Goal: Task Accomplishment & Management: Use online tool/utility

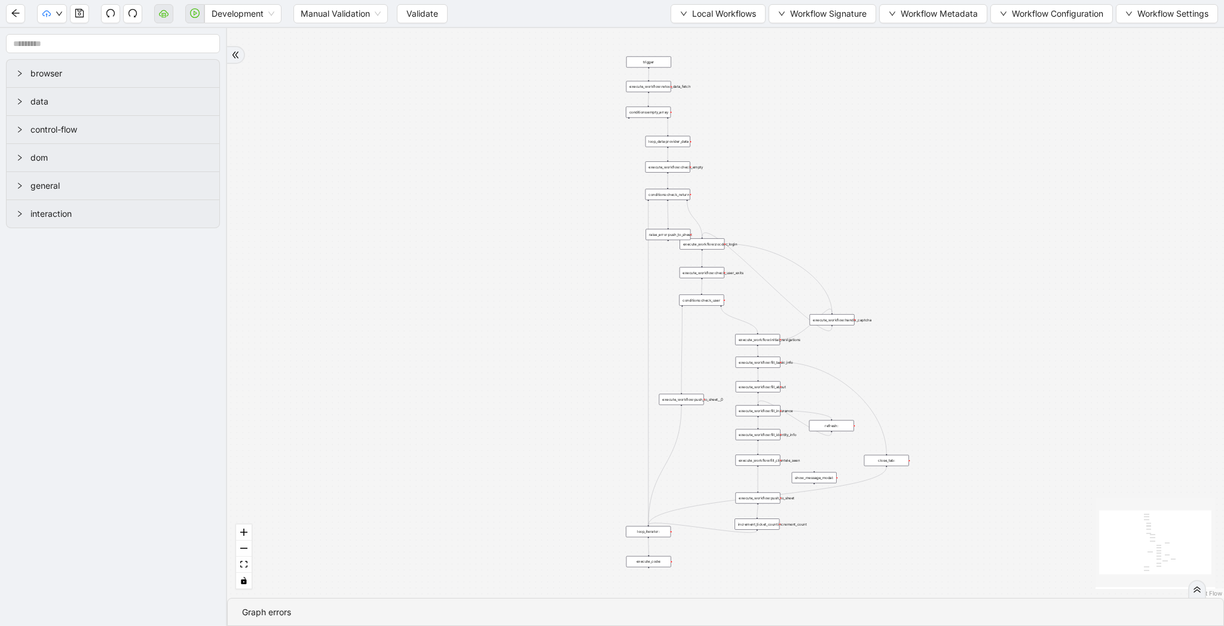
drag, startPoint x: 559, startPoint y: 167, endPoint x: 486, endPoint y: 290, distance: 142.9
click at [486, 290] on div "trigger loop_data:provider_data execute_workflow:retool_data_fetch execute_work…" at bounding box center [725, 313] width 997 height 570
click at [419, 13] on span "Validate" at bounding box center [422, 13] width 32 height 13
click at [198, 20] on button "button" at bounding box center [194, 13] width 19 height 19
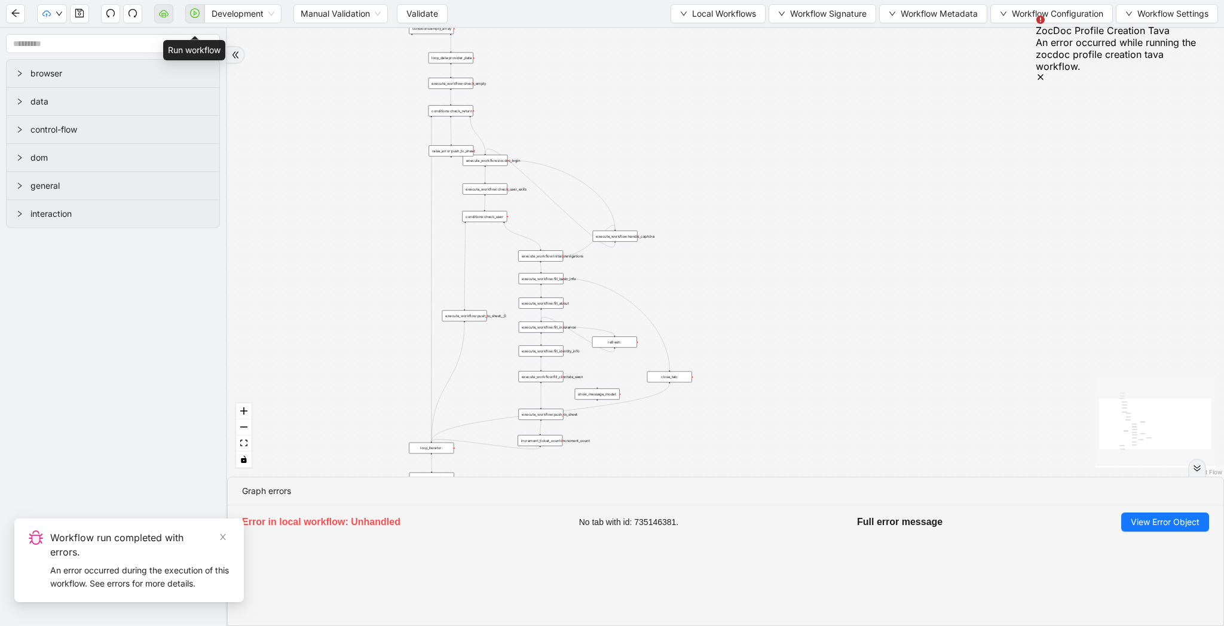
drag, startPoint x: 834, startPoint y: 251, endPoint x: 575, endPoint y: 160, distance: 274.2
click at [575, 160] on div "trigger loop_data:provider_data execute_workflow:retool_data_fetch execute_work…" at bounding box center [725, 252] width 997 height 449
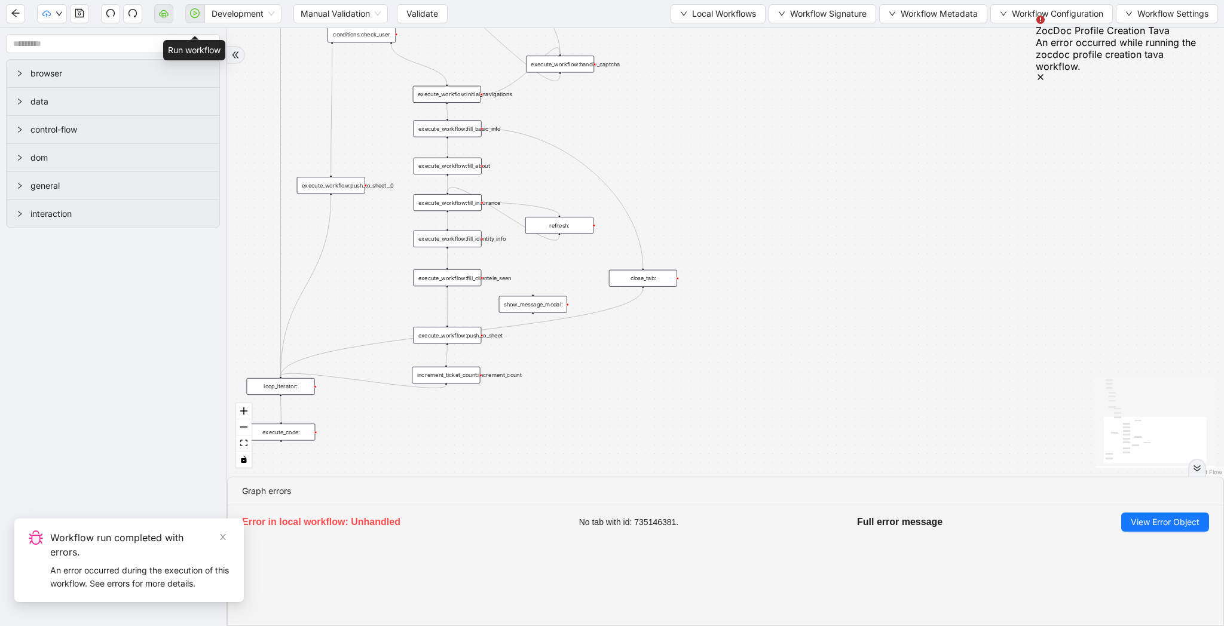
drag, startPoint x: 731, startPoint y: 292, endPoint x: 705, endPoint y: 116, distance: 178.2
click at [705, 116] on div "trigger loop_data:provider_data execute_workflow:retool_data_fetch execute_work…" at bounding box center [725, 252] width 997 height 449
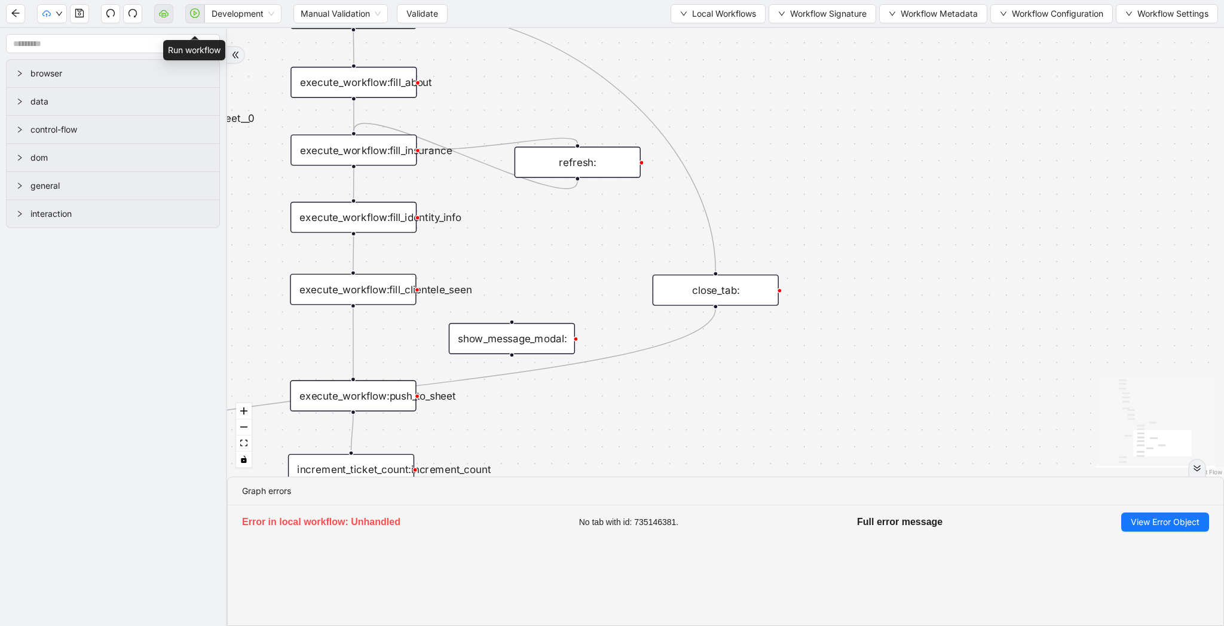
drag, startPoint x: 562, startPoint y: 204, endPoint x: 579, endPoint y: 174, distance: 34.2
click at [579, 174] on div "refresh:" at bounding box center [577, 162] width 126 height 31
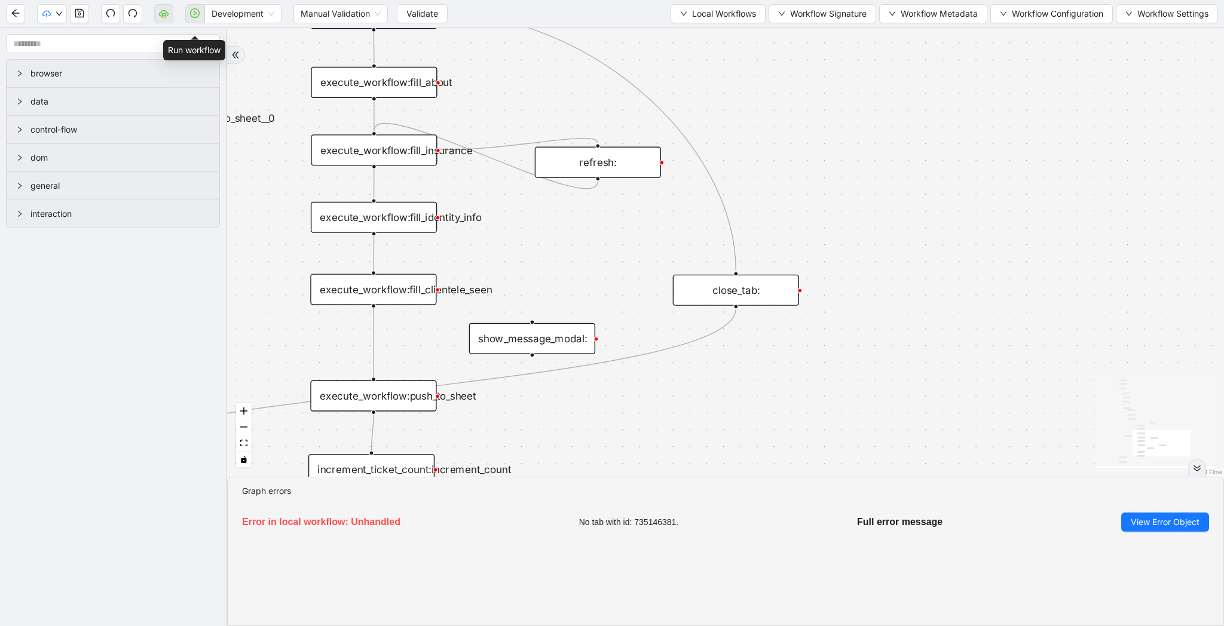
drag, startPoint x: 560, startPoint y: 245, endPoint x: 597, endPoint y: 245, distance: 37.0
click at [597, 245] on div "trigger loop_data:provider_data execute_workflow:retool_data_fetch execute_work…" at bounding box center [725, 252] width 997 height 449
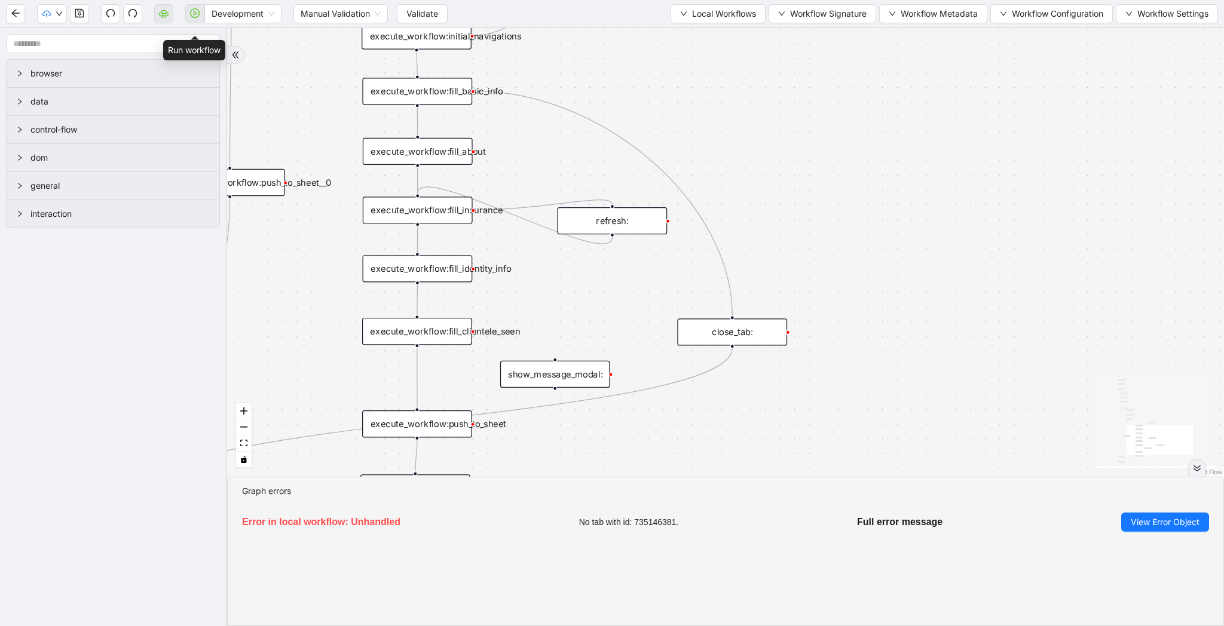
drag, startPoint x: 550, startPoint y: 103, endPoint x: 550, endPoint y: 151, distance: 47.8
click at [550, 151] on div "trigger loop_data:provider_data execute_workflow:retool_data_fetch execute_work…" at bounding box center [725, 252] width 997 height 449
click at [734, 14] on span "Local Workflows" at bounding box center [724, 13] width 64 height 13
click at [733, 26] on ul "Select Create Remove" at bounding box center [712, 56] width 97 height 62
click at [727, 30] on span "Select" at bounding box center [712, 36] width 78 height 13
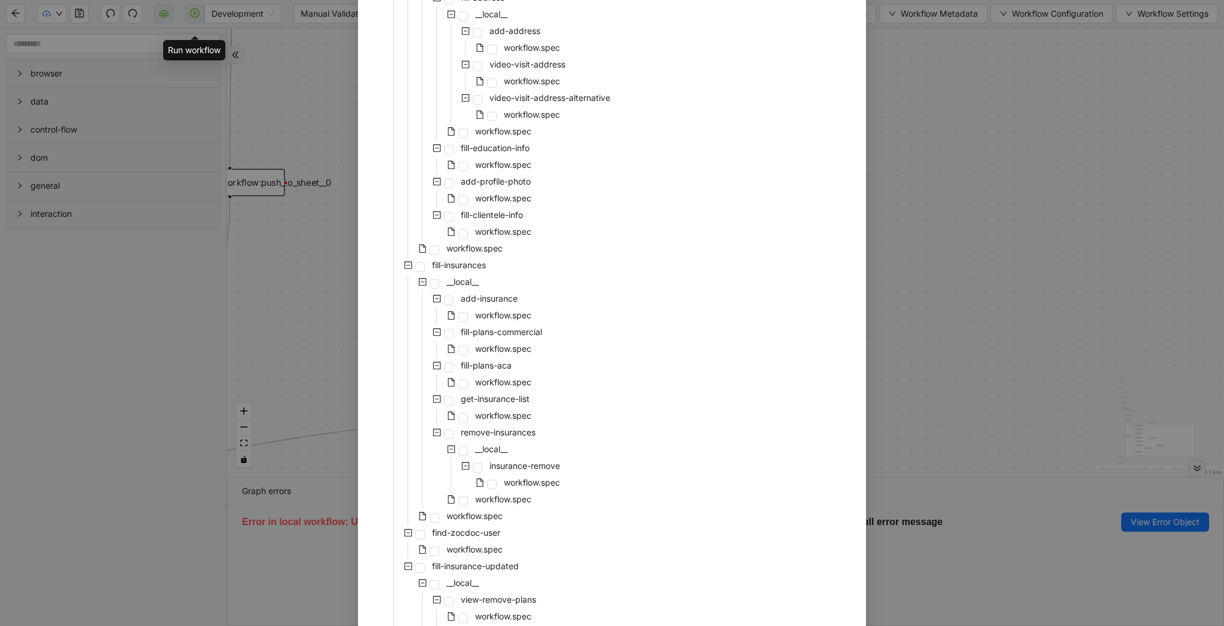
scroll to position [2010, 0]
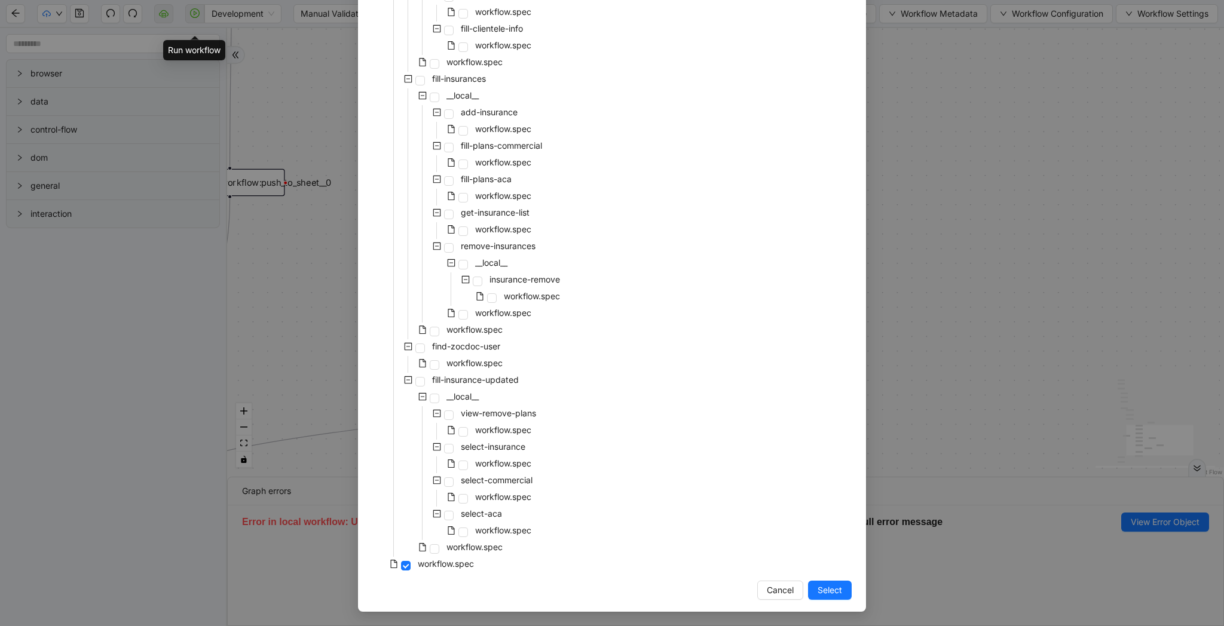
click at [904, 323] on div "Select Local Workflow zocdoc-profile-creation-tava __local__ login-to-zocdoc wo…" at bounding box center [612, 313] width 1224 height 626
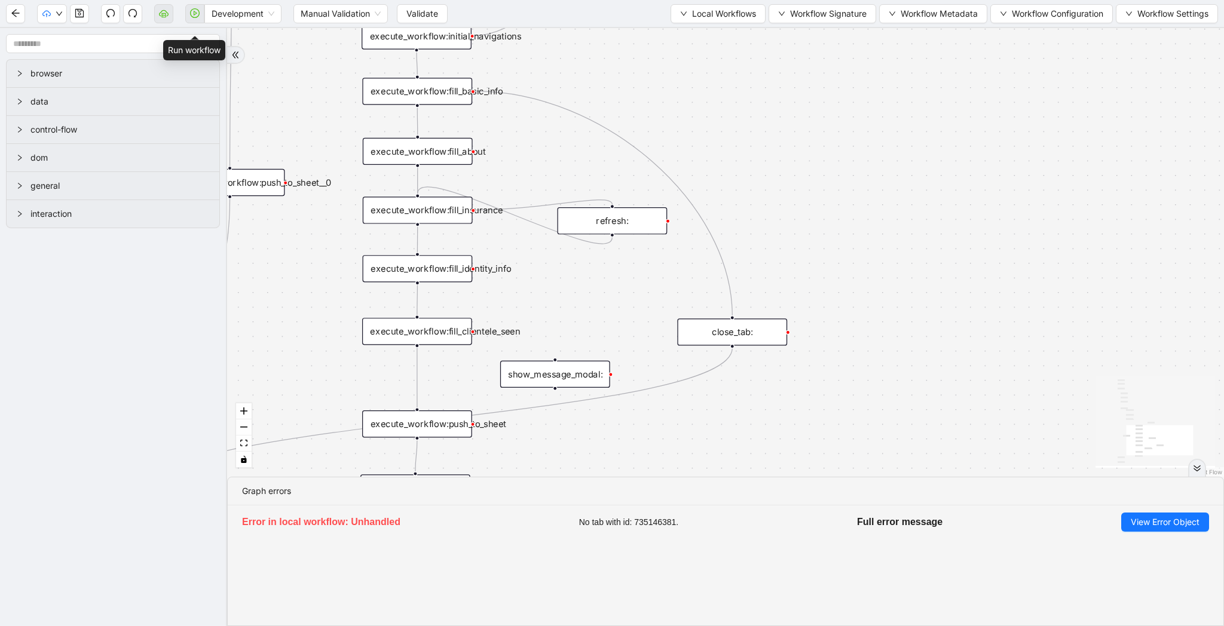
click at [453, 217] on div "execute_workflow:fill_insurance" at bounding box center [418, 210] width 110 height 27
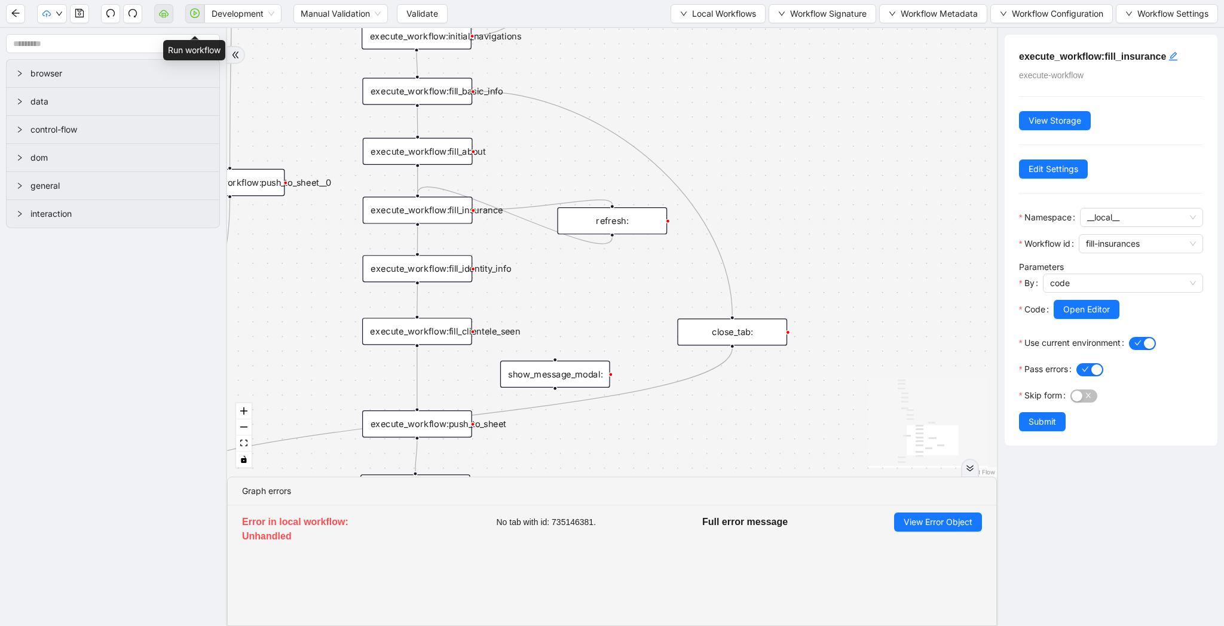
click at [653, 222] on div "refresh:" at bounding box center [613, 220] width 110 height 27
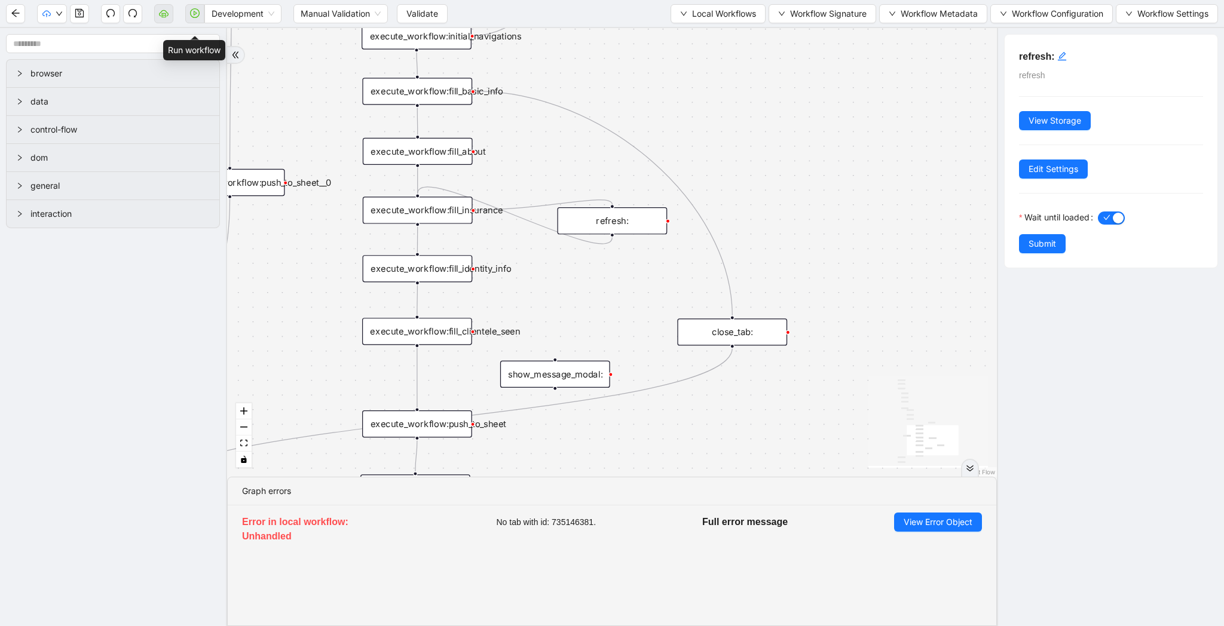
click at [429, 219] on div "execute_workflow:fill_insurance" at bounding box center [418, 210] width 110 height 27
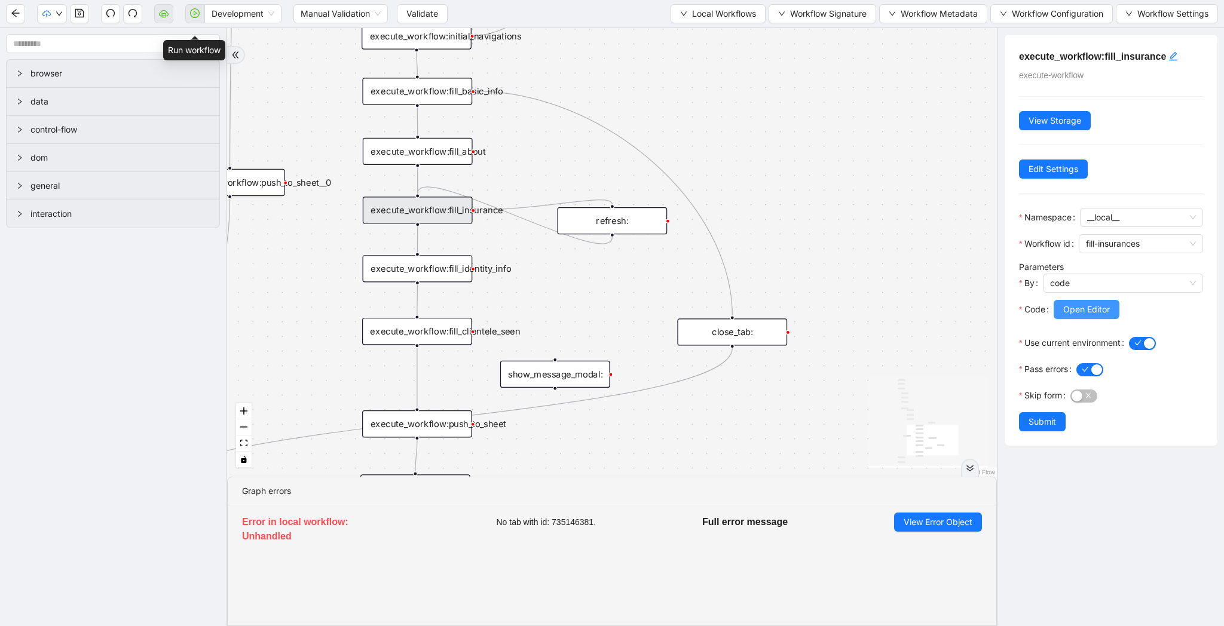
click at [1088, 302] on button "Open Editor" at bounding box center [1086, 309] width 66 height 19
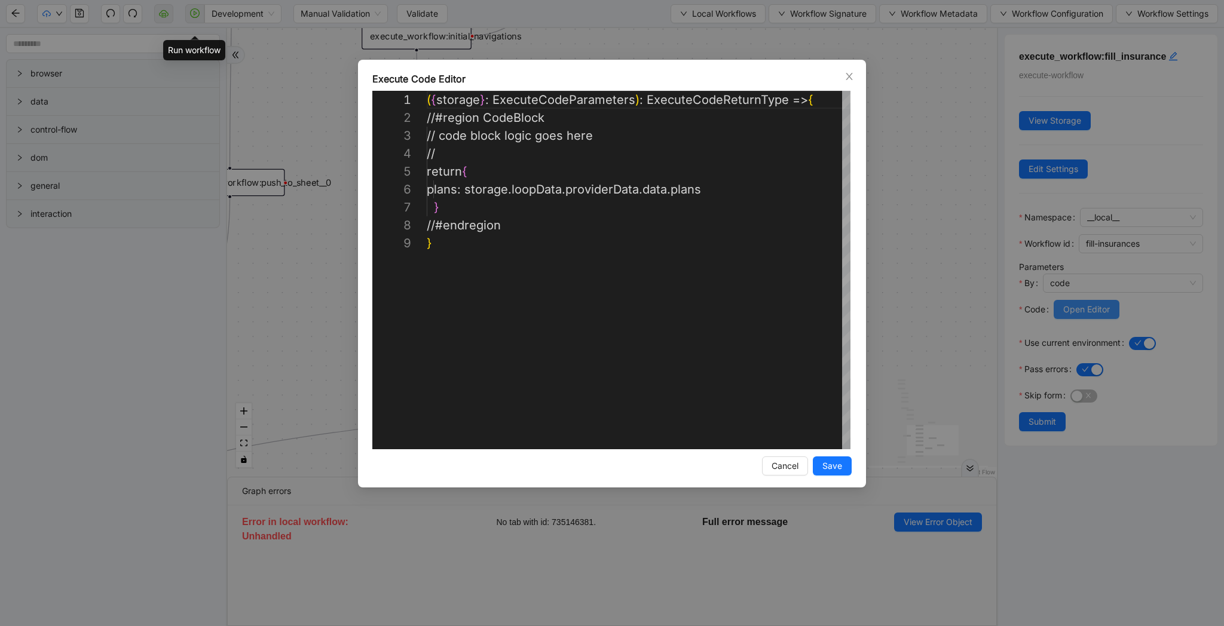
scroll to position [143, 0]
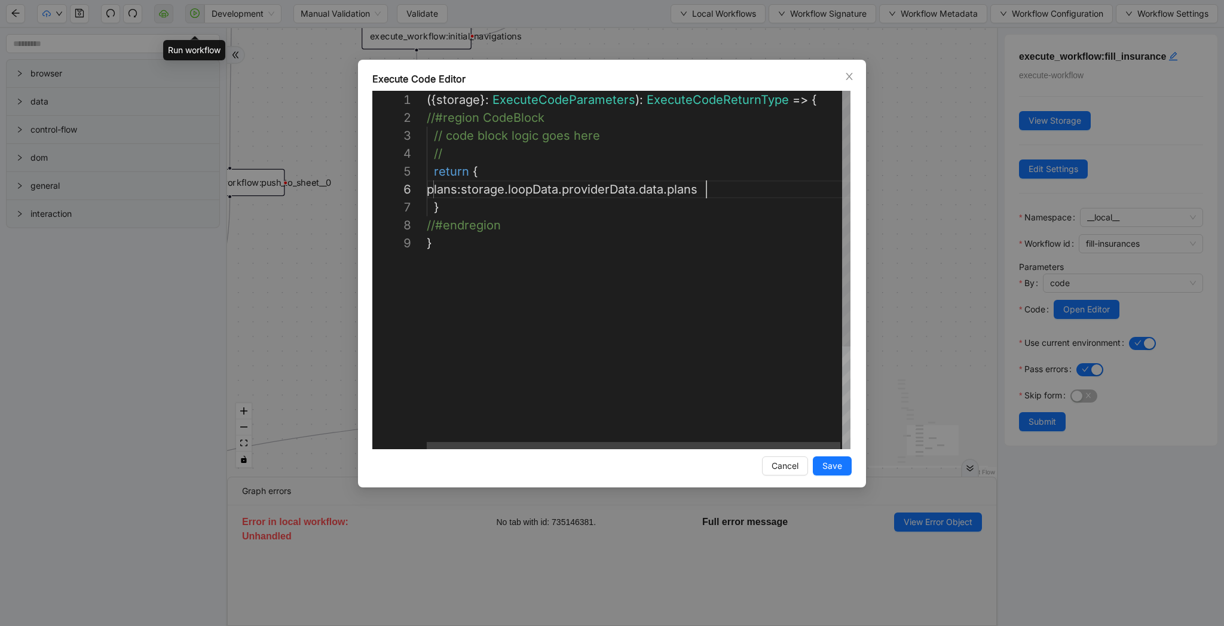
click at [706, 186] on div "({ storage }: ExecuteCodeParameters ): ExecuteCodeReturnType => { //#region Cod…" at bounding box center [639, 342] width 425 height 502
click at [899, 182] on div "**********" at bounding box center [612, 313] width 1224 height 626
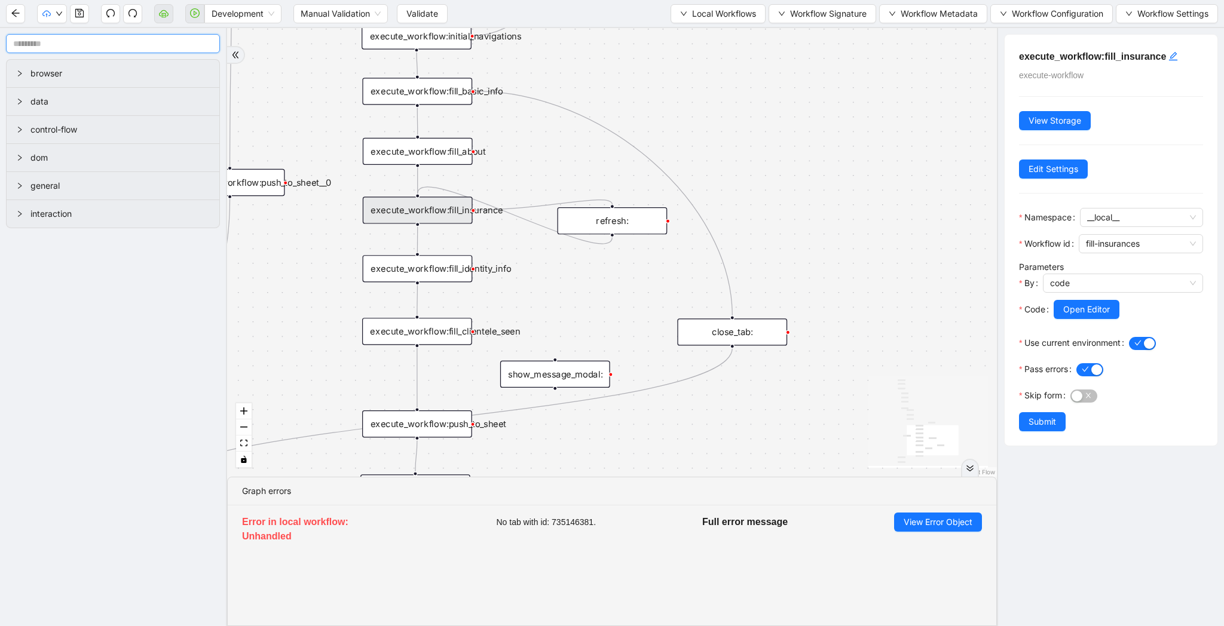
click at [131, 47] on input "text" at bounding box center [113, 43] width 214 height 19
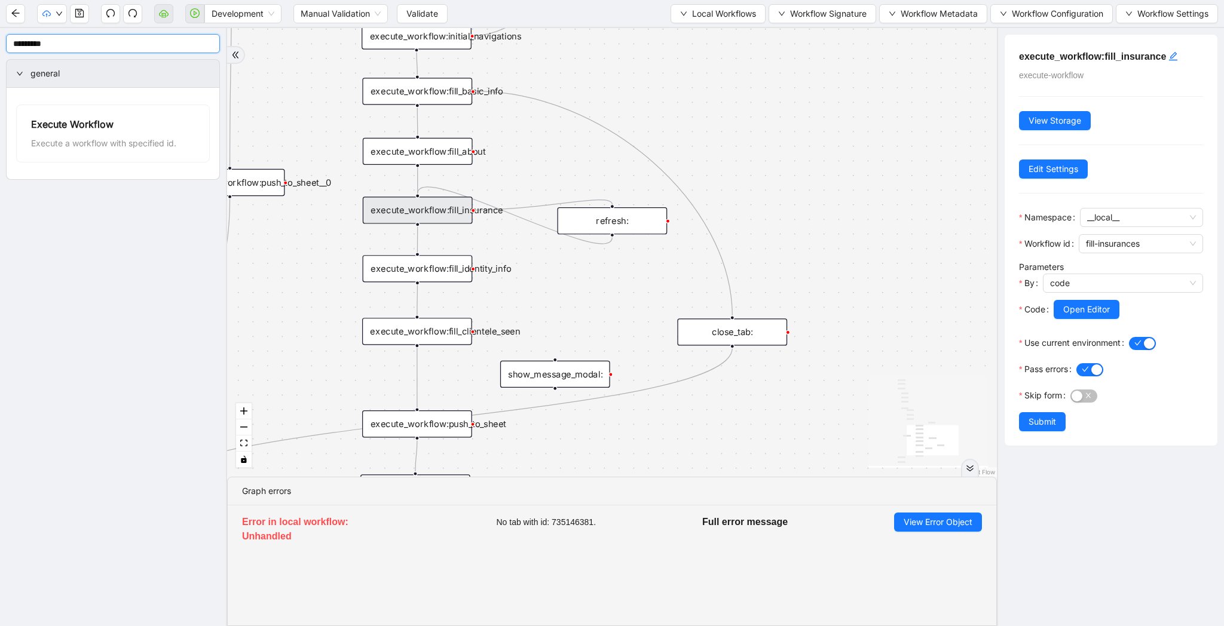
type input "*********"
drag, startPoint x: 629, startPoint y: 286, endPoint x: 580, endPoint y: 277, distance: 49.8
click at [580, 277] on div "execute_workflow:" at bounding box center [613, 282] width 110 height 27
click at [547, 227] on icon "Edge from refresh: to execute_workflow:fill_insurance" at bounding box center [515, 215] width 195 height 57
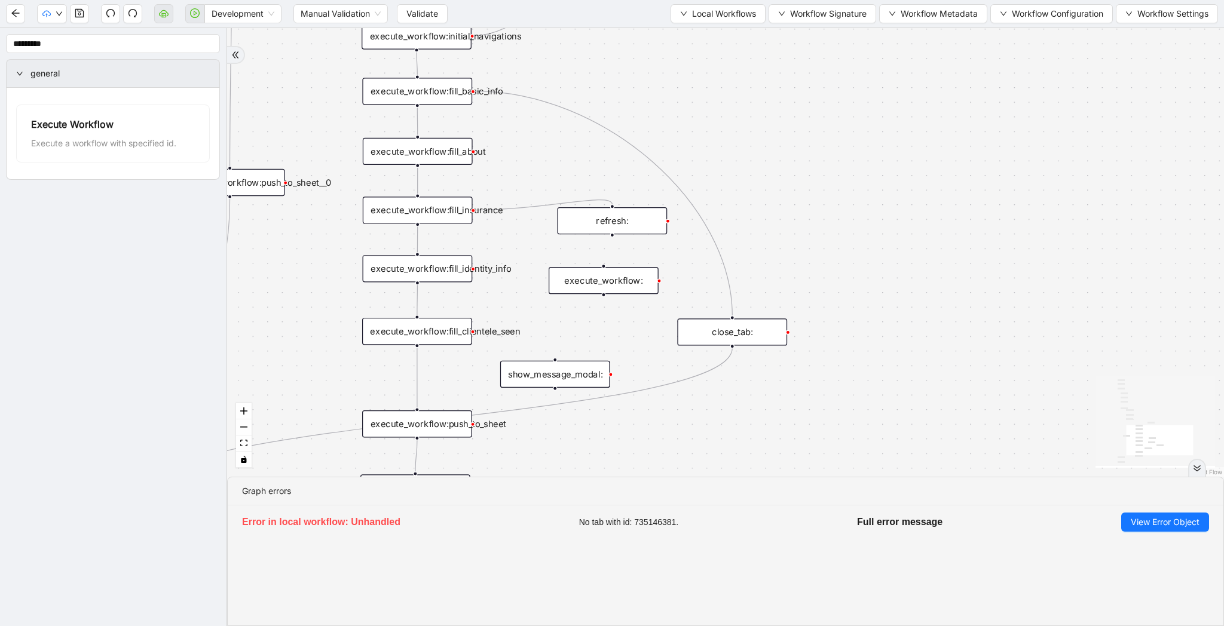
click at [524, 209] on icon "Edge from execute_workflow:fill_insurance to refresh:" at bounding box center [543, 205] width 137 height 10
drag, startPoint x: 636, startPoint y: 217, endPoint x: 799, endPoint y: 199, distance: 163.5
click at [799, 199] on div "refresh:" at bounding box center [776, 203] width 110 height 27
drag, startPoint x: 629, startPoint y: 281, endPoint x: 607, endPoint y: 229, distance: 56.7
click at [607, 229] on div "execute_workflow:" at bounding box center [586, 232] width 110 height 27
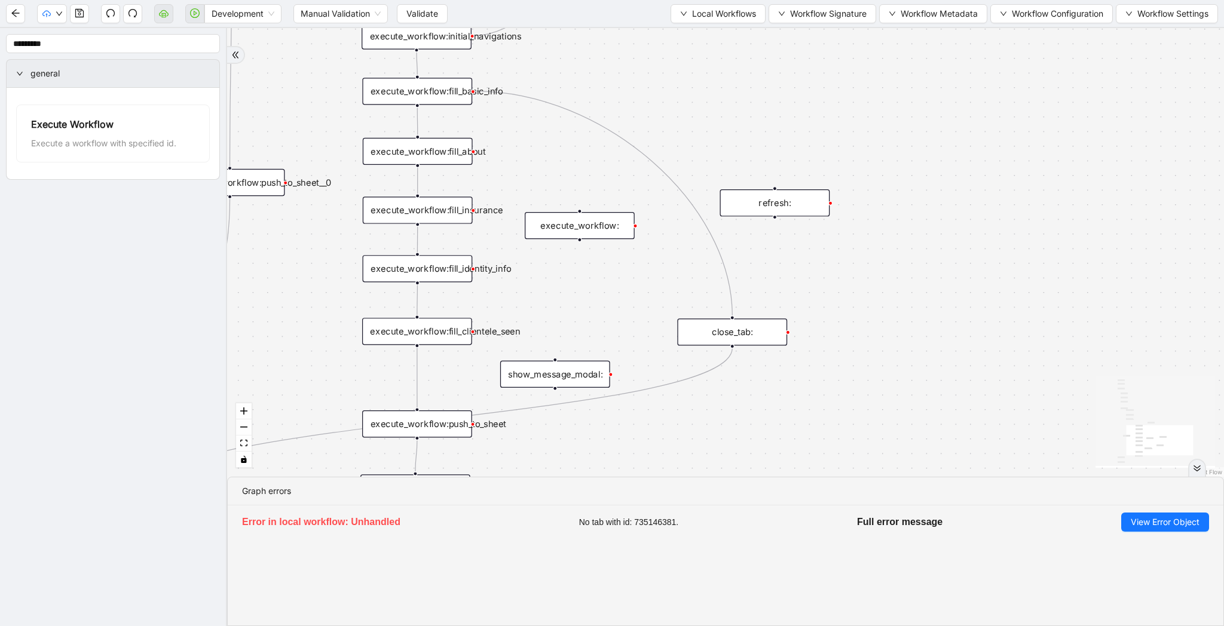
drag, startPoint x: 598, startPoint y: 215, endPoint x: 590, endPoint y: 189, distance: 26.3
click at [590, 212] on div "execute_workflow:" at bounding box center [580, 225] width 110 height 27
drag, startPoint x: 755, startPoint y: 204, endPoint x: 641, endPoint y: 263, distance: 128.6
click at [641, 263] on div "refresh:" at bounding box center [679, 258] width 110 height 27
drag, startPoint x: 471, startPoint y: 210, endPoint x: 565, endPoint y: 184, distance: 97.3
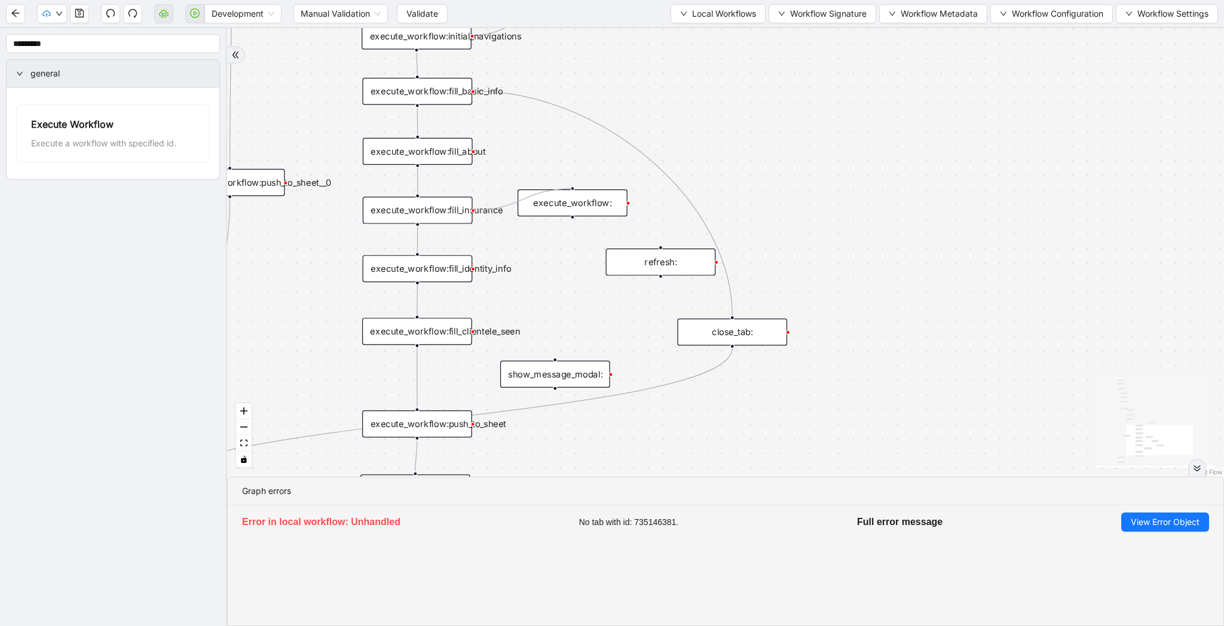
click at [565, 184] on div "trigger loop_data:provider_data execute_workflow:retool_data_fetch execute_work…" at bounding box center [725, 252] width 997 height 449
drag, startPoint x: 574, startPoint y: 216, endPoint x: 428, endPoint y: 253, distance: 150.4
click at [428, 253] on div "fallback raise-error skip-provider fallback fallback user_found onError onError…" at bounding box center [725, 252] width 997 height 449
click at [689, 267] on div "refresh:" at bounding box center [661, 262] width 110 height 27
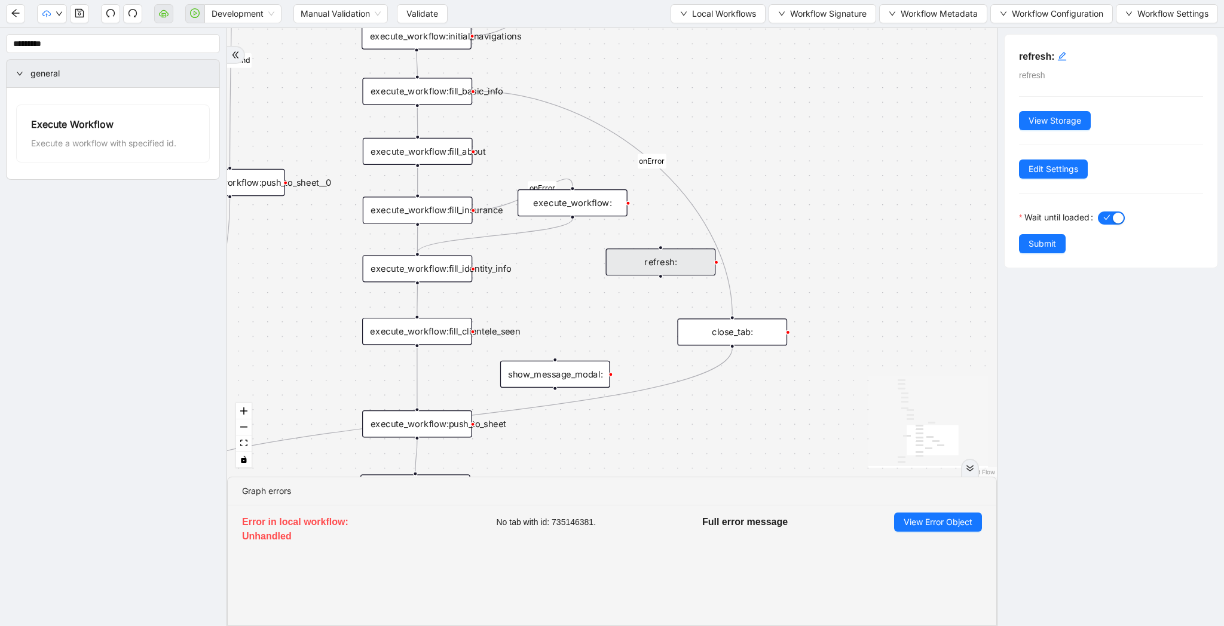
click at [665, 206] on div "fallback raise-error skip-provider fallback fallback user_found onError onError…" at bounding box center [612, 252] width 770 height 449
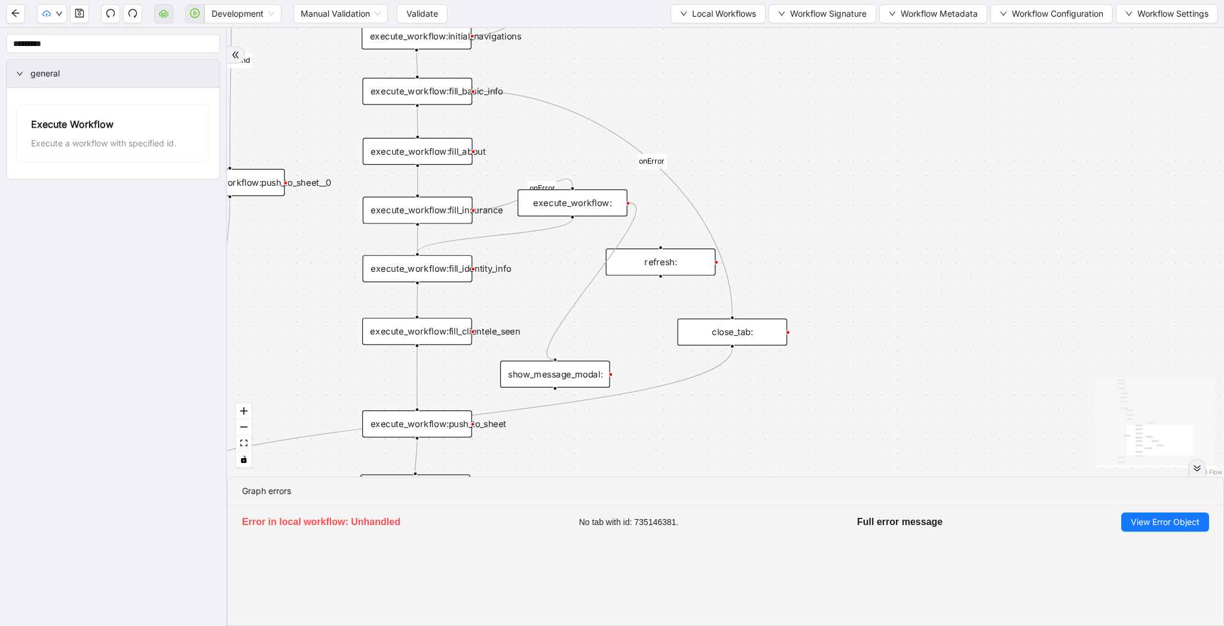
drag, startPoint x: 629, startPoint y: 204, endPoint x: 558, endPoint y: 369, distance: 179.8
click at [722, 210] on div "fallback raise-error skip-provider fallback fallback user_found onError onError…" at bounding box center [725, 252] width 997 height 449
drag, startPoint x: 574, startPoint y: 378, endPoint x: 783, endPoint y: 191, distance: 280.6
click at [783, 191] on div "show_message_modal:" at bounding box center [763, 186] width 110 height 27
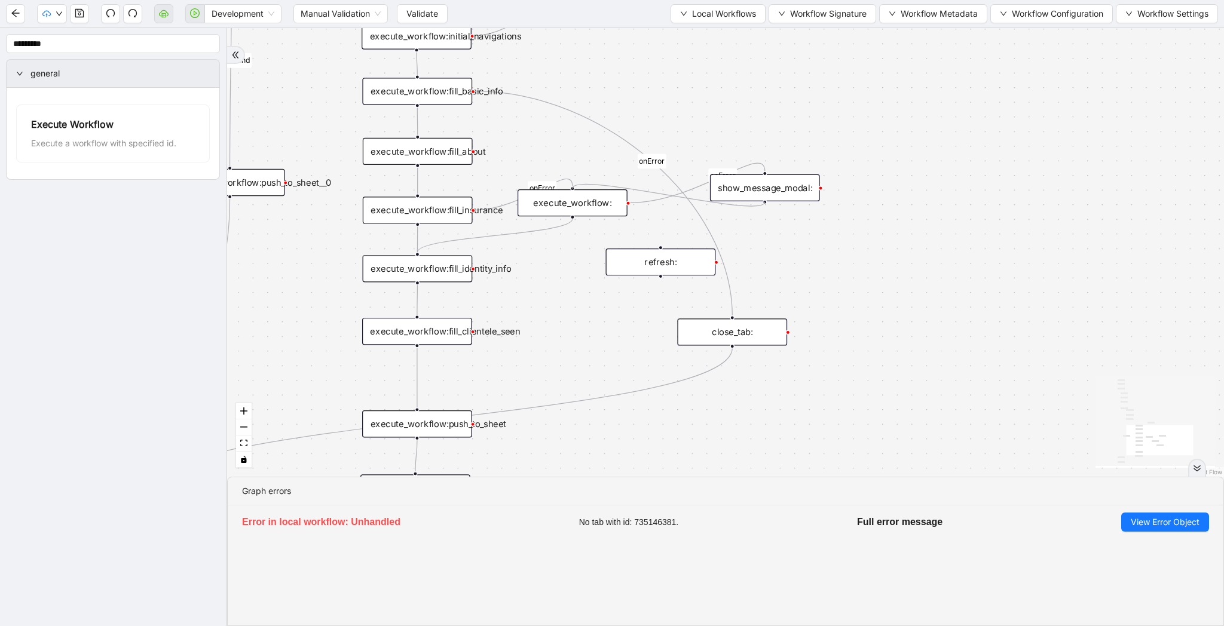
drag, startPoint x: 765, startPoint y: 202, endPoint x: 574, endPoint y: 192, distance: 190.9
click at [738, 189] on div "show_message_modal:" at bounding box center [765, 187] width 110 height 27
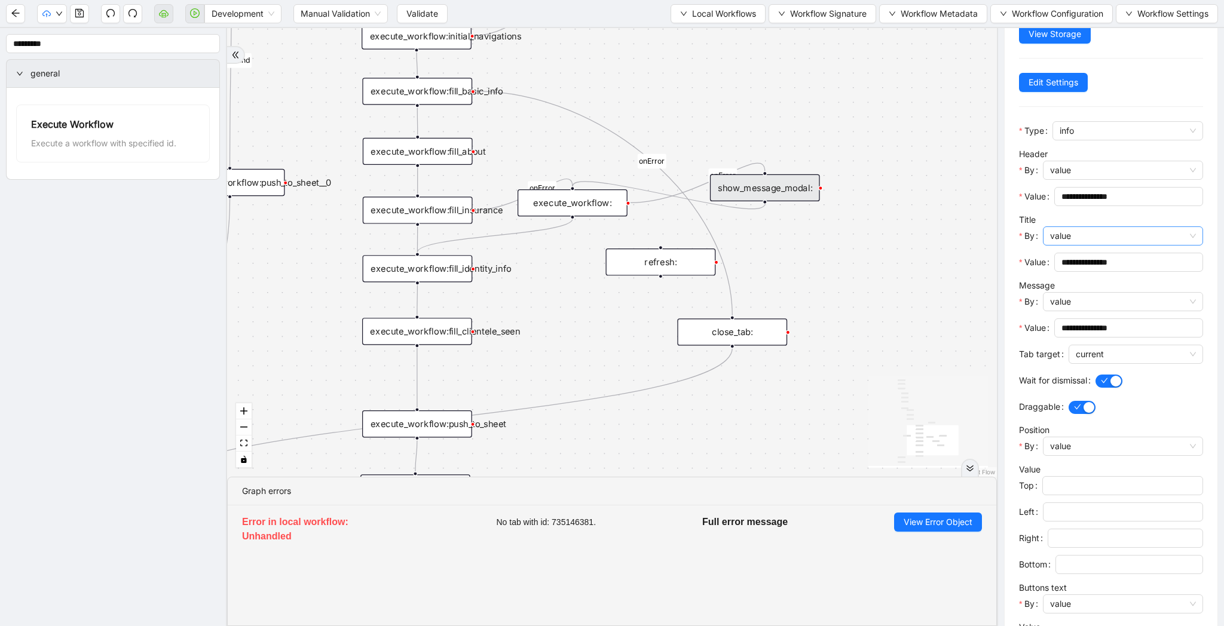
scroll to position [6, 0]
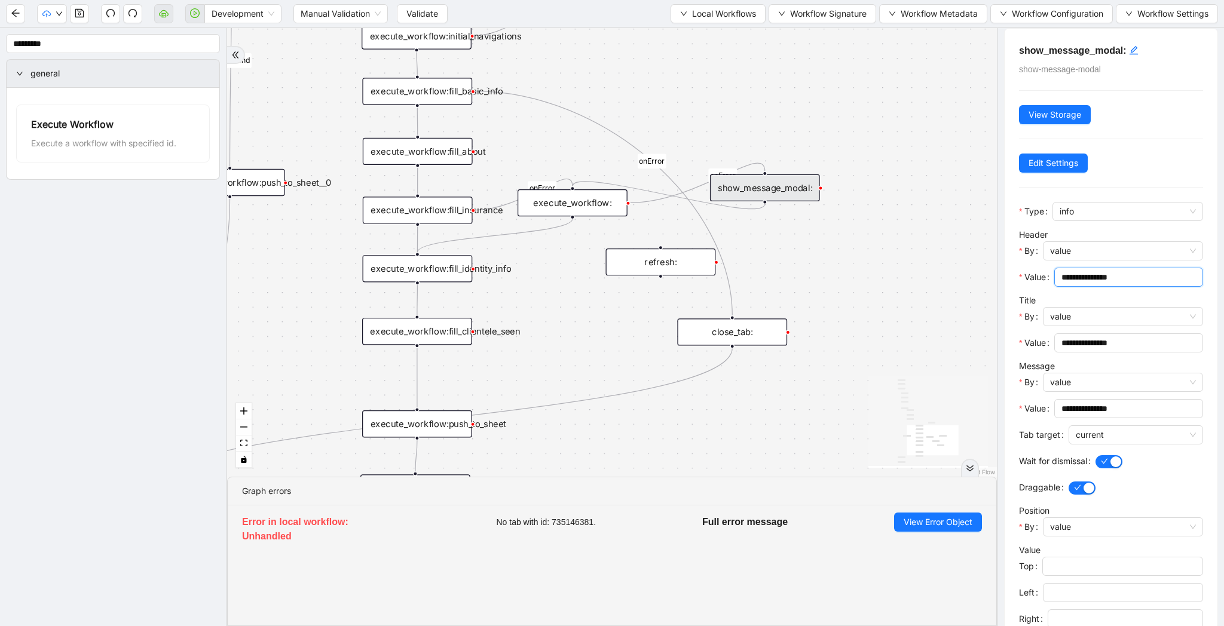
click at [1082, 274] on input "**********" at bounding box center [1127, 277] width 132 height 13
click at [1097, 277] on input "**********" at bounding box center [1127, 277] width 132 height 13
type input "**********"
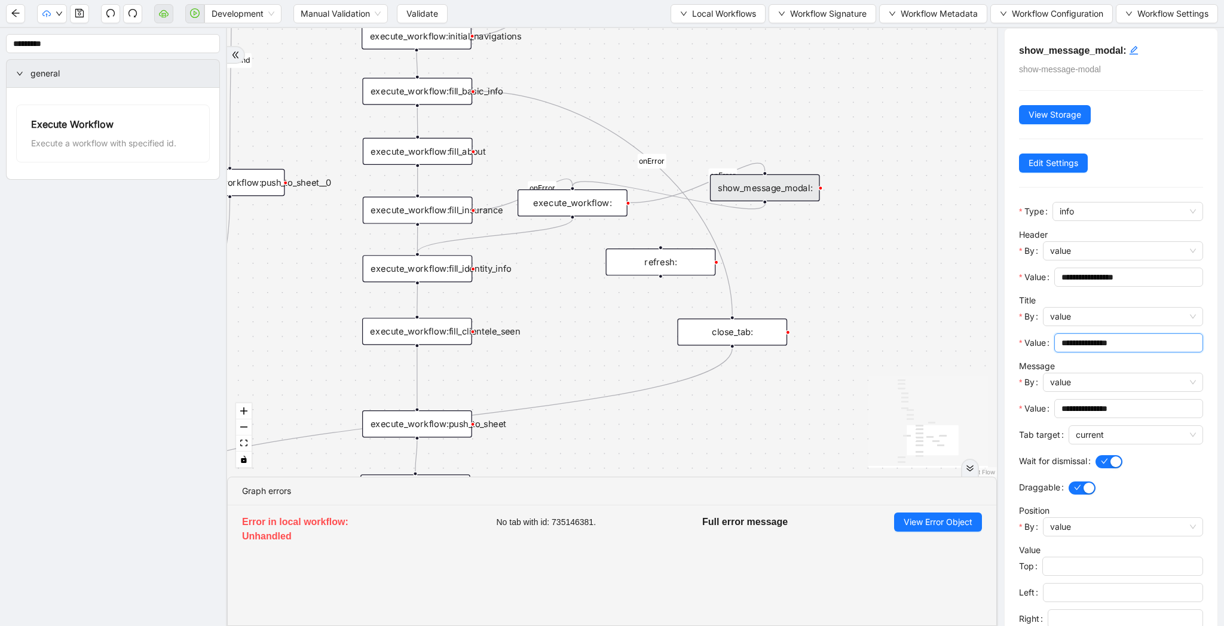
click at [1093, 343] on input "**********" at bounding box center [1127, 342] width 132 height 13
paste input "**"
type input "**********"
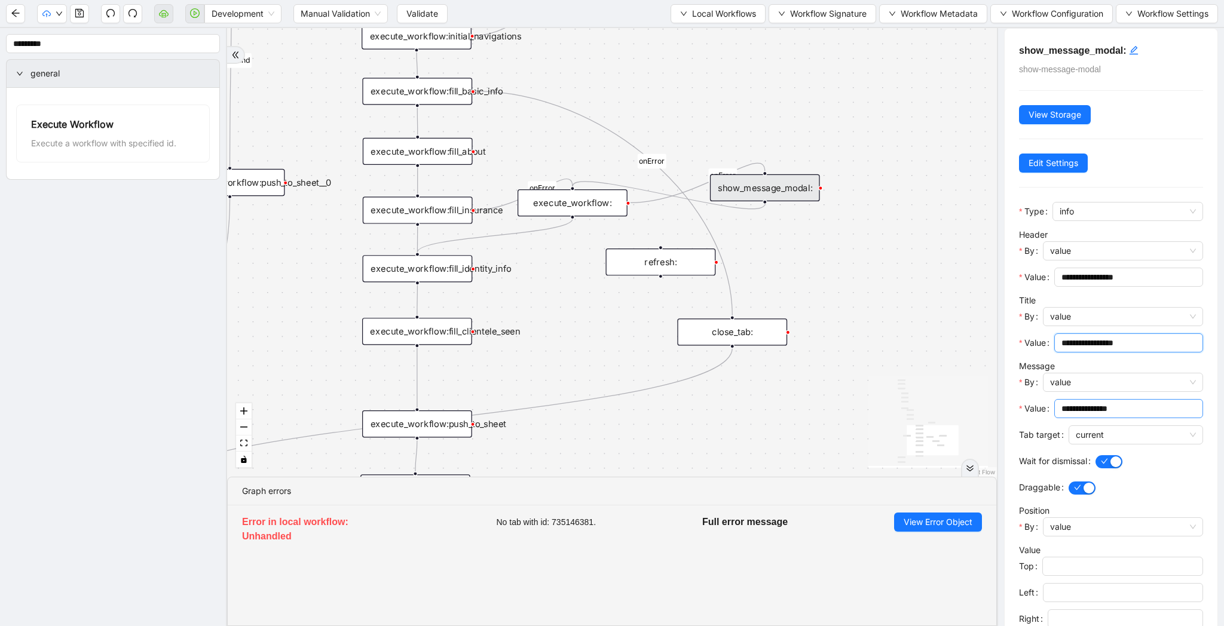
click at [1094, 408] on input "**********" at bounding box center [1127, 408] width 132 height 13
paste input "**"
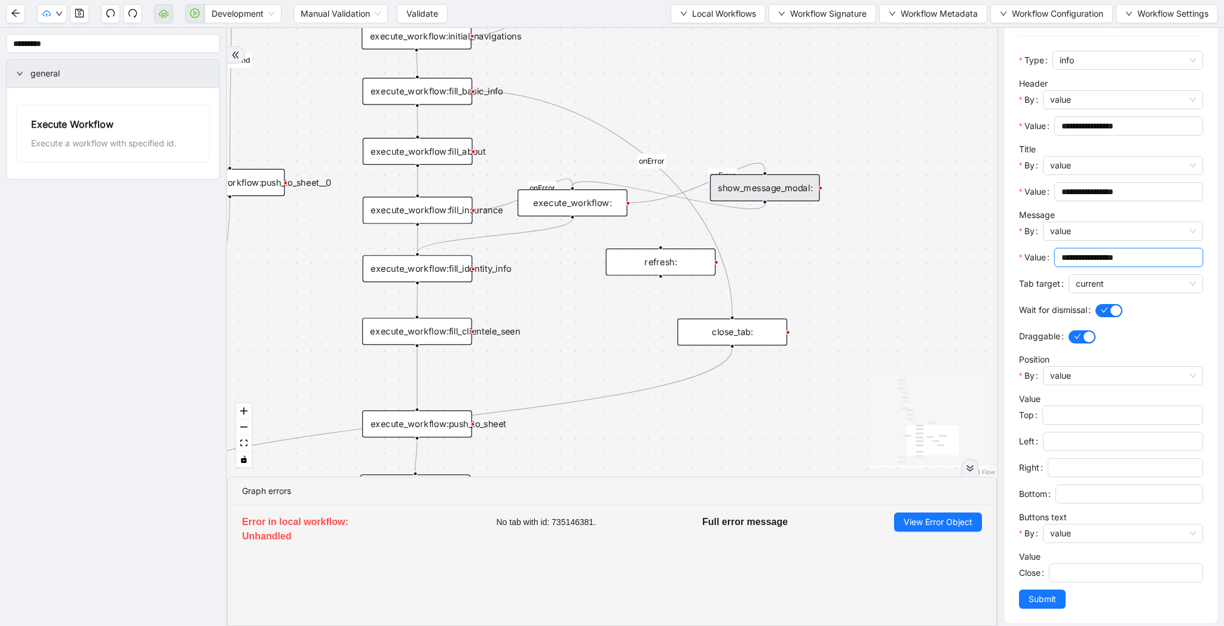
scroll to position [166, 0]
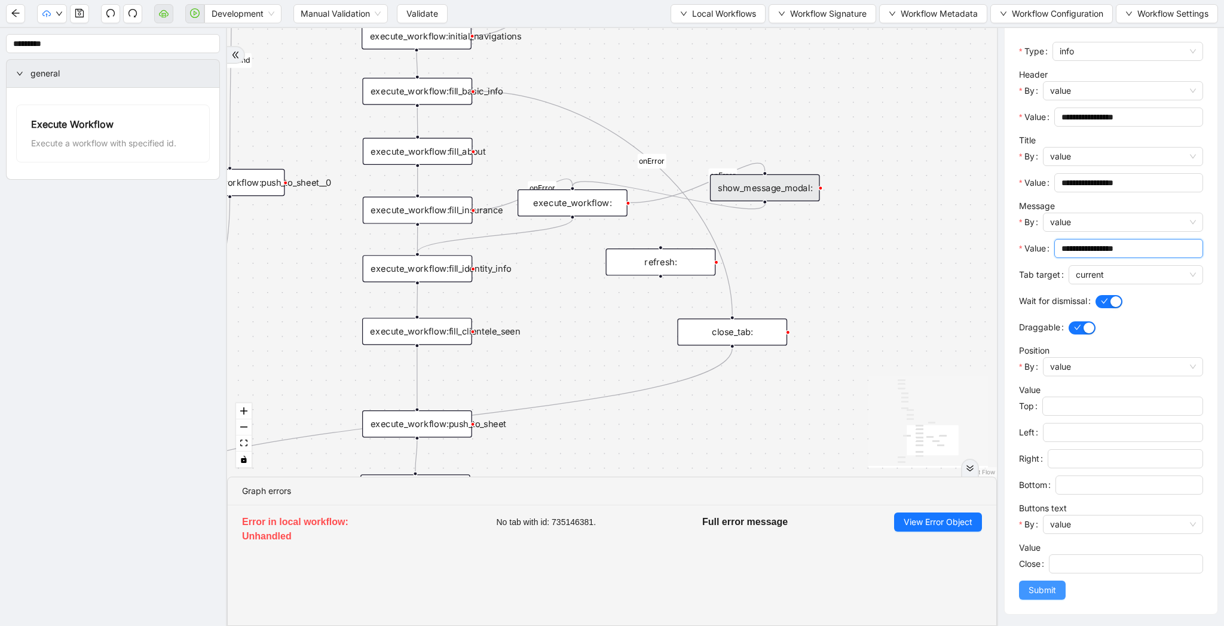
type input "**********"
click at [1049, 581] on button "Submit" at bounding box center [1042, 590] width 47 height 19
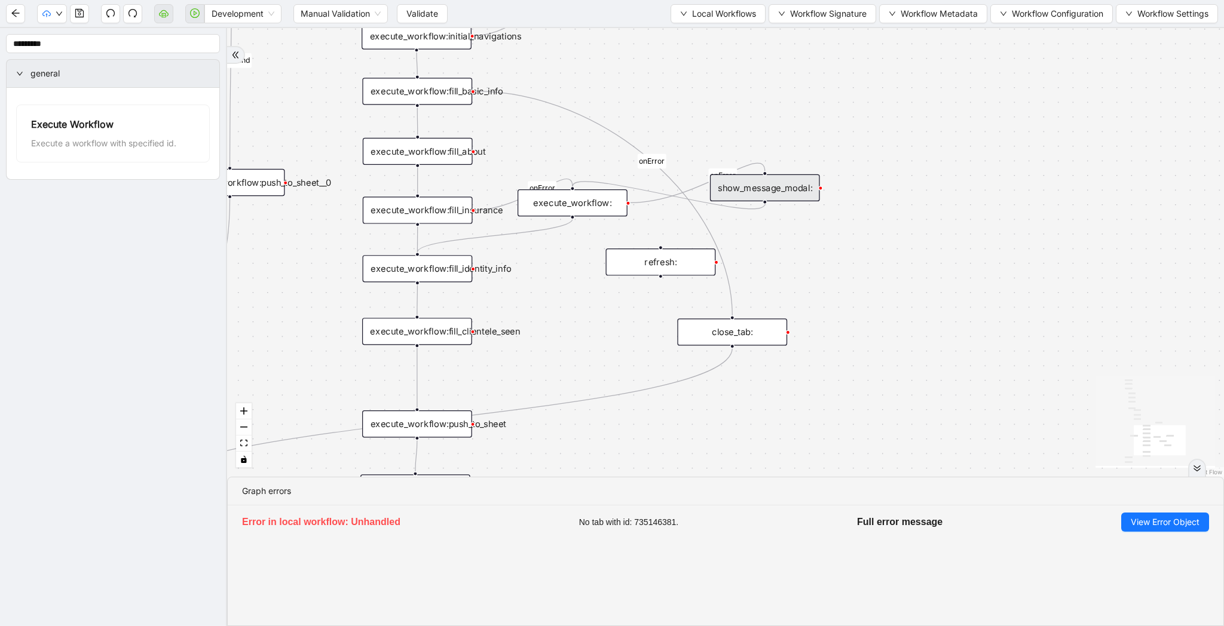
scroll to position [0, 0]
click at [414, 4] on button "Validate" at bounding box center [422, 13] width 51 height 19
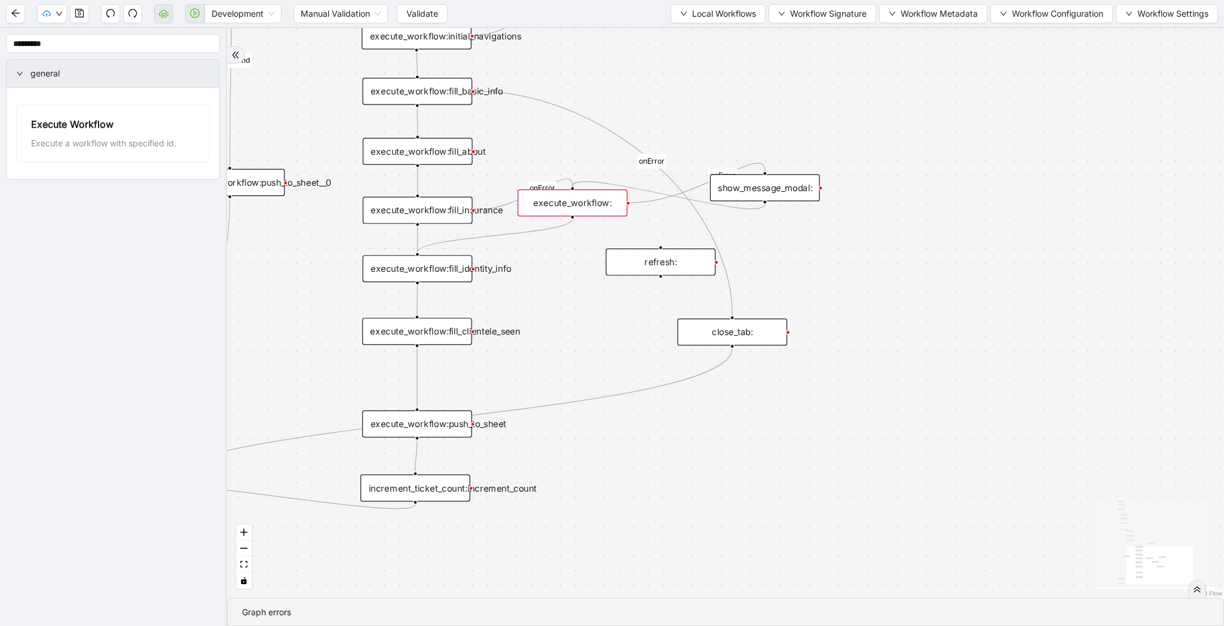
click at [579, 206] on div "execute_workflow:" at bounding box center [572, 202] width 110 height 27
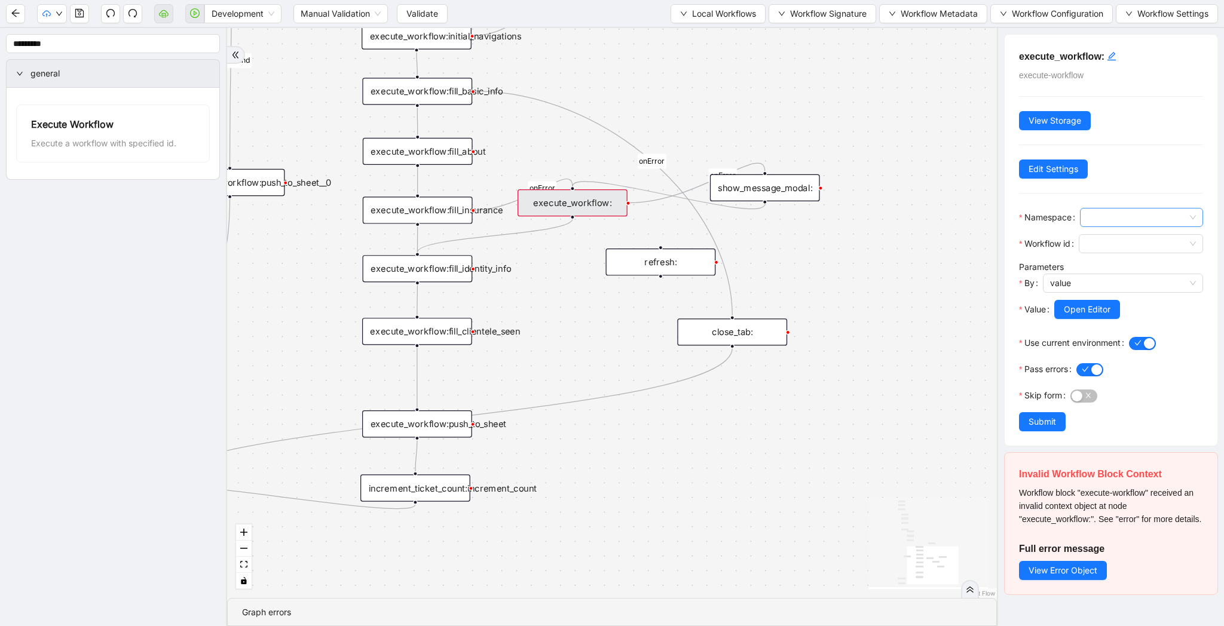
click at [1125, 220] on span at bounding box center [1141, 218] width 109 height 18
click at [1125, 261] on div "__local__" at bounding box center [1137, 260] width 97 height 13
click at [1125, 247] on span at bounding box center [1141, 244] width 110 height 18
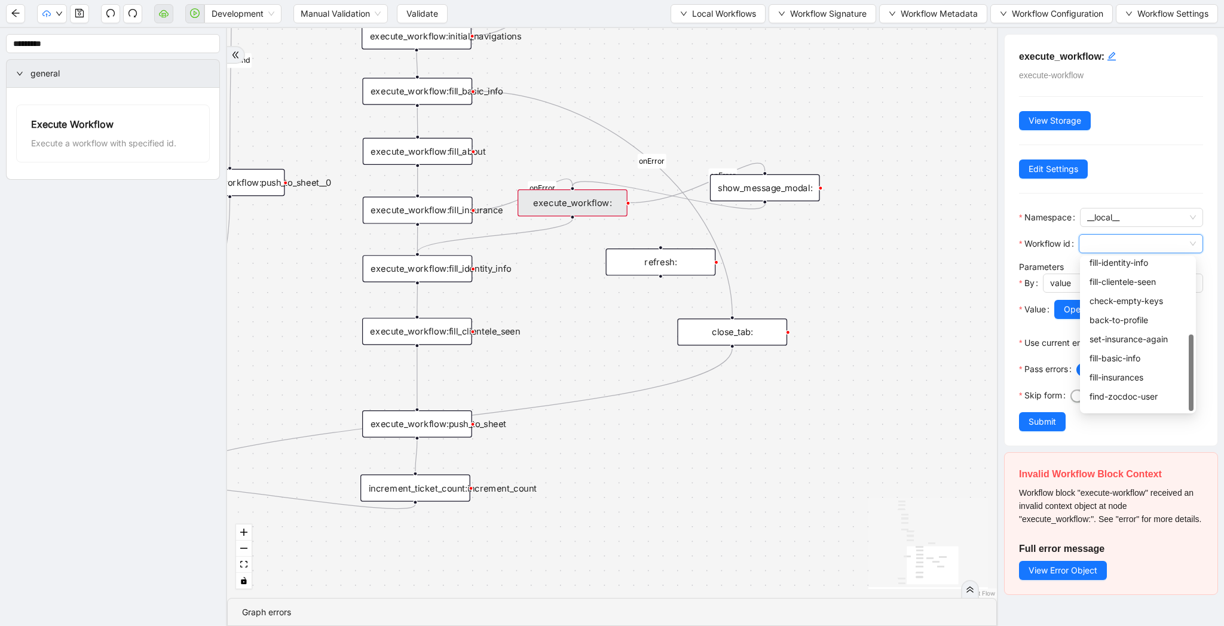
scroll to position [153, 0]
click at [1121, 402] on div "fill-insurance-updated" at bounding box center [1137, 401] width 97 height 13
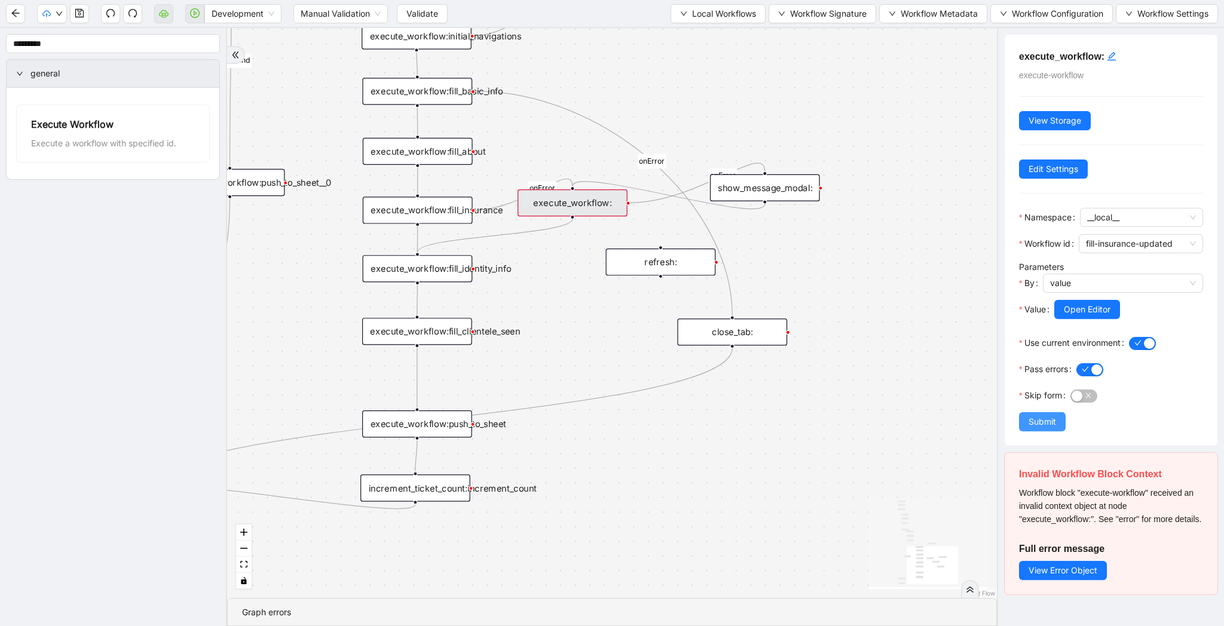
click at [1042, 427] on span "Submit" at bounding box center [1041, 421] width 27 height 13
click at [398, 212] on div "execute_workflow:fill_insurance" at bounding box center [418, 210] width 110 height 27
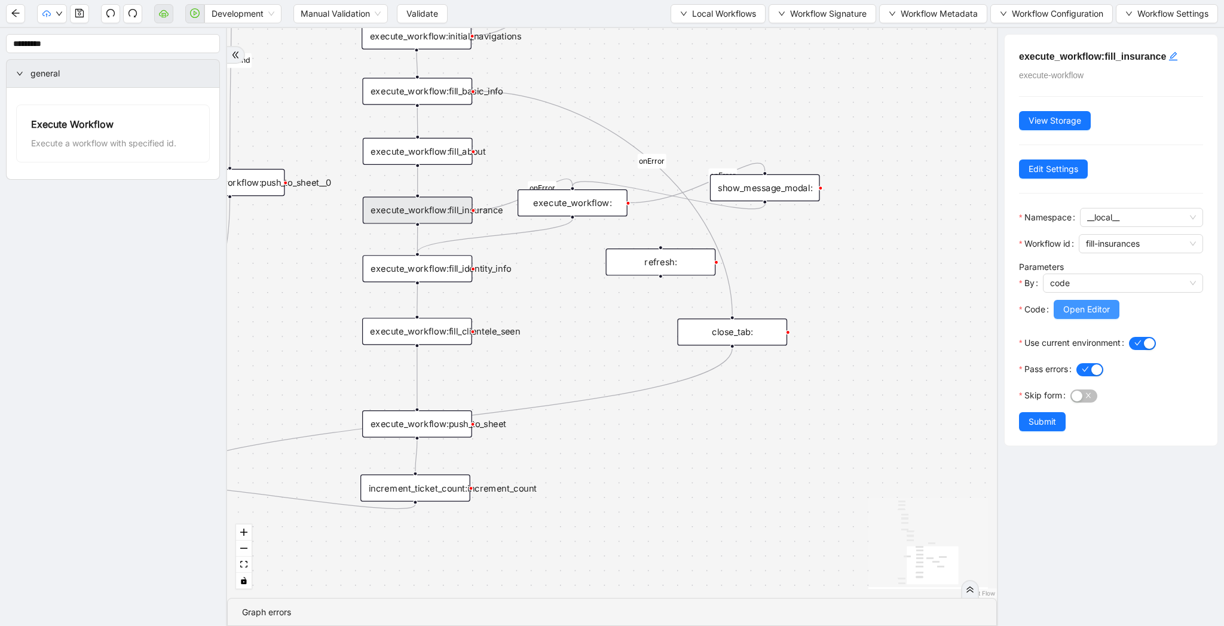
click at [1083, 307] on span "Open Editor" at bounding box center [1086, 309] width 47 height 13
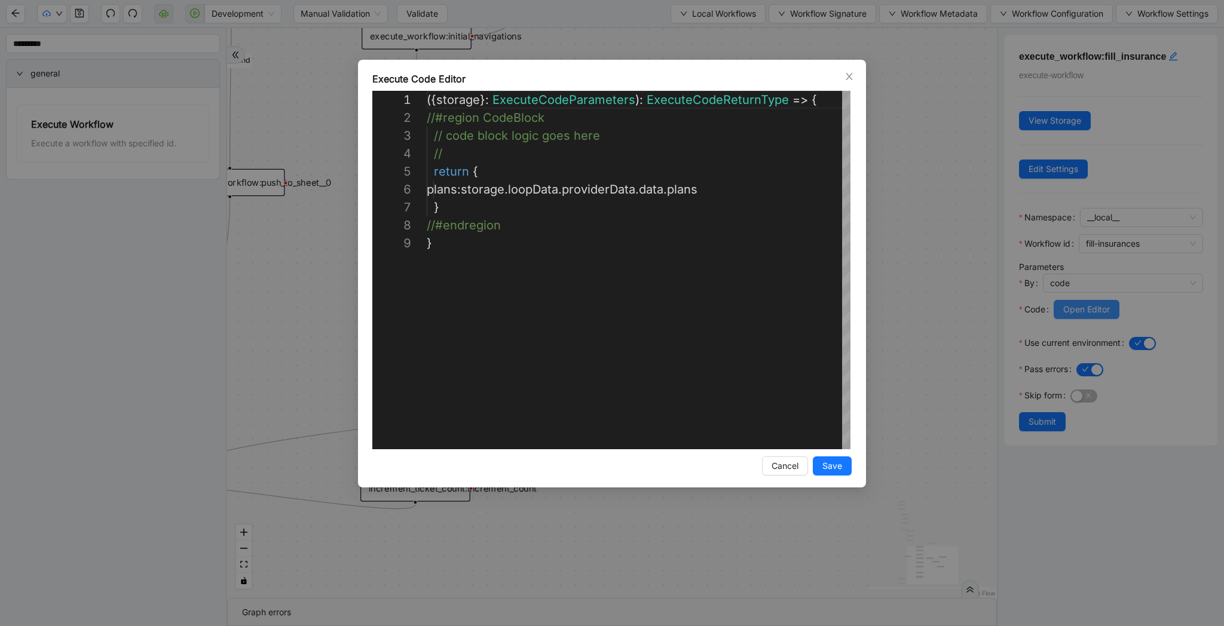
scroll to position [143, 0]
click at [688, 191] on div "({ storage }: ExecuteCodeParameters ): ExecuteCodeReturnType => { //#region Cod…" at bounding box center [639, 342] width 425 height 502
click at [951, 290] on div "**********" at bounding box center [612, 313] width 1224 height 626
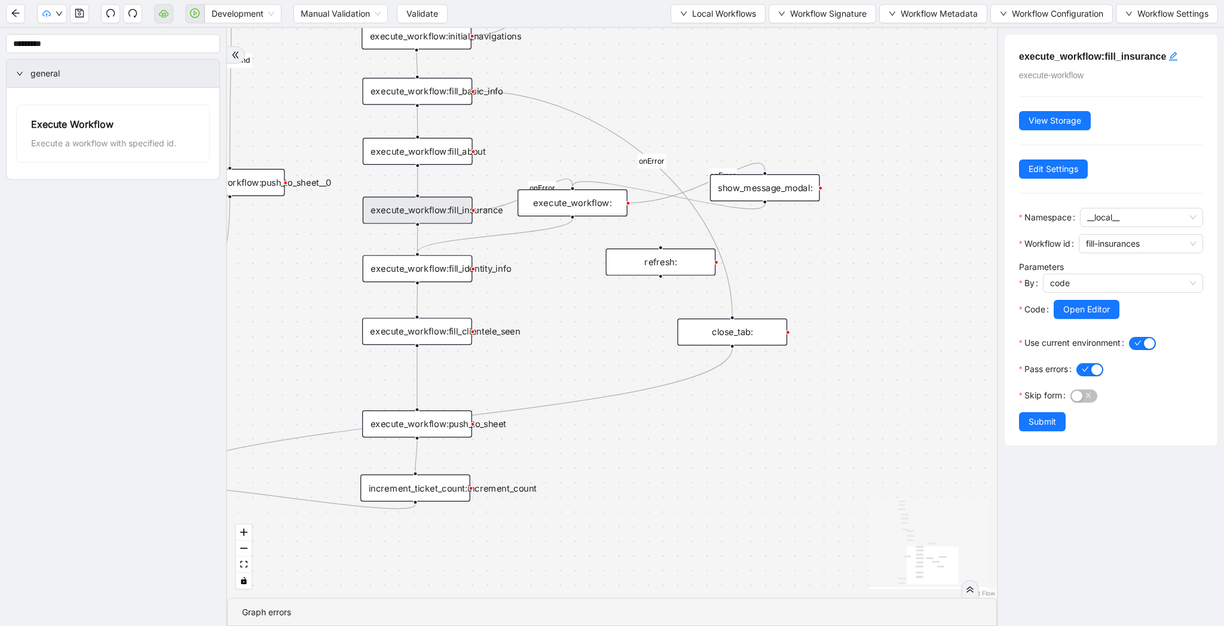
click at [598, 206] on div "execute_workflow:" at bounding box center [572, 202] width 110 height 27
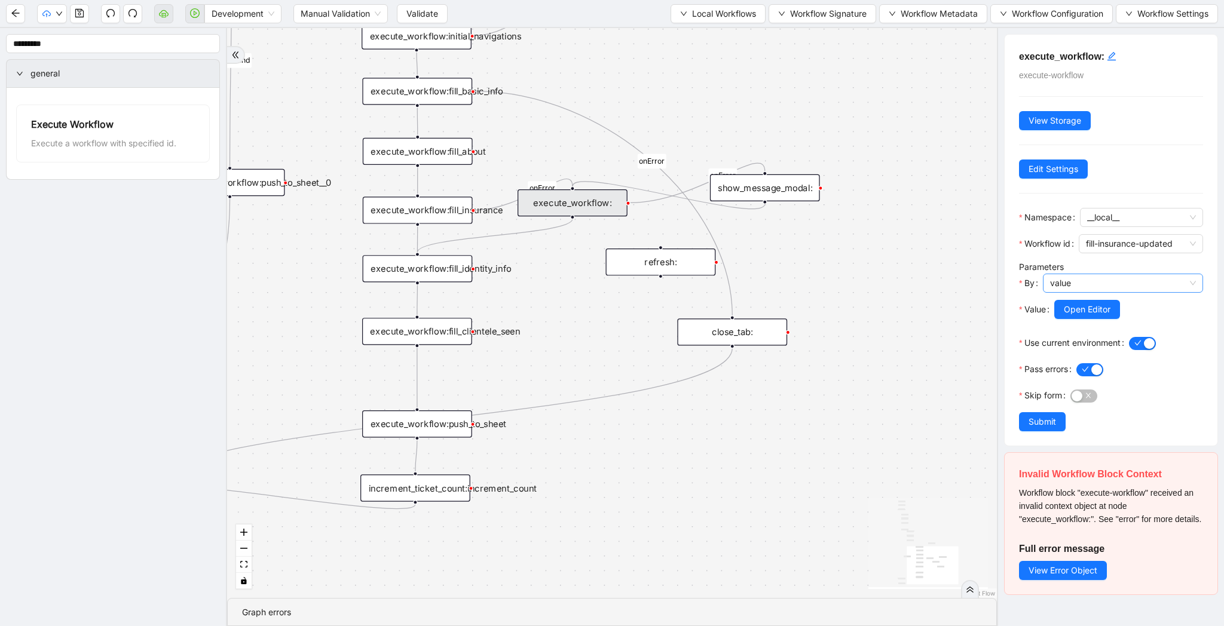
click at [1101, 286] on span "value" at bounding box center [1123, 283] width 146 height 18
click at [1101, 332] on div "code" at bounding box center [1119, 326] width 133 height 13
click at [1098, 304] on span "Open Editor" at bounding box center [1086, 309] width 47 height 13
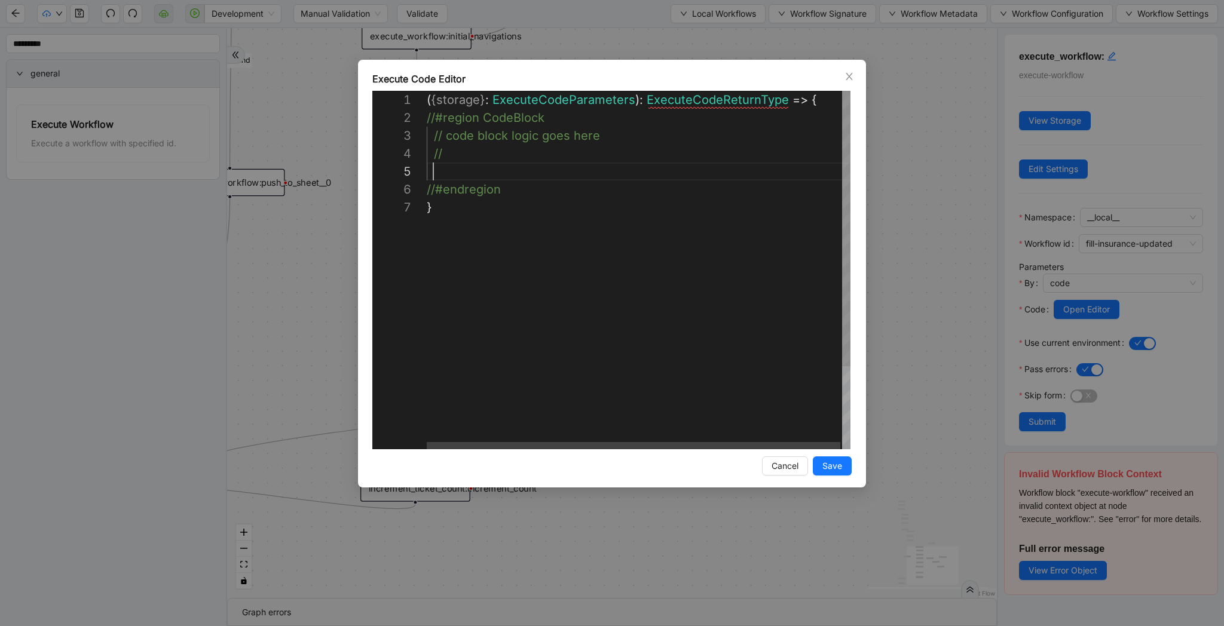
scroll to position [72, 7]
click at [458, 178] on div "( { storage } : ExecuteCodeParameters ): ExecuteCodeReturnType => { //#region C…" at bounding box center [639, 324] width 425 height 466
paste textarea "**********"
click at [444, 171] on div "({ storage }: ExecuteCodeParameters ): ExecuteCodeReturnType => { //#region Cod…" at bounding box center [639, 333] width 425 height 484
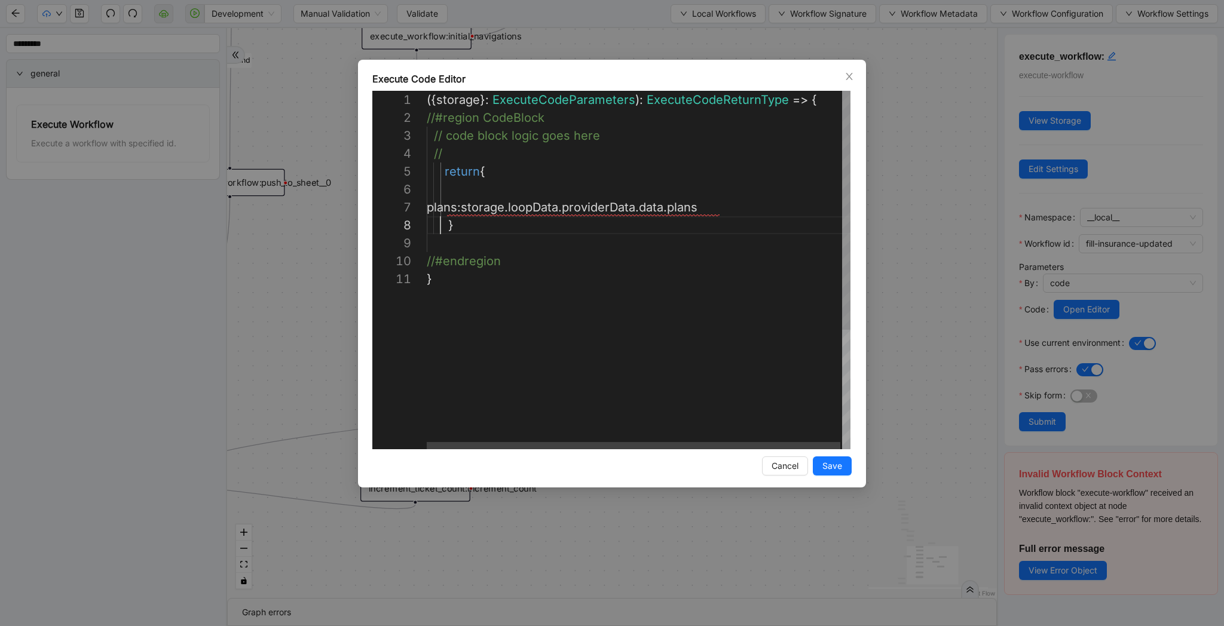
scroll to position [125, 14]
click at [465, 211] on div "({ storage }: ExecuteCodeParameters ): ExecuteCodeReturnType => { //#region Cod…" at bounding box center [639, 360] width 425 height 538
click at [476, 192] on div "({ storage }: ExecuteCodeParameters ): ExecuteCodeReturnType => { //#region Cod…" at bounding box center [639, 360] width 425 height 538
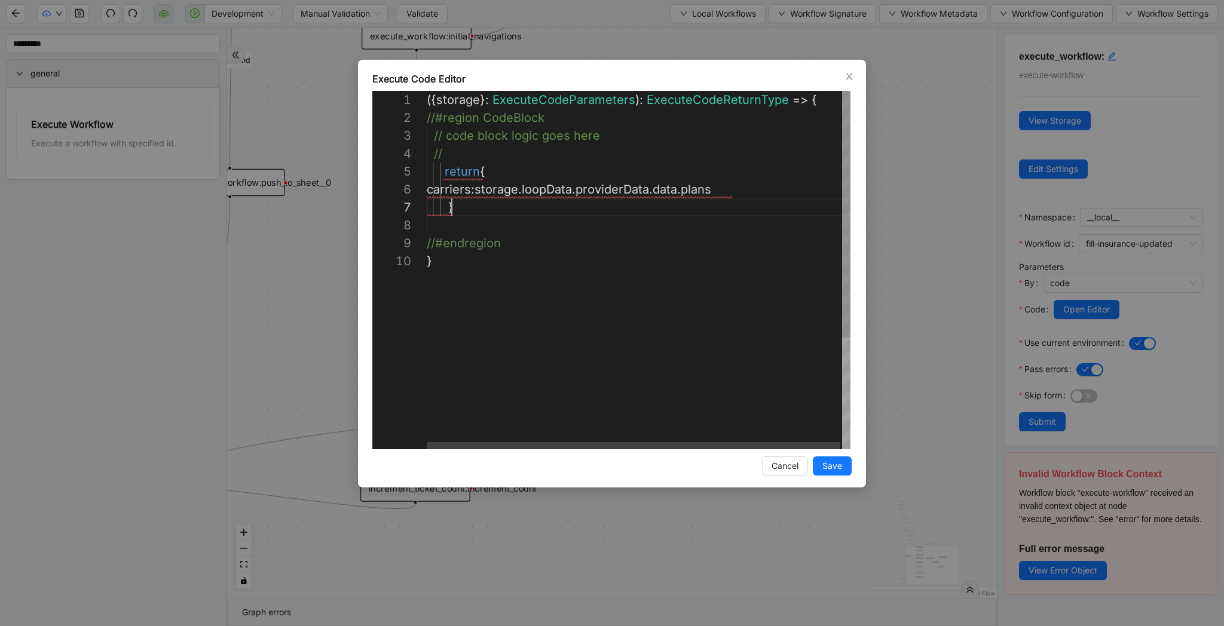
scroll to position [108, 25]
click at [752, 198] on div "({ storage }: ExecuteCodeParameters ): ExecuteCodeReturnType => { //#region Cod…" at bounding box center [639, 351] width 425 height 520
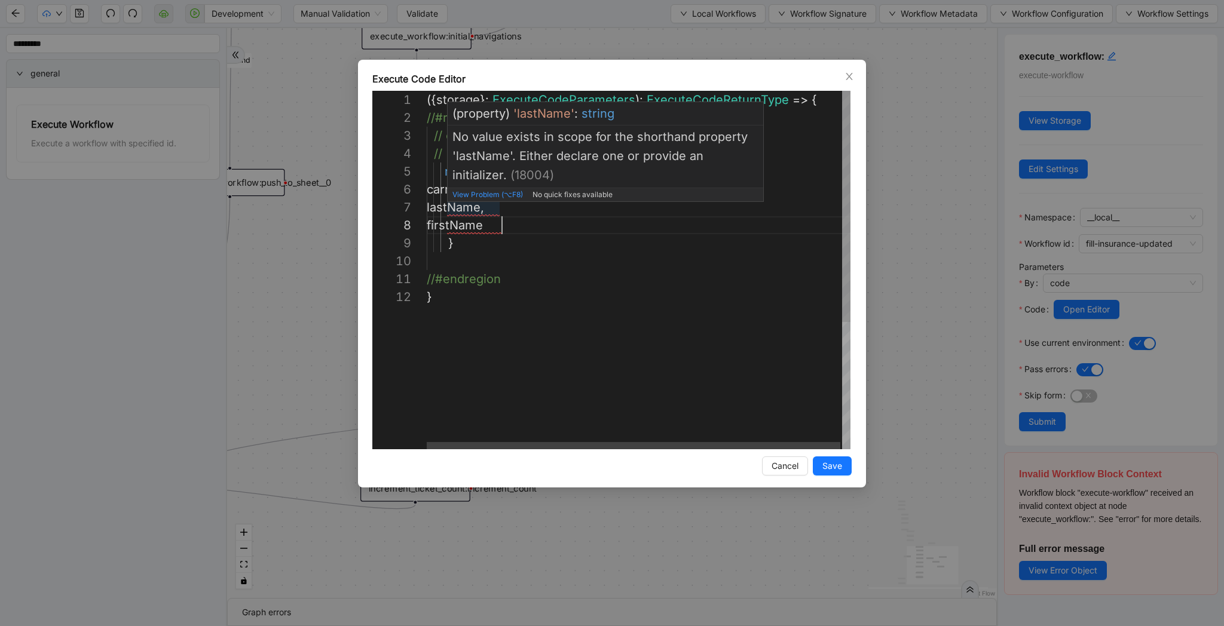
scroll to position [108, 73]
click at [498, 209] on div "({ storage }: ExecuteCodeParameters ): ExecuteCodeReturnType => { //#region Cod…" at bounding box center [639, 369] width 425 height 556
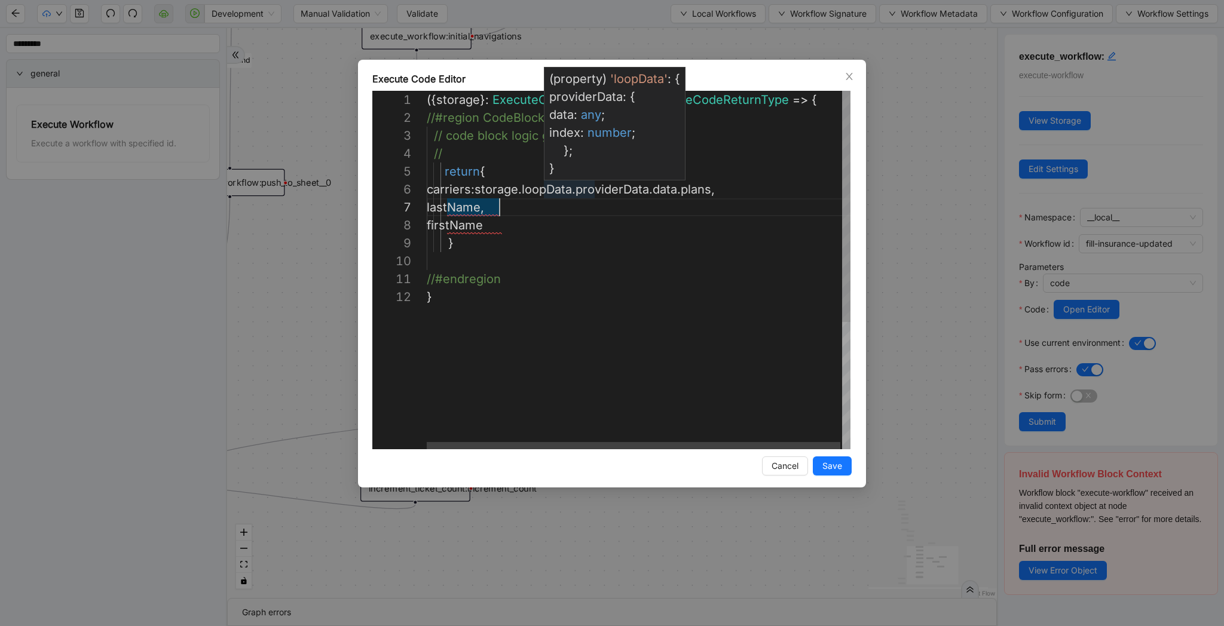
scroll to position [108, 76]
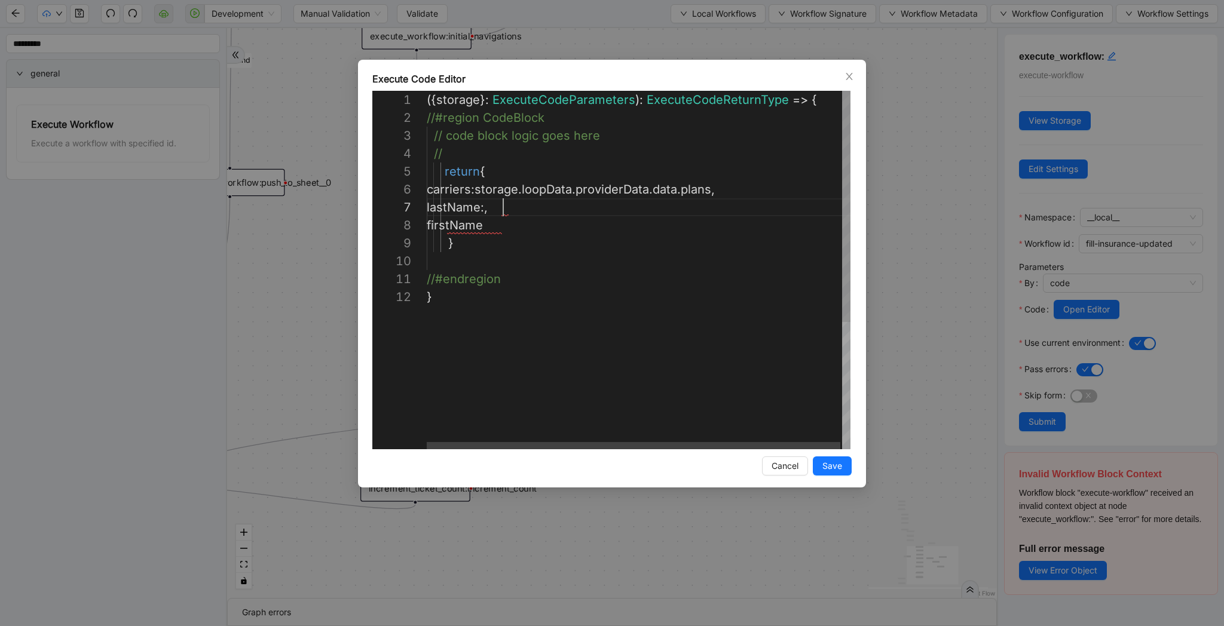
click at [528, 191] on div "({ storage }: ExecuteCodeParameters ): ExecuteCodeReturnType => { //#region Cod…" at bounding box center [639, 369] width 425 height 556
click at [503, 206] on div "({ storage }: ExecuteCodeParameters ): ExecuteCodeReturnType => { //#region Cod…" at bounding box center [639, 369] width 425 height 556
paste textarea "**********"
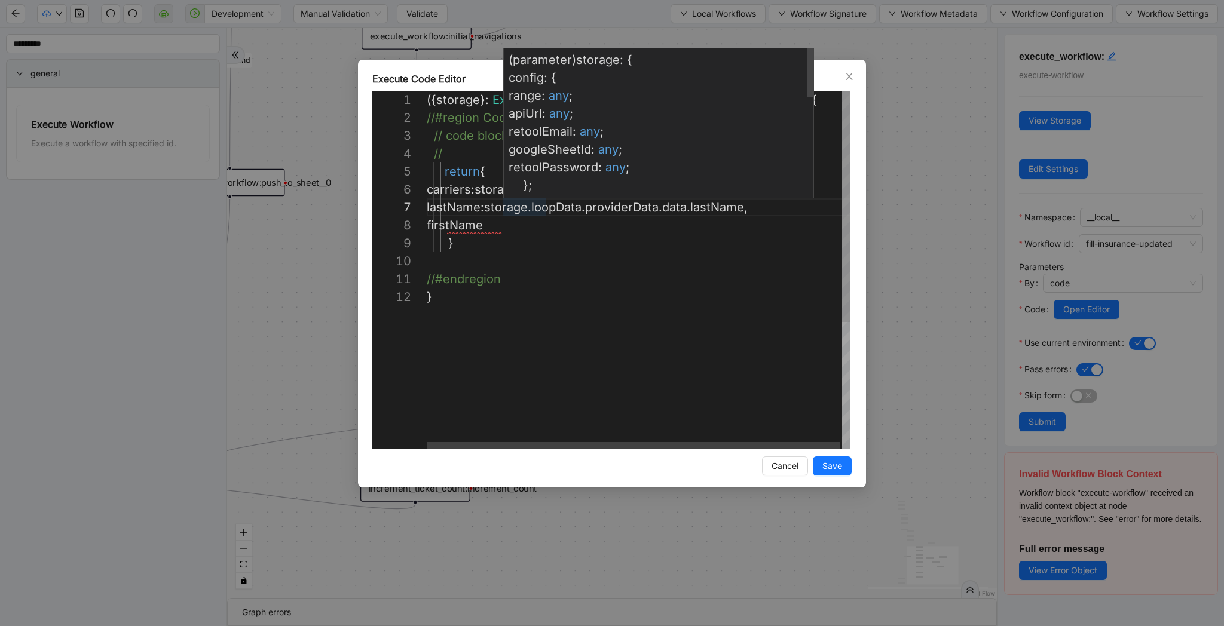
scroll to position [108, 76]
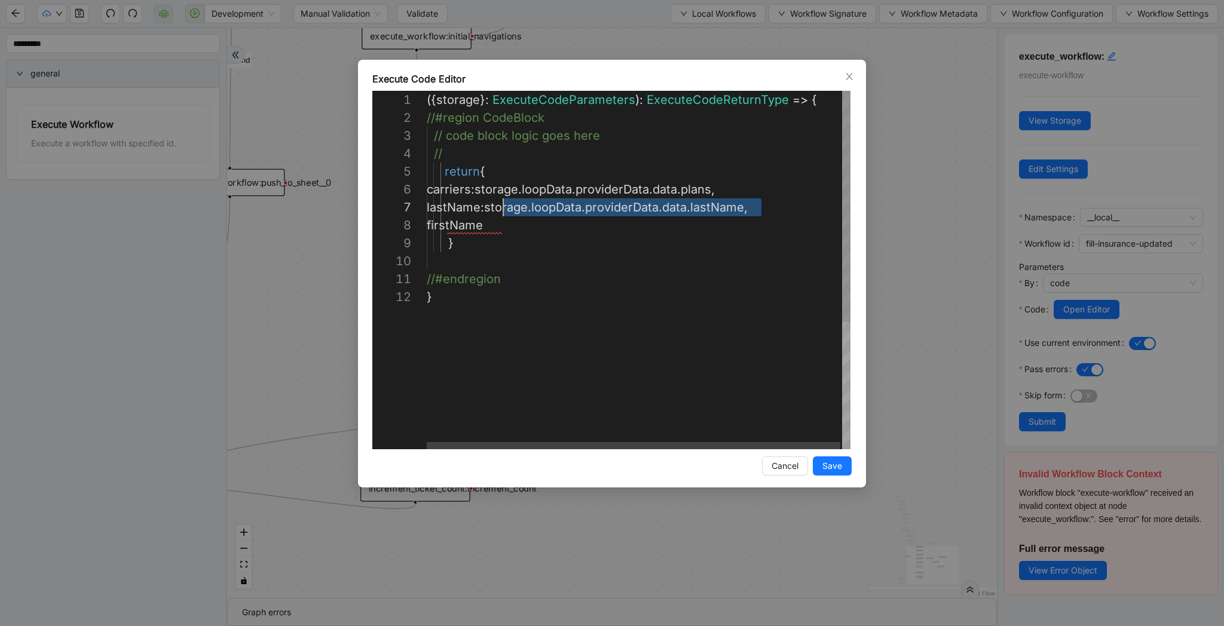
click at [506, 229] on div "({ storage }: ExecuteCodeParameters ): ExecuteCodeReturnType => { //#region Cod…" at bounding box center [639, 369] width 425 height 556
paste textarea "**********"
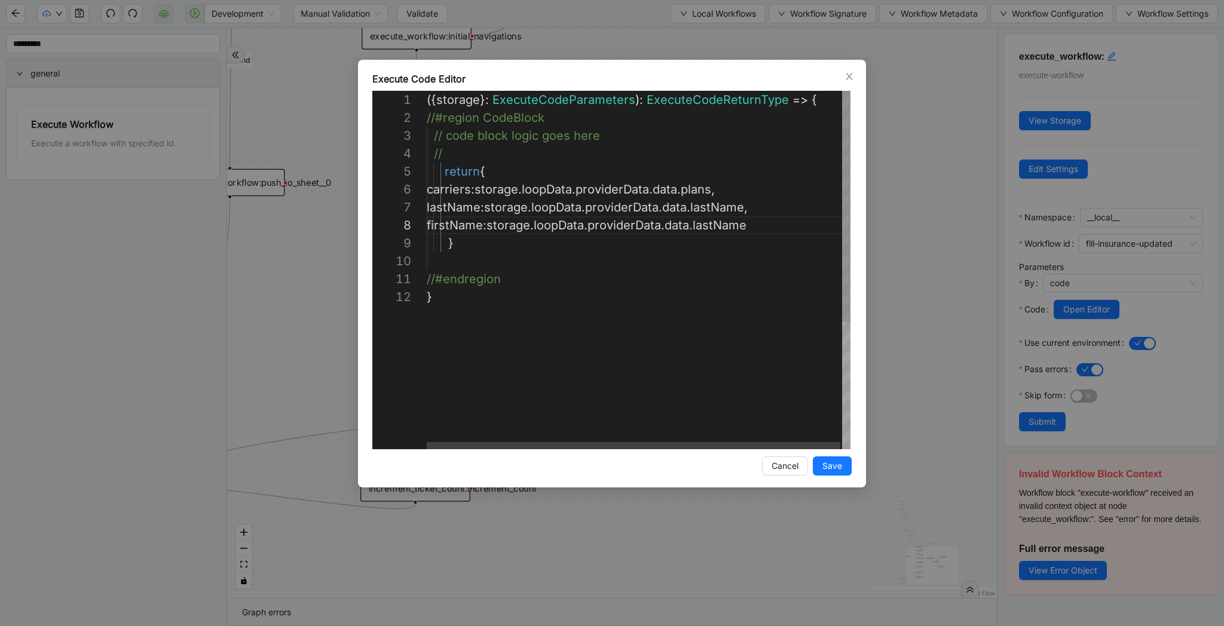
click at [724, 226] on div "({ storage }: ExecuteCodeParameters ): ExecuteCodeReturnType => { //#region Cod…" at bounding box center [639, 369] width 425 height 556
type textarea "**********"
click at [830, 468] on span "Save" at bounding box center [832, 466] width 20 height 13
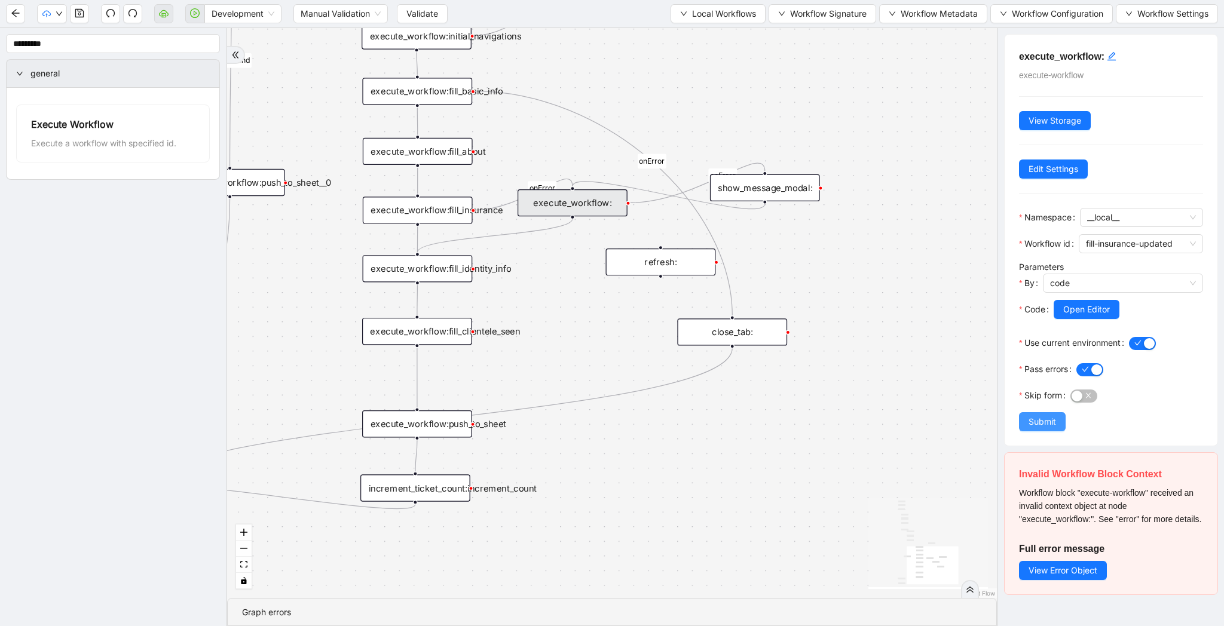
click at [1050, 427] on span "Submit" at bounding box center [1041, 421] width 27 height 13
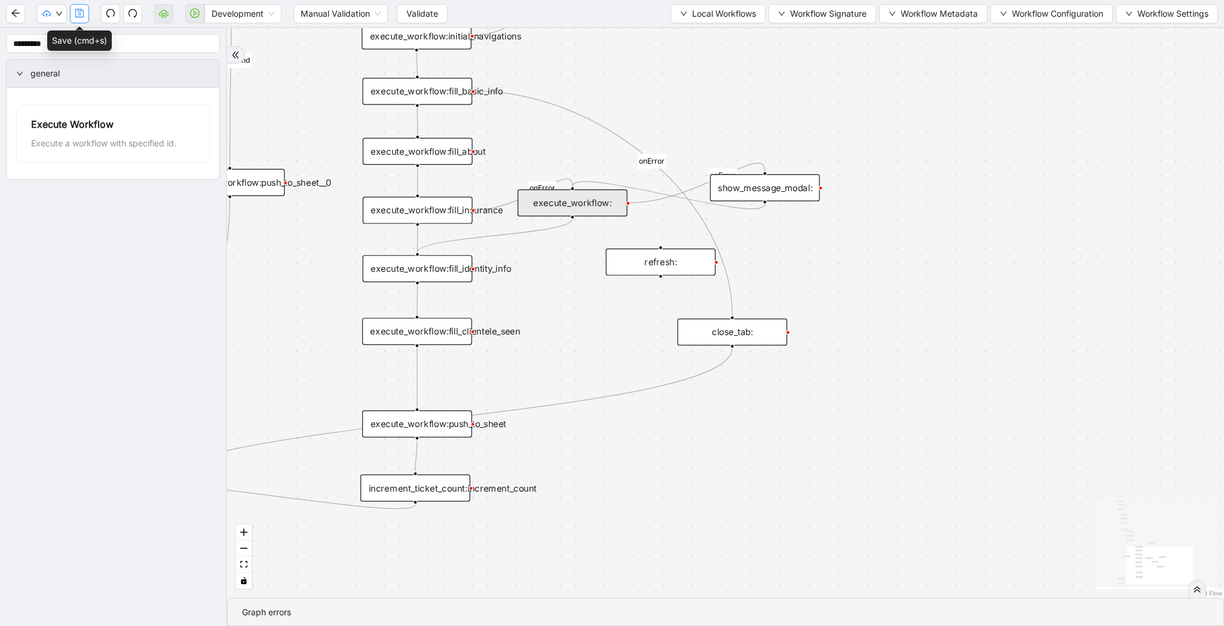
click at [84, 10] on icon "save" at bounding box center [80, 13] width 10 height 10
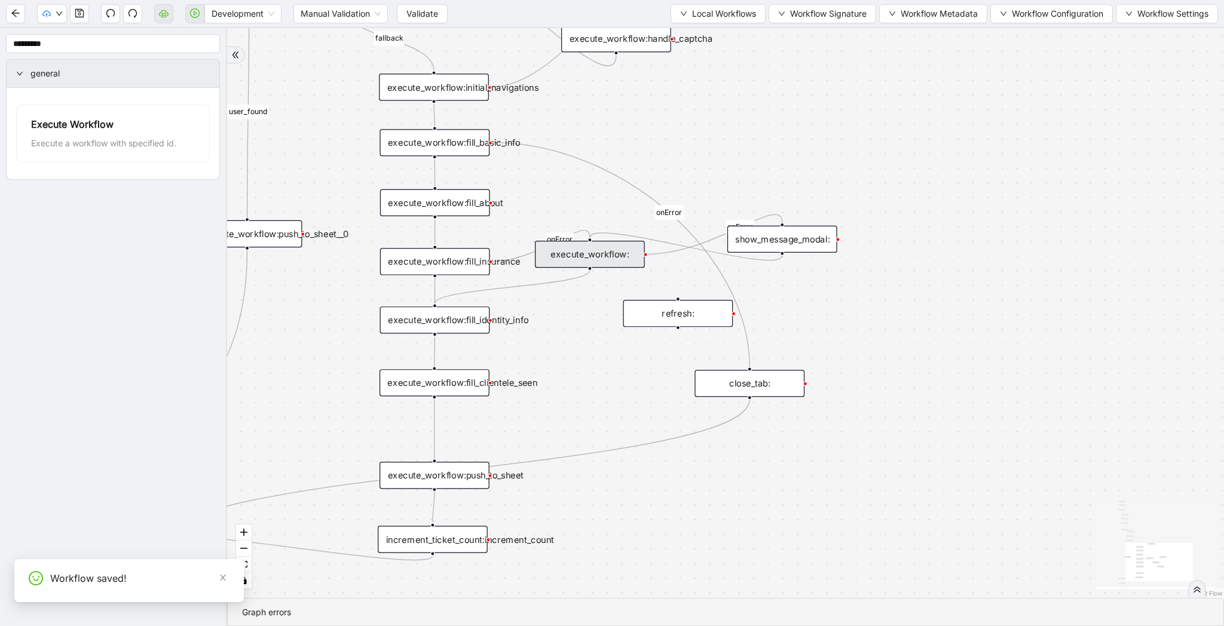
drag, startPoint x: 620, startPoint y: 59, endPoint x: 641, endPoint y: 122, distance: 66.7
click at [641, 122] on div "fallback raise-error skip-provider fallback fallback user_found onError onError…" at bounding box center [725, 313] width 997 height 570
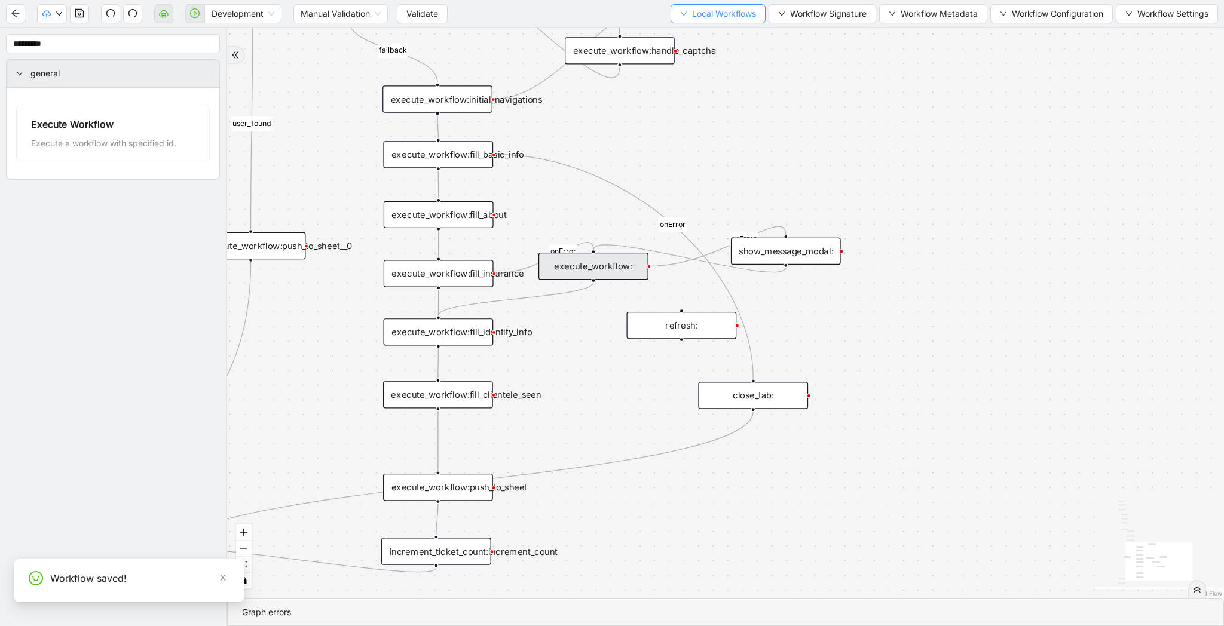
click at [692, 10] on span "Local Workflows" at bounding box center [724, 13] width 64 height 13
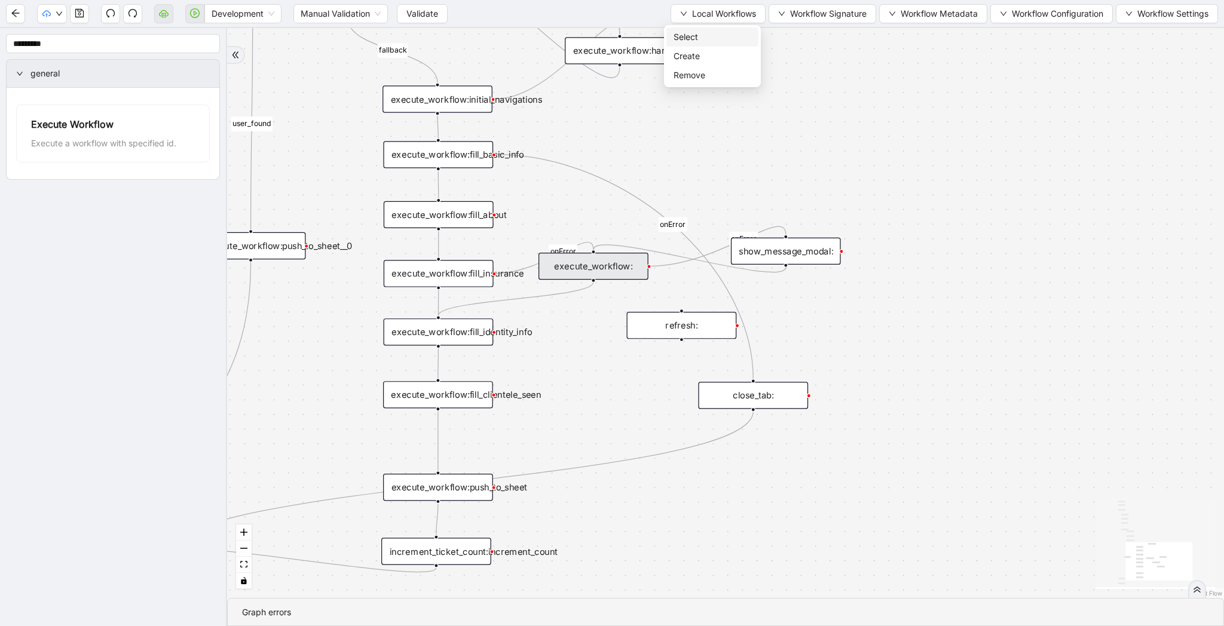
click at [686, 35] on span "Select" at bounding box center [712, 36] width 78 height 13
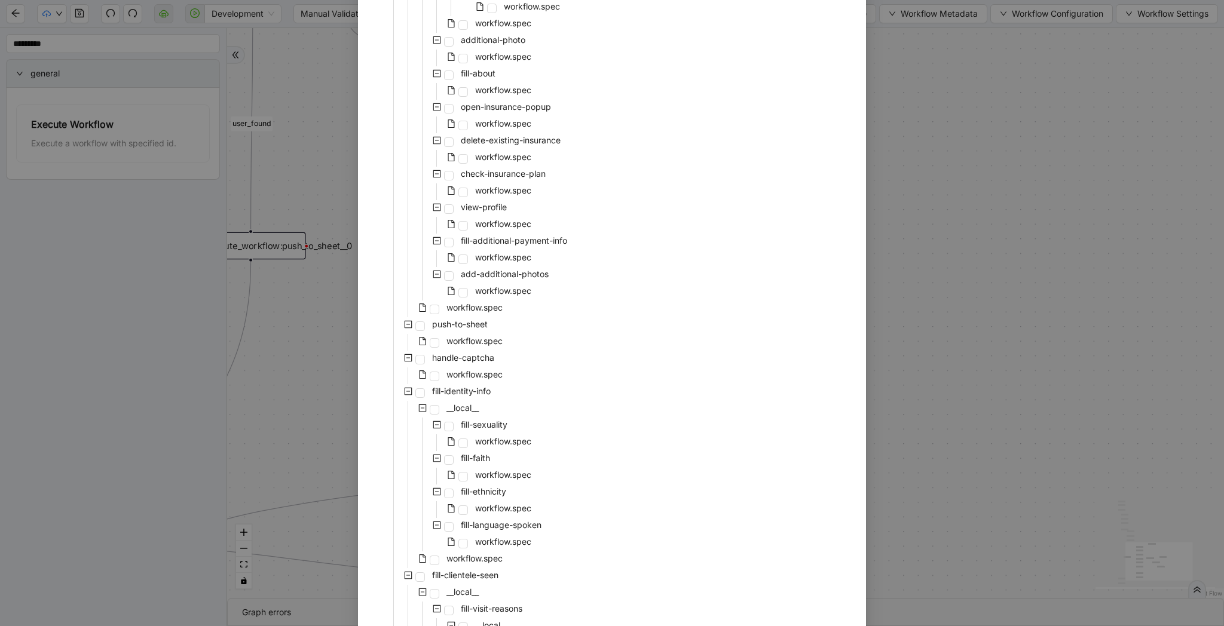
scroll to position [0, 0]
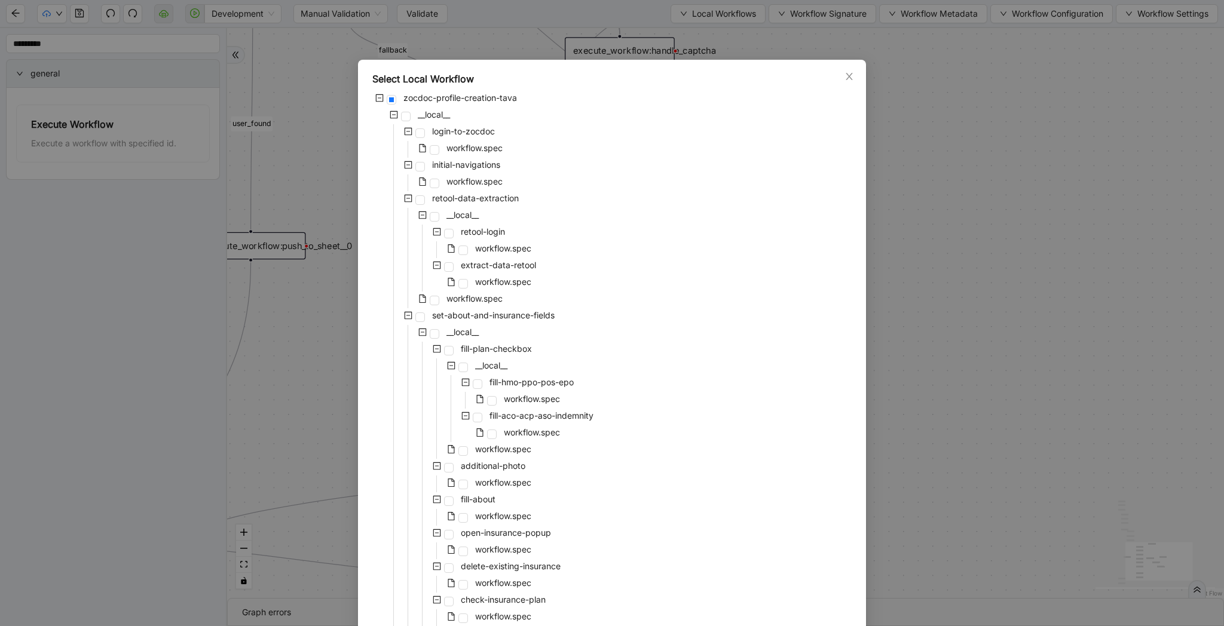
click at [472, 308] on div "workflow.spec" at bounding box center [438, 300] width 133 height 17
click at [486, 296] on span "workflow.spec" at bounding box center [474, 298] width 56 height 10
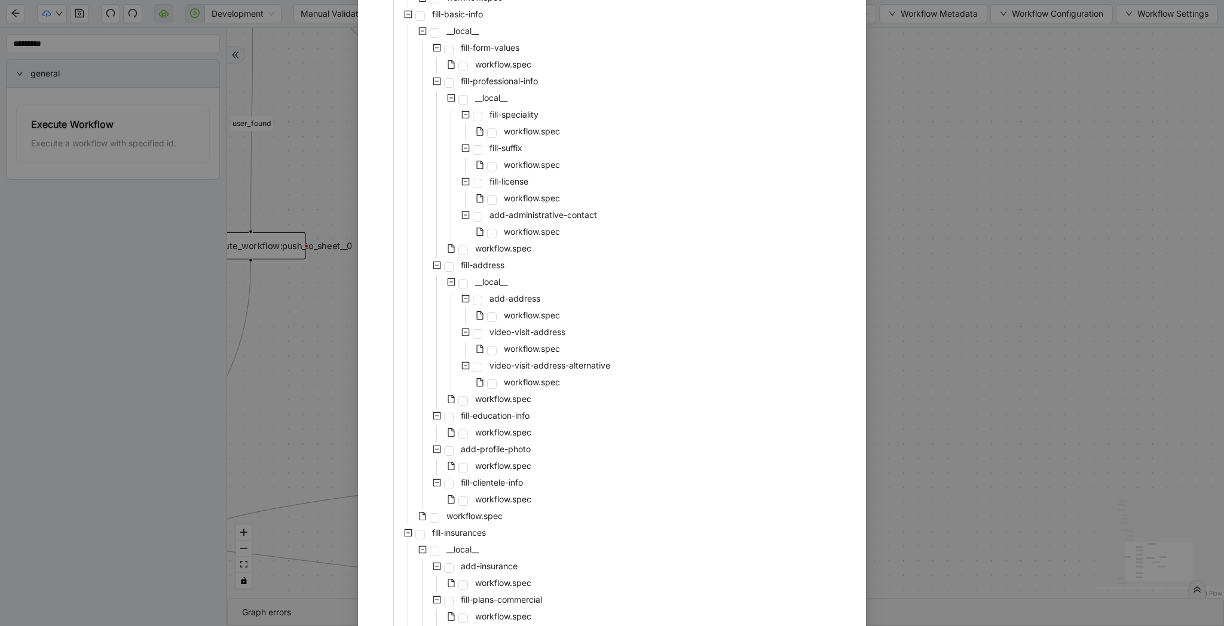
scroll to position [2010, 0]
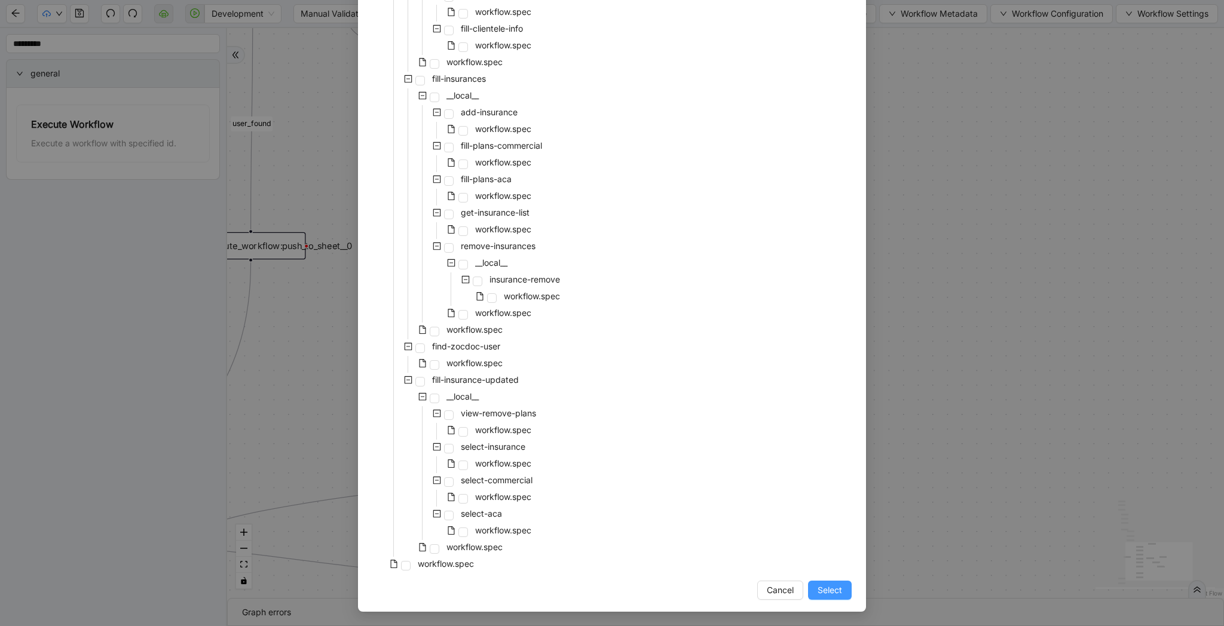
click at [829, 581] on button "Select" at bounding box center [830, 590] width 44 height 19
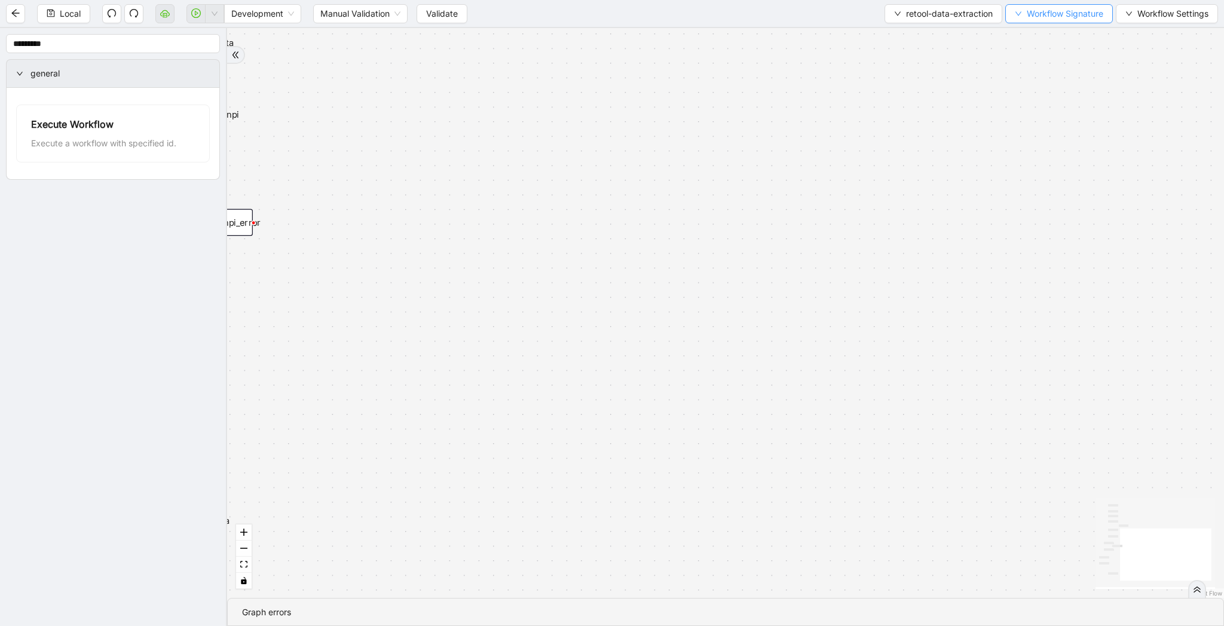
click at [1036, 10] on span "Workflow Signature" at bounding box center [1065, 13] width 76 height 13
click at [1039, 138] on span "Type" at bounding box center [1057, 132] width 80 height 13
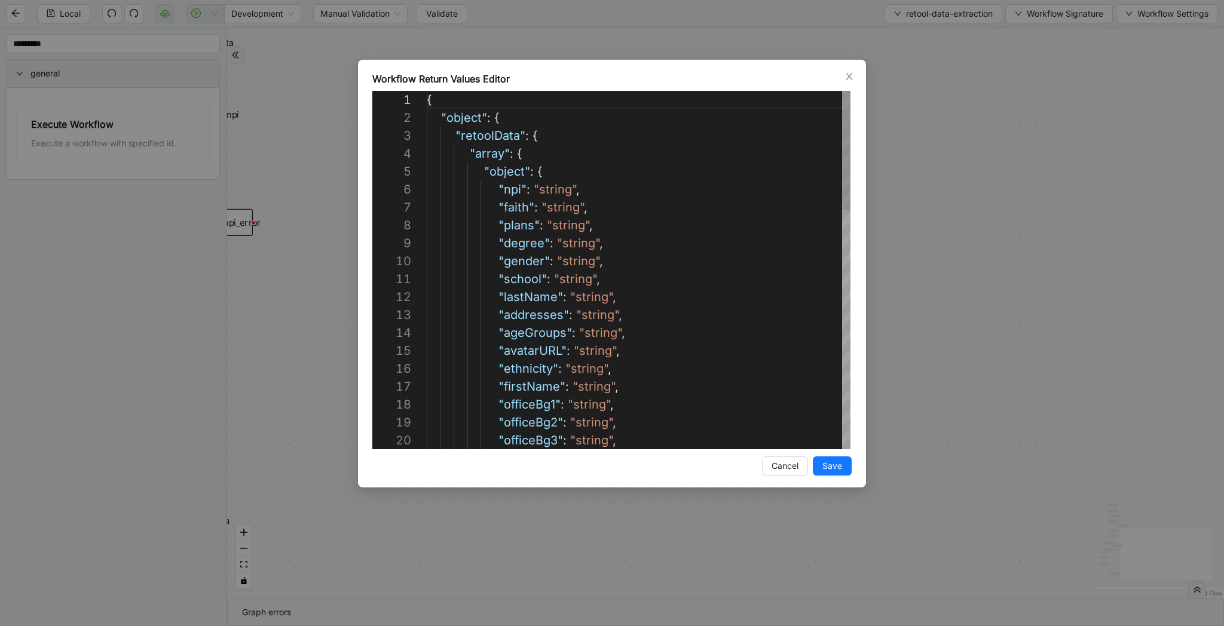
type textarea "**********"
click at [673, 387] on div "{ "object" : { "retoolData" : { "array" : { "object" : { "npi" : "string" , "fa…" at bounding box center [639, 629] width 424 height 1076
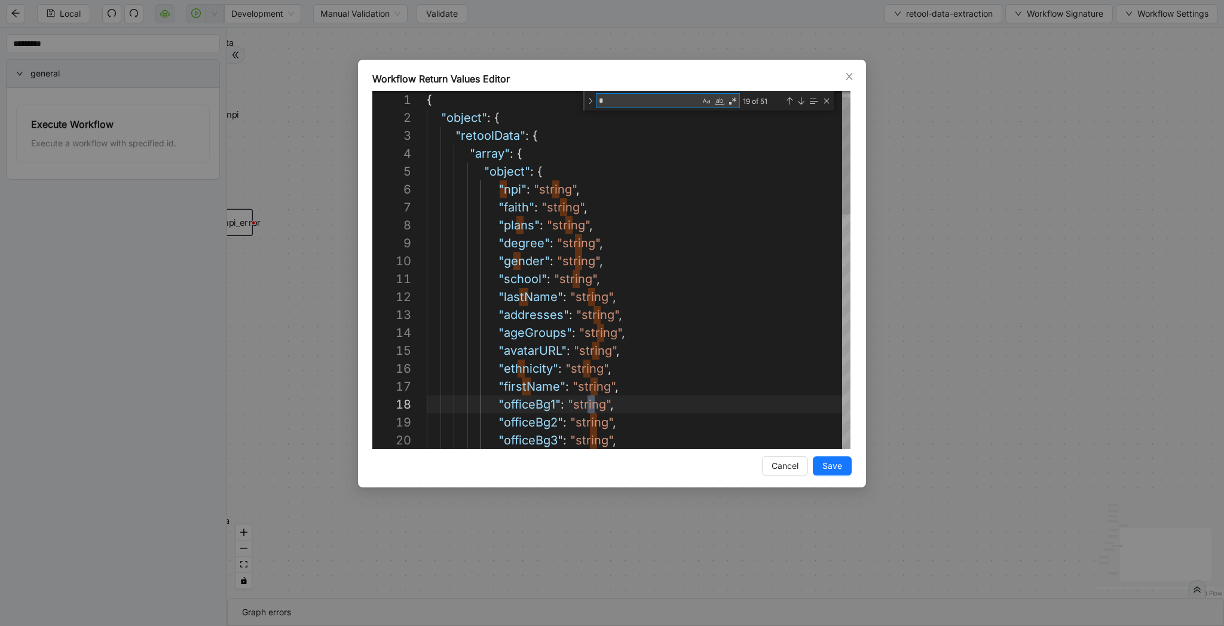
type textarea "**"
type textarea "**********"
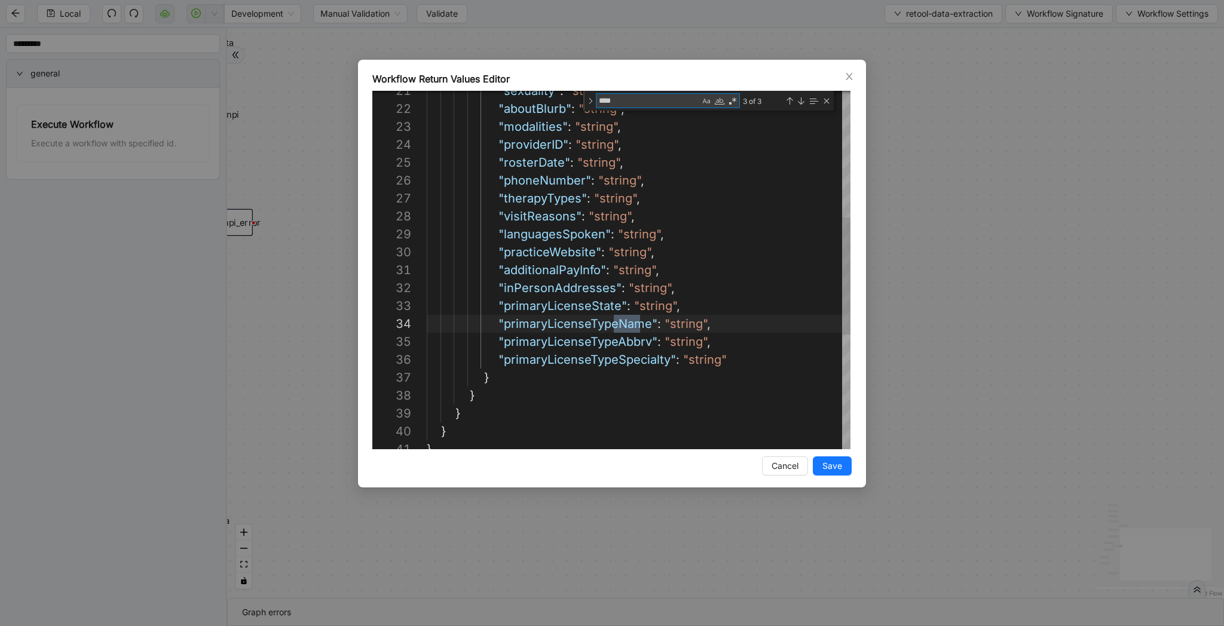
scroll to position [179, 220]
type textarea "****"
click at [636, 100] on textarea "****" at bounding box center [647, 101] width 103 height 14
type textarea "**********"
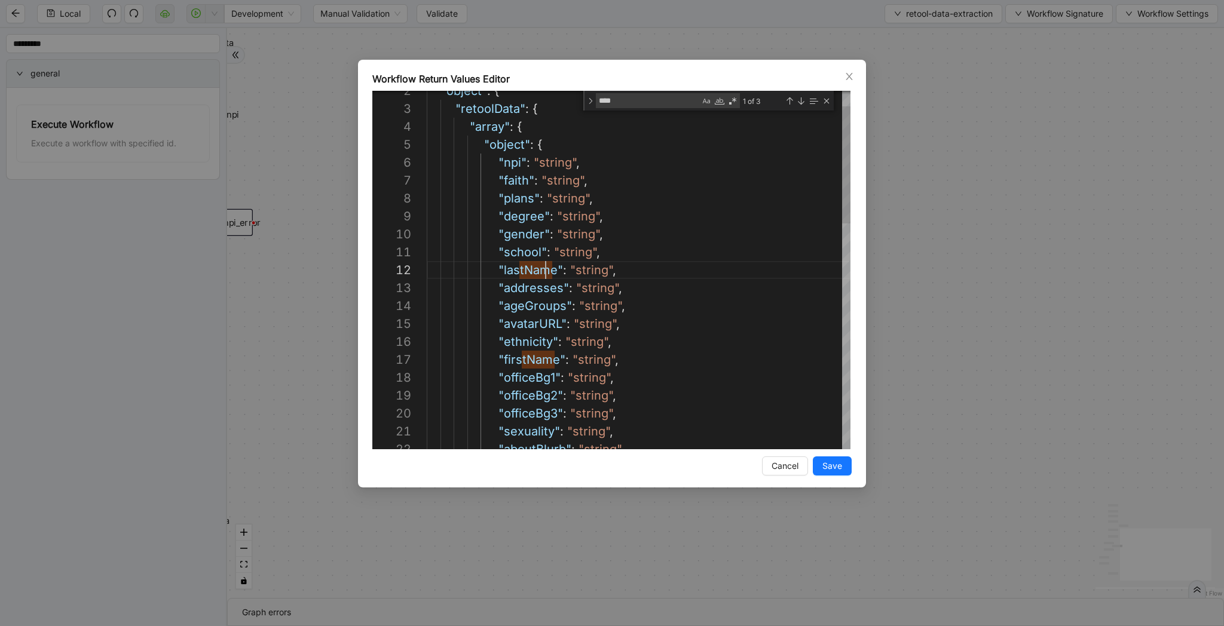
scroll to position [18, 125]
click at [525, 357] on div ""sexuality" : "string" , "aboutBlurb" : "string" , "object" : { "retoolData" : …" at bounding box center [639, 591] width 424 height 1095
click at [935, 140] on div "Workflow Return Values Editor 21 22 2 3 4 5 6 7 8 9 10 11 12 13 14 15 16 17 18 …" at bounding box center [612, 313] width 1224 height 626
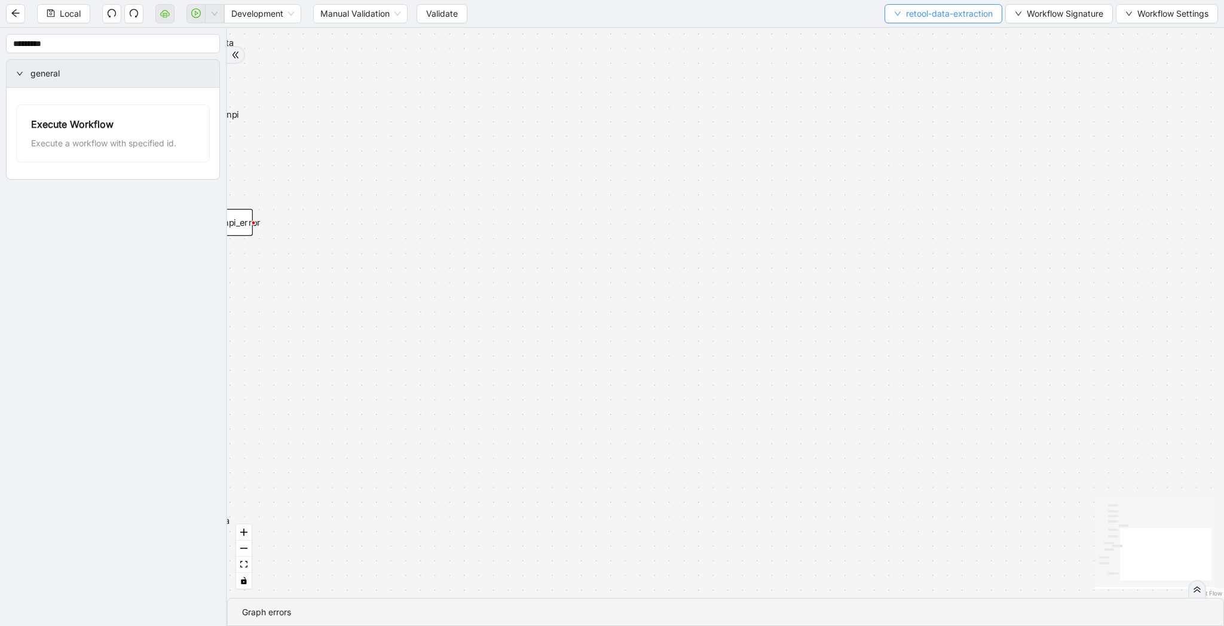
click at [931, 16] on span "retool-data-extraction" at bounding box center [949, 13] width 87 height 13
click at [931, 34] on span "Select" at bounding box center [940, 36] width 99 height 13
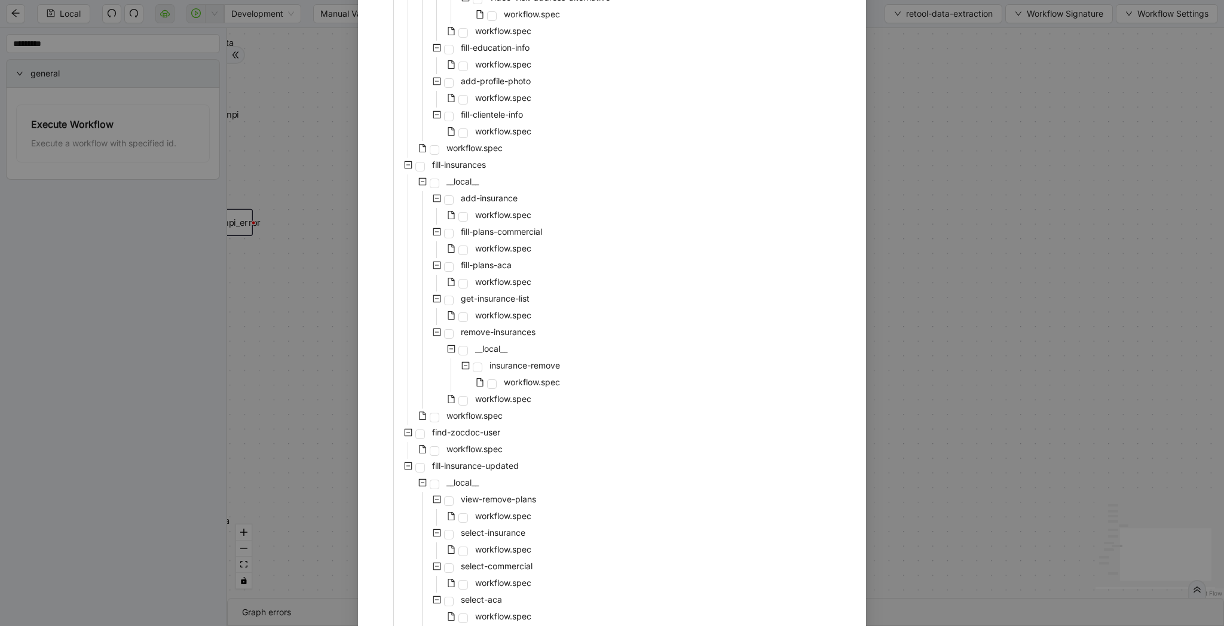
scroll to position [2010, 0]
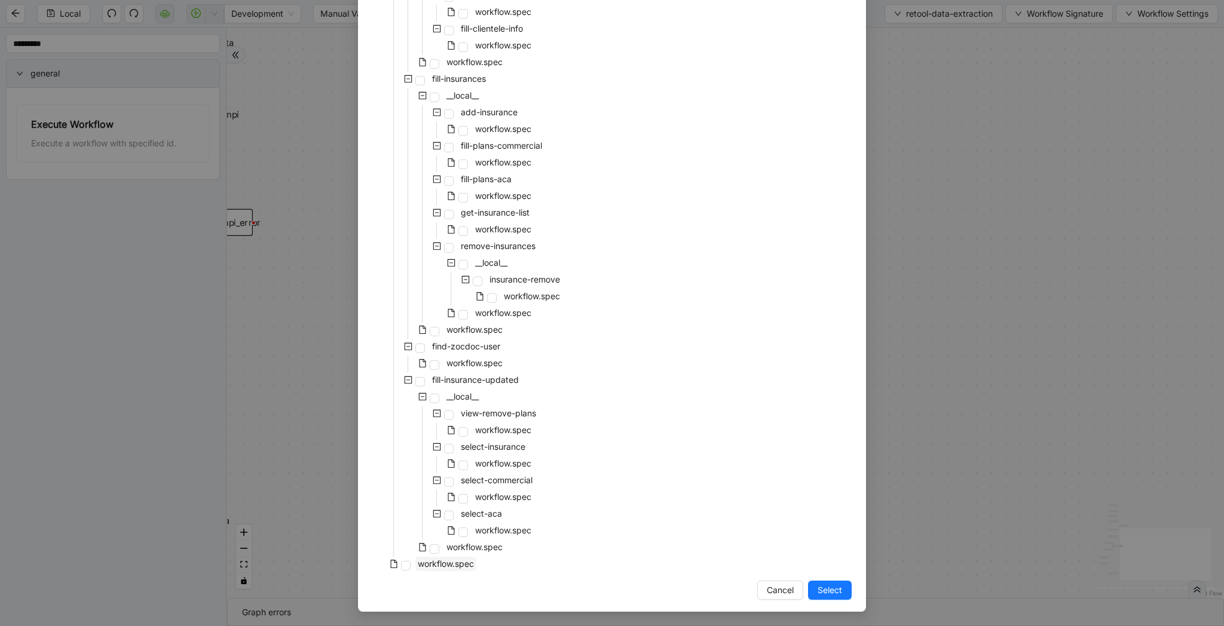
click at [461, 565] on span "workflow.spec" at bounding box center [446, 564] width 56 height 10
click at [837, 590] on span "Select" at bounding box center [829, 590] width 24 height 13
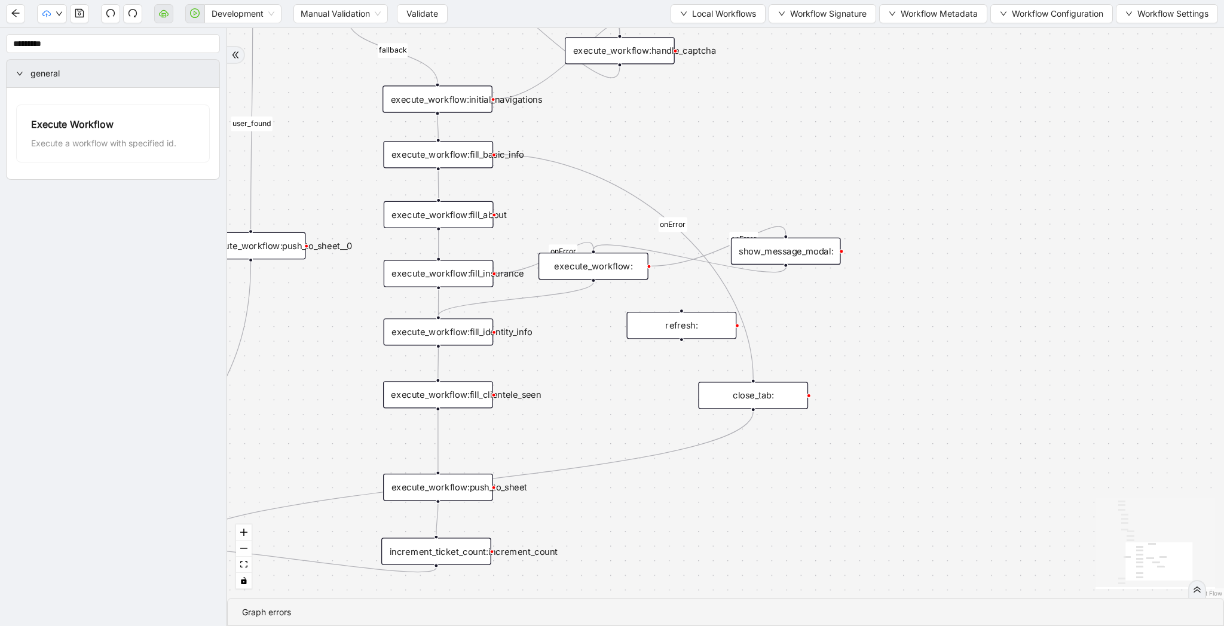
click at [783, 246] on div "show_message_modal:" at bounding box center [786, 251] width 110 height 27
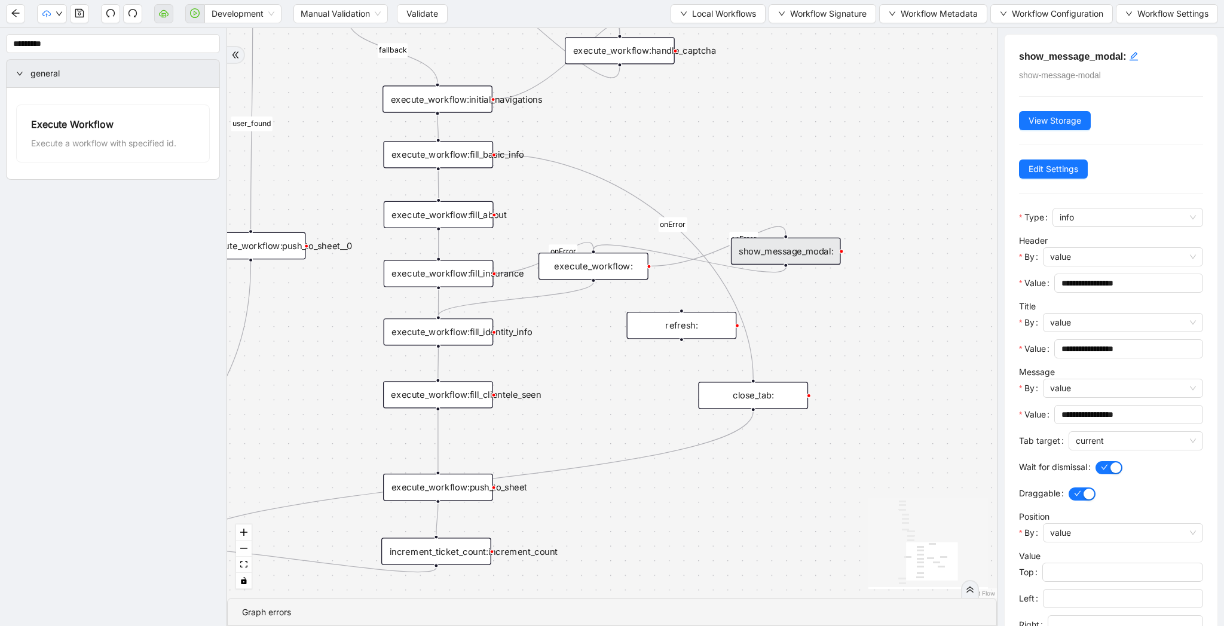
click at [595, 272] on div "execute_workflow:" at bounding box center [593, 266] width 110 height 27
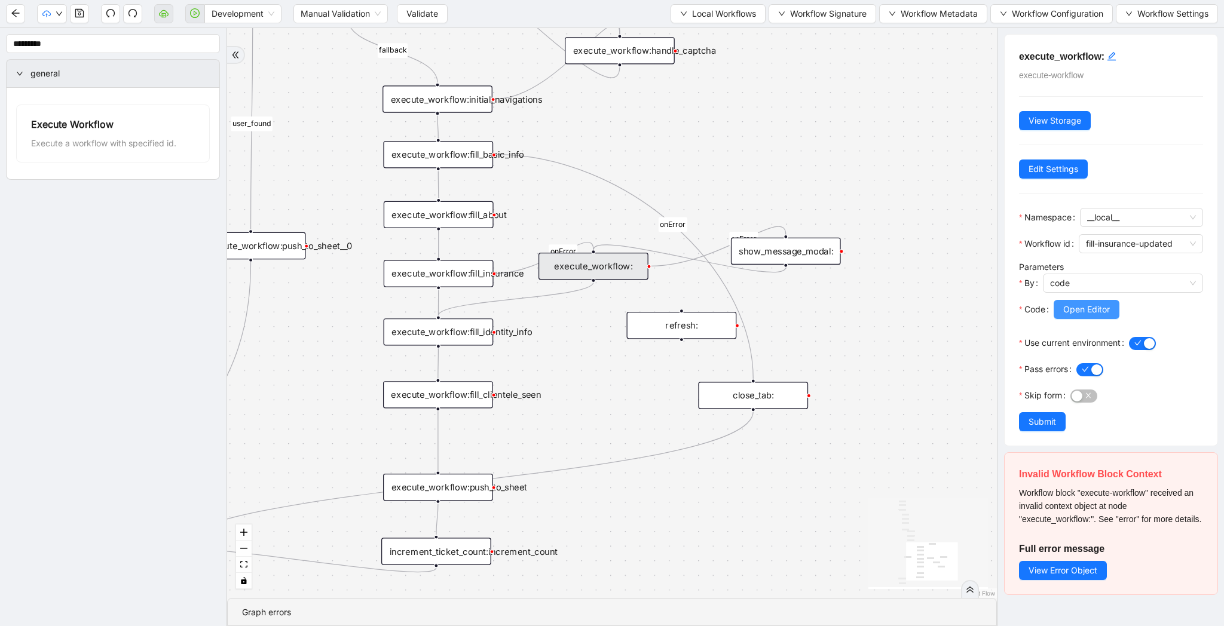
click at [1102, 310] on span "Open Editor" at bounding box center [1086, 309] width 47 height 13
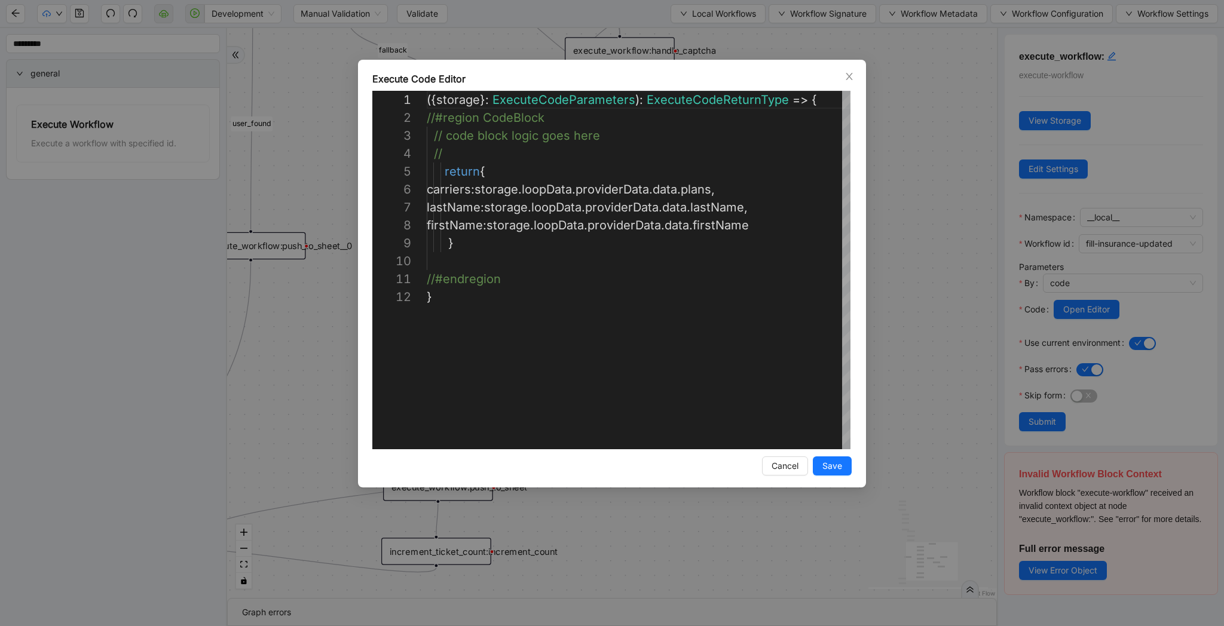
scroll to position [179, 0]
click at [783, 229] on div "({ storage }: ExecuteCodeParameters ): ExecuteCodeReturnType => { //#region Cod…" at bounding box center [639, 369] width 425 height 556
click at [650, 154] on div "({ storage }: ExecuteCodeParameters ): ExecuteCodeReturnType => { //#region Cod…" at bounding box center [639, 369] width 425 height 556
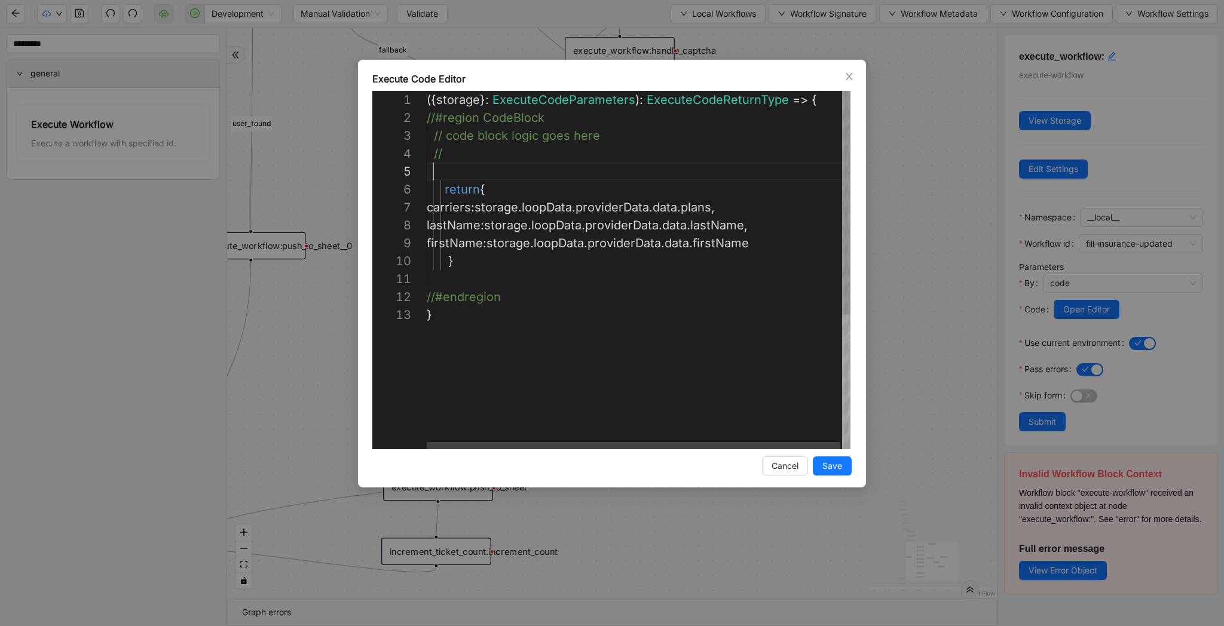
paste textarea "**********"
click at [469, 172] on div "({ storage }: ExecuteCodeParameters ): ExecuteCodeReturnType => { //#region Cod…" at bounding box center [639, 378] width 425 height 574
type textarea "**********"
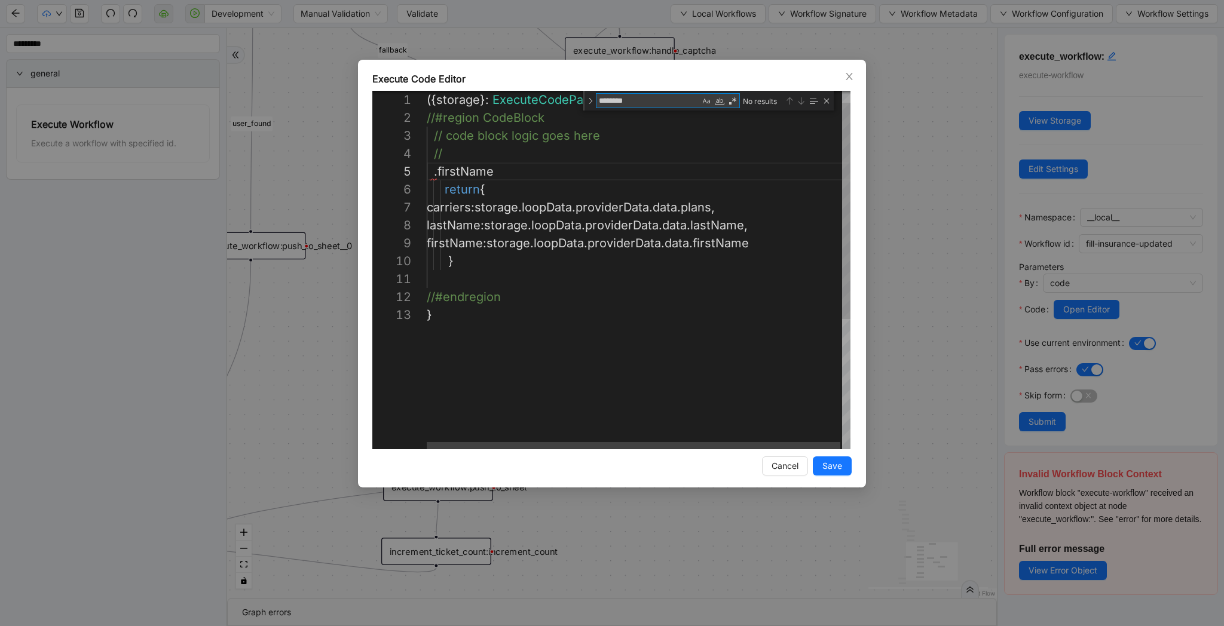
scroll to position [72, 73]
type textarea "********"
click at [472, 177] on div "({ storage }: ExecuteCodeParameters ): ExecuteCodeReturnType => { //#region Cod…" at bounding box center [639, 367] width 425 height 593
type textarea "**********"
paste textarea "*"
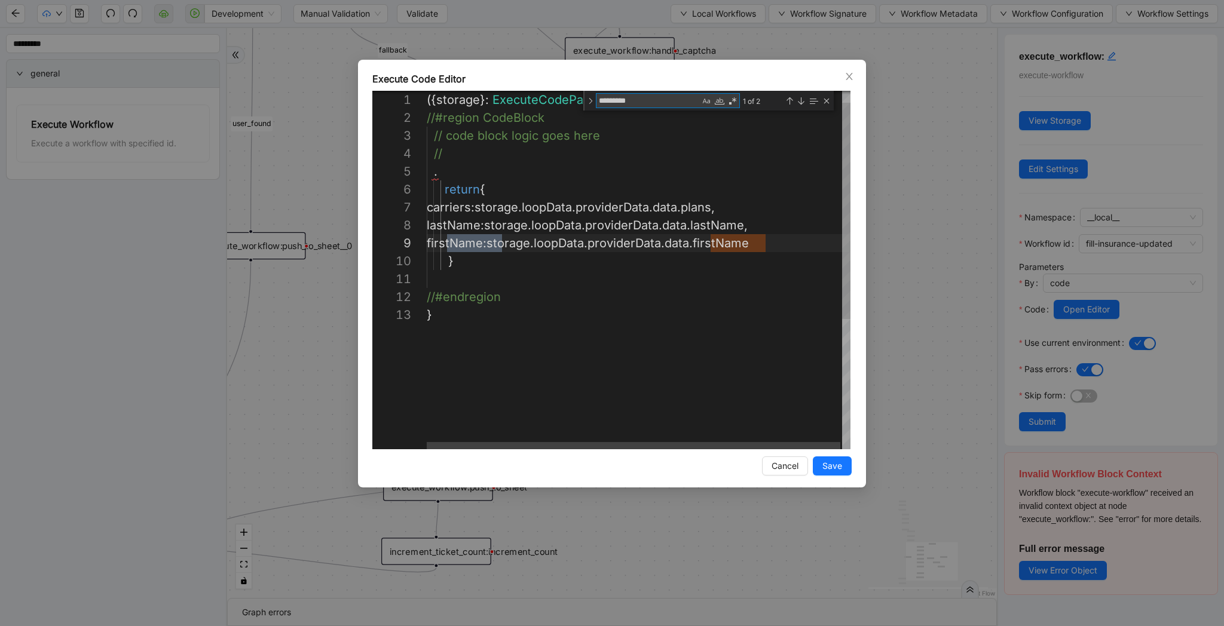
type textarea "*********"
click at [475, 180] on div "({ storage }: ExecuteCodeParameters ): ExecuteCodeReturnType => { //#region Cod…" at bounding box center [639, 367] width 425 height 593
click at [467, 177] on div "({ storage }: ExecuteCodeParameters ): ExecuteCodeReturnType => { //#region Cod…" at bounding box center [639, 367] width 425 height 593
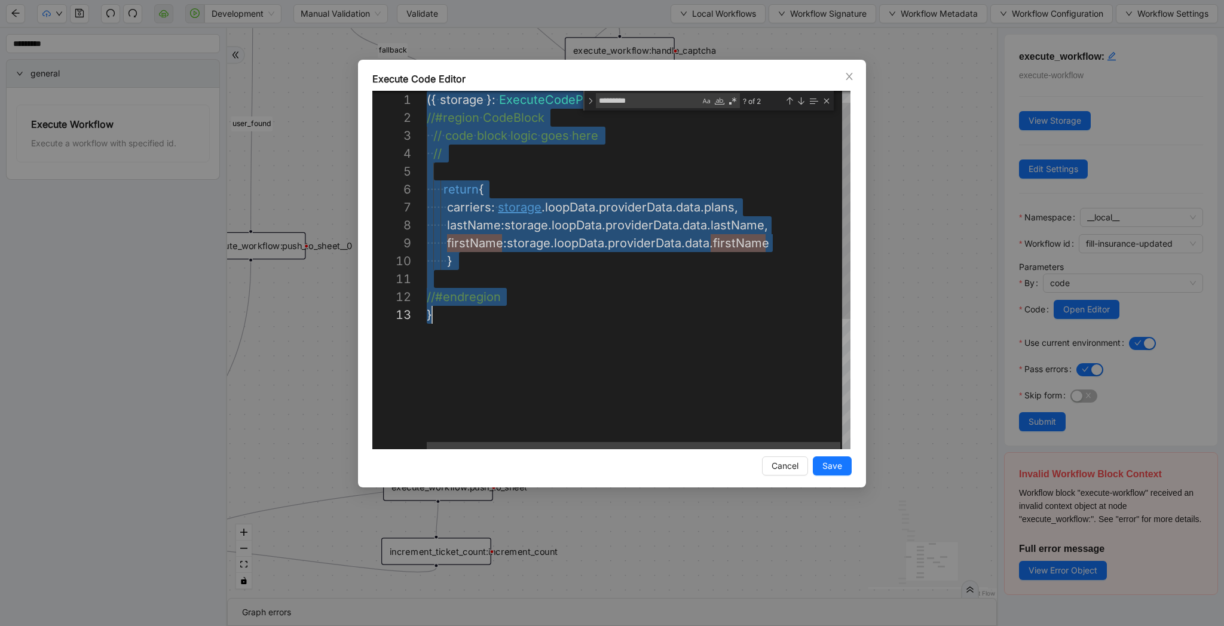
scroll to position [0, 5]
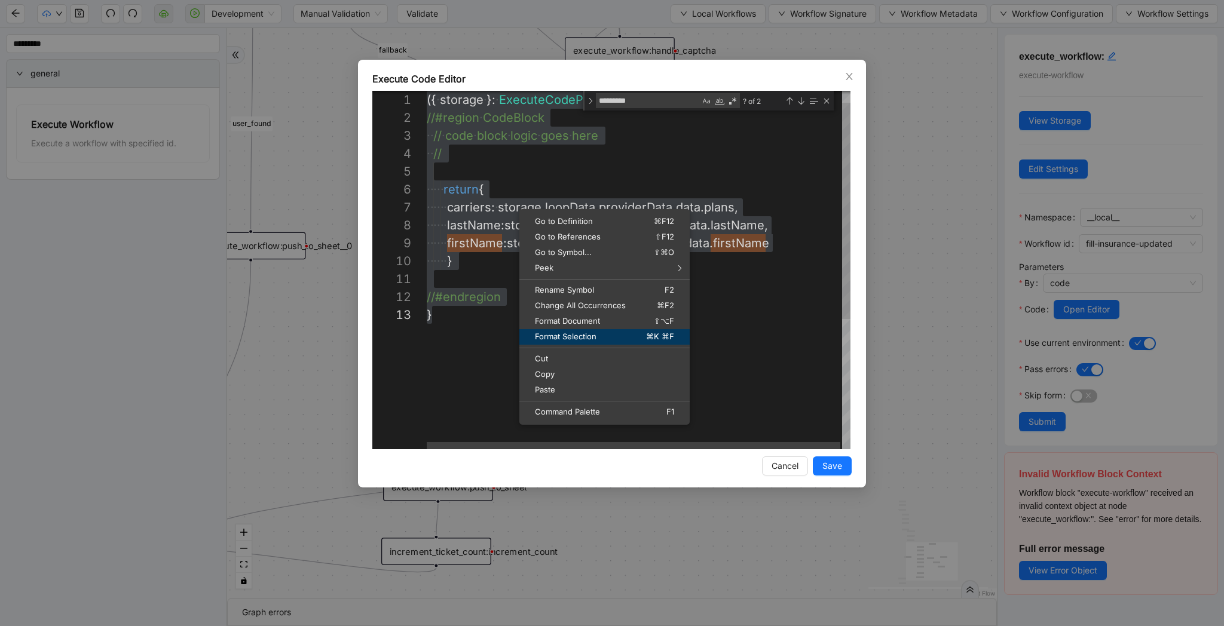
click at [602, 341] on link "Format Selection ⌘K ⌘F" at bounding box center [604, 337] width 170 height 16
type textarea "**********"
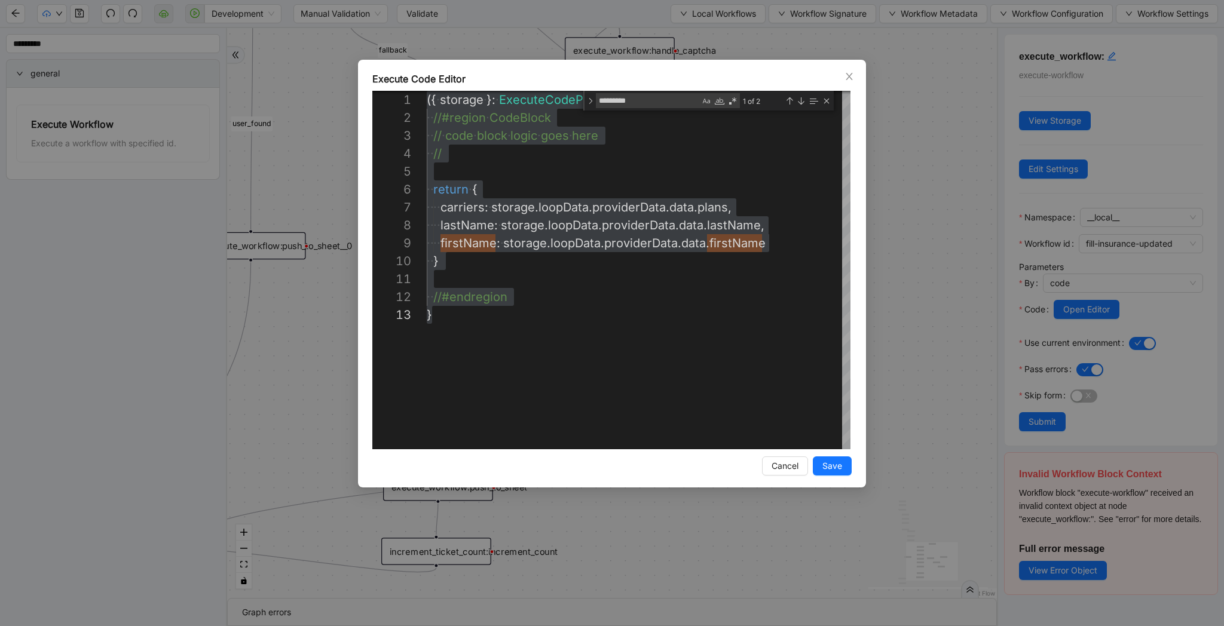
click at [831, 455] on div "**********" at bounding box center [612, 274] width 508 height 428
click at [838, 458] on button "Save" at bounding box center [832, 466] width 39 height 19
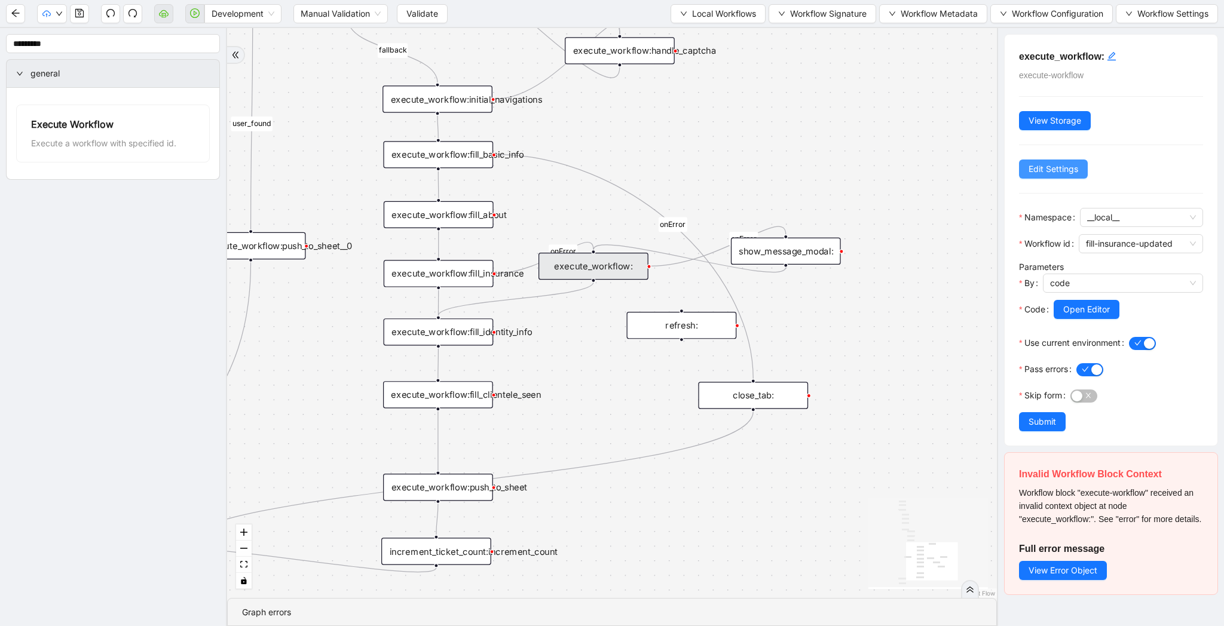
click at [1068, 163] on span "Edit Settings" at bounding box center [1053, 169] width 50 height 13
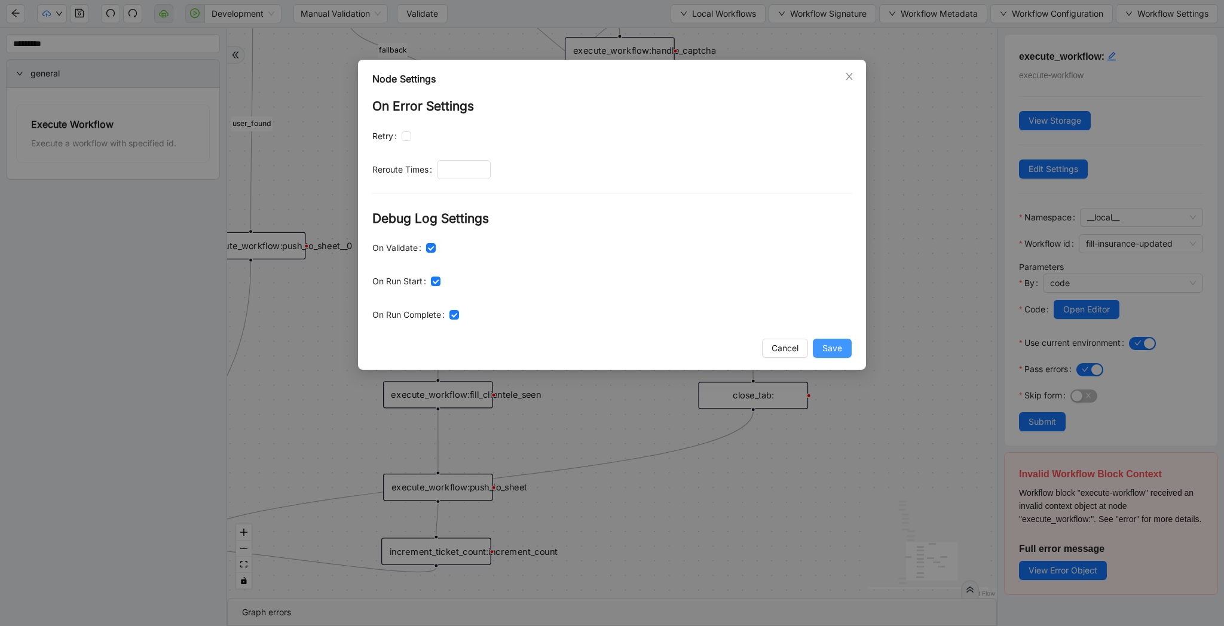
click at [837, 345] on span "Save" at bounding box center [832, 348] width 20 height 13
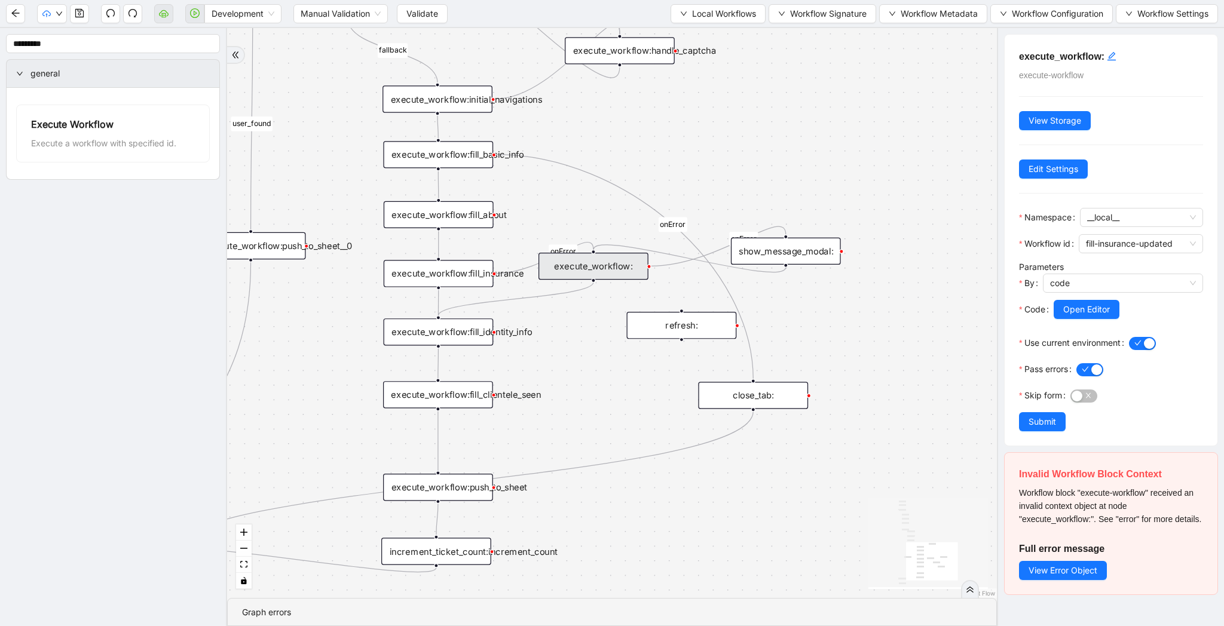
click at [1036, 421] on span "Submit" at bounding box center [1041, 421] width 27 height 13
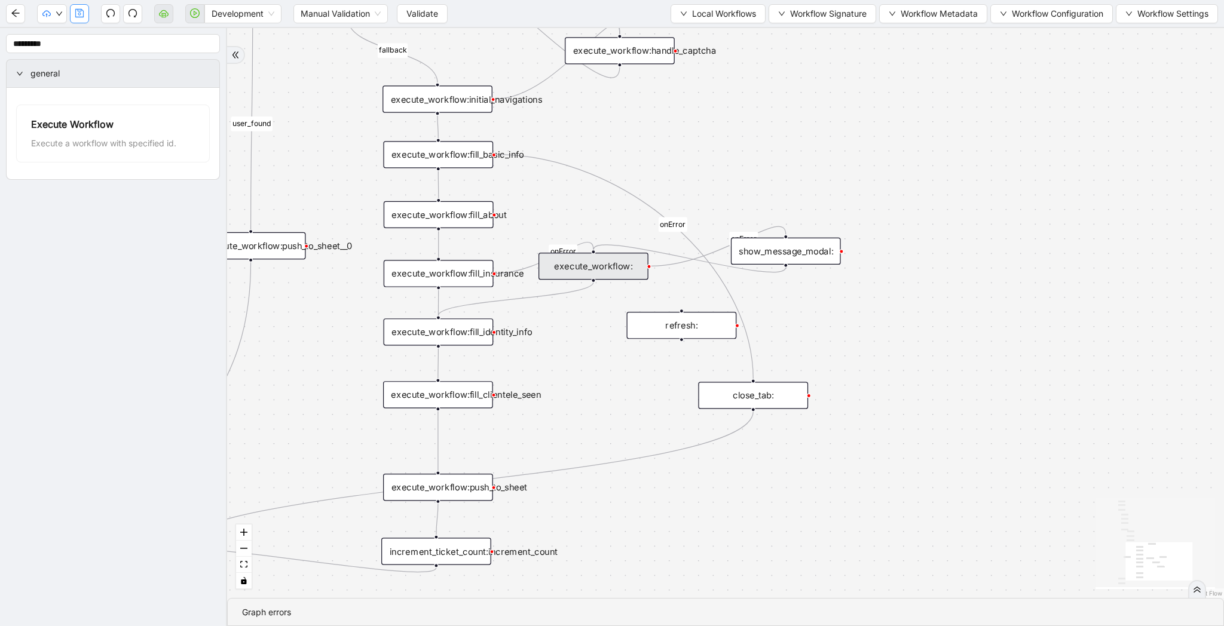
click at [79, 17] on icon "save" at bounding box center [79, 13] width 8 height 8
click at [424, 9] on span "Validate" at bounding box center [422, 13] width 32 height 13
click at [195, 21] on button "button" at bounding box center [194, 13] width 19 height 19
drag, startPoint x: 742, startPoint y: 179, endPoint x: 832, endPoint y: 174, distance: 90.3
click at [832, 174] on div "fallback raise-error skip-provider fallback fallback user_found onError onError…" at bounding box center [725, 313] width 997 height 570
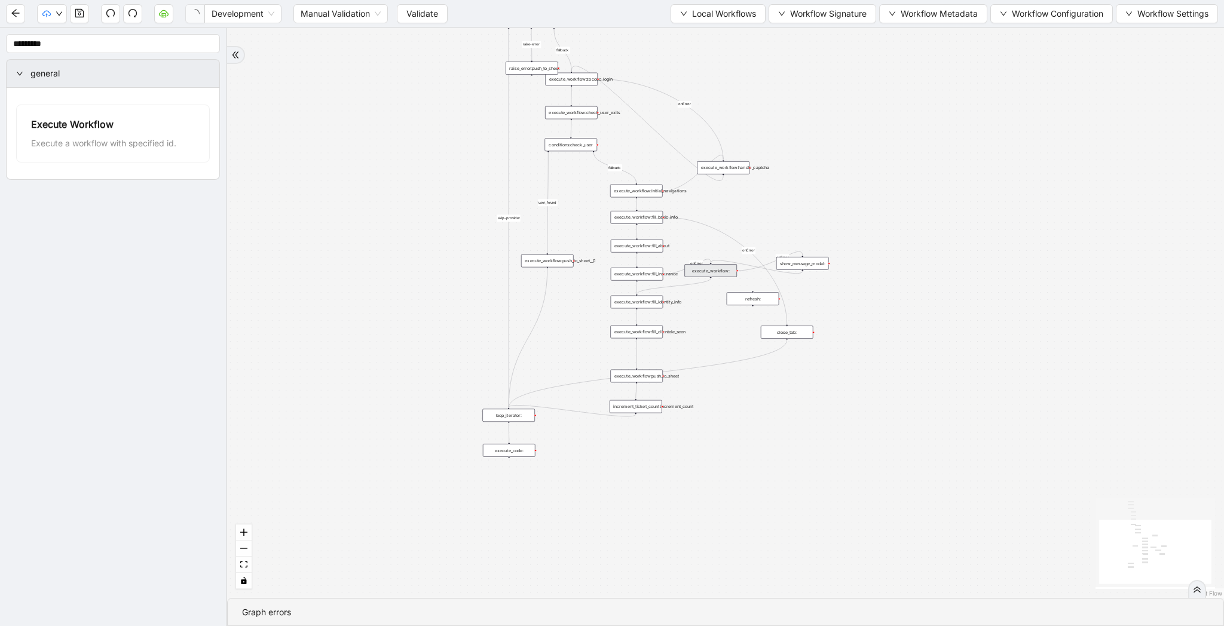
drag, startPoint x: 919, startPoint y: 286, endPoint x: 868, endPoint y: 341, distance: 74.4
click at [0, 0] on section "Development Manual Validation Validate Local Workflows Workflow Signature Workf…" at bounding box center [612, 313] width 1224 height 626
click at [730, 14] on span "Local Workflows" at bounding box center [724, 13] width 64 height 13
click at [724, 30] on span "Select" at bounding box center [712, 36] width 78 height 13
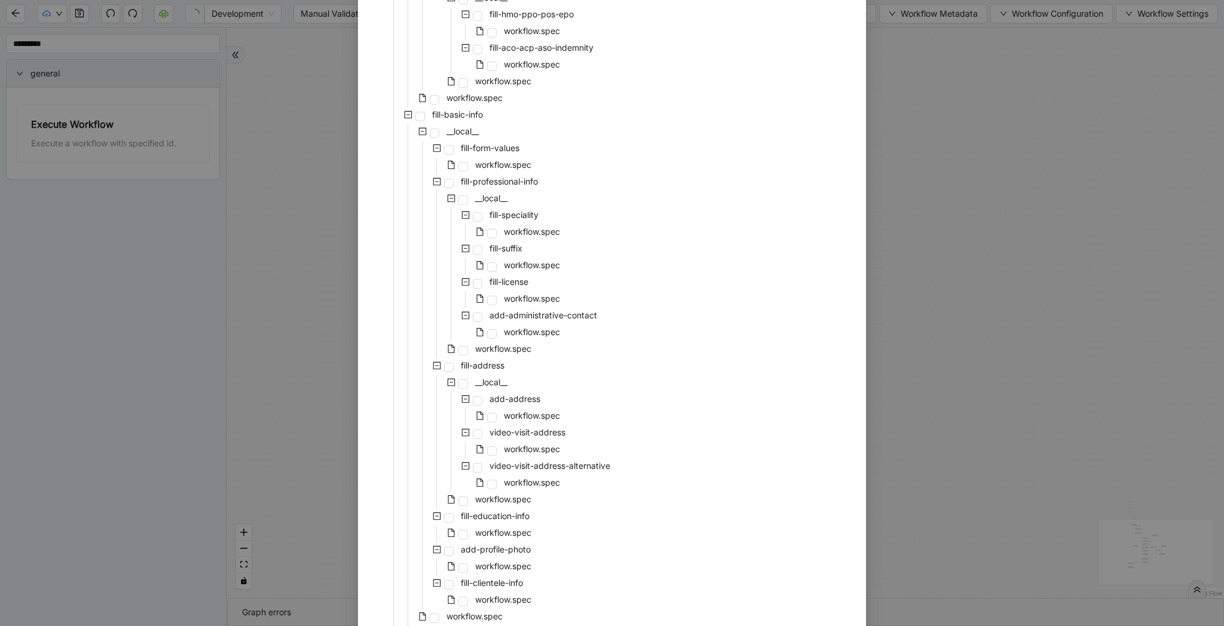
scroll to position [2010, 0]
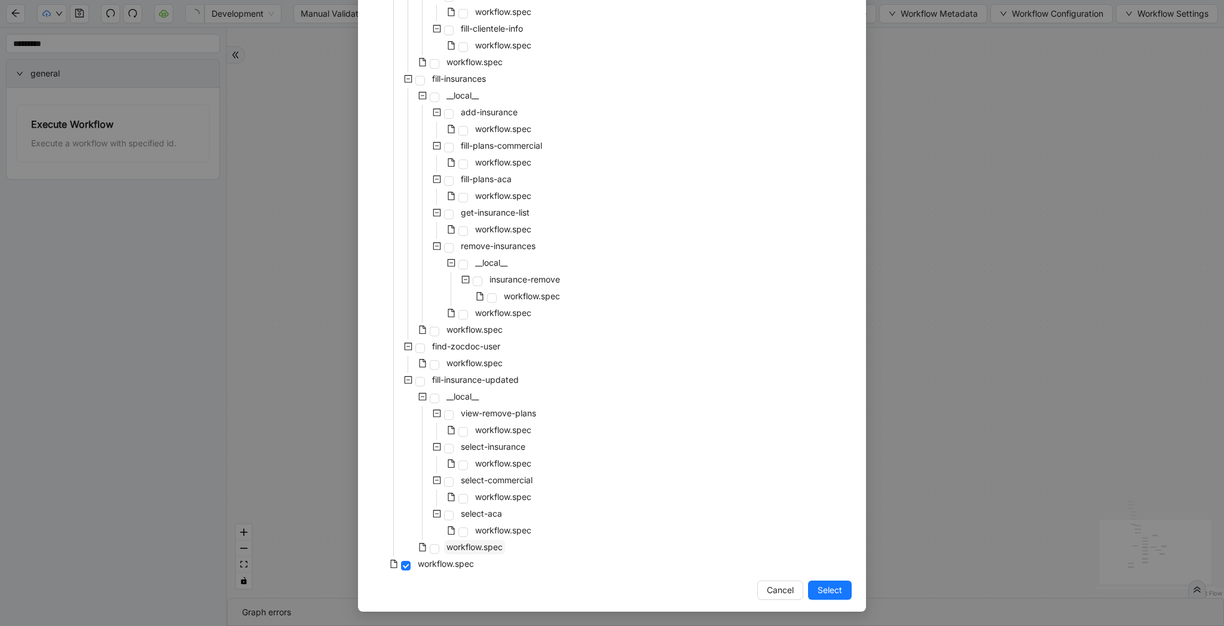
click at [490, 543] on span "workflow.spec" at bounding box center [474, 547] width 56 height 10
click at [825, 589] on span "Select" at bounding box center [829, 590] width 24 height 13
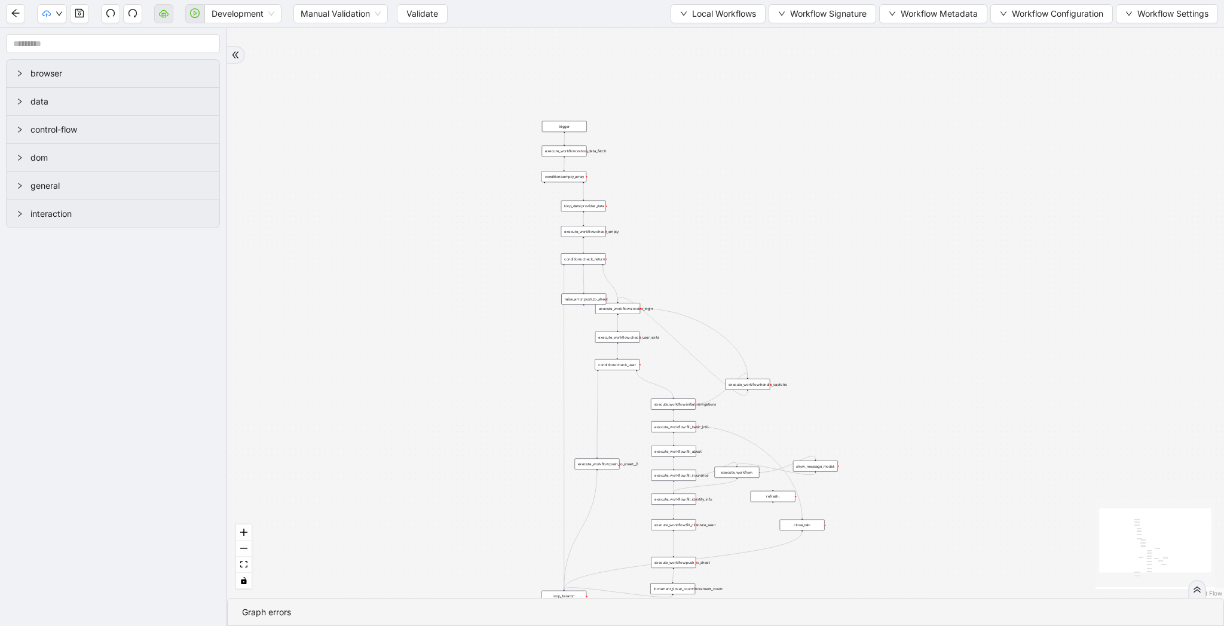
drag, startPoint x: 569, startPoint y: 86, endPoint x: 420, endPoint y: 274, distance: 239.8
click at [420, 274] on div "trigger loop_data:provider_data execute_workflow:retool_data_fetch execute_work…" at bounding box center [725, 313] width 997 height 570
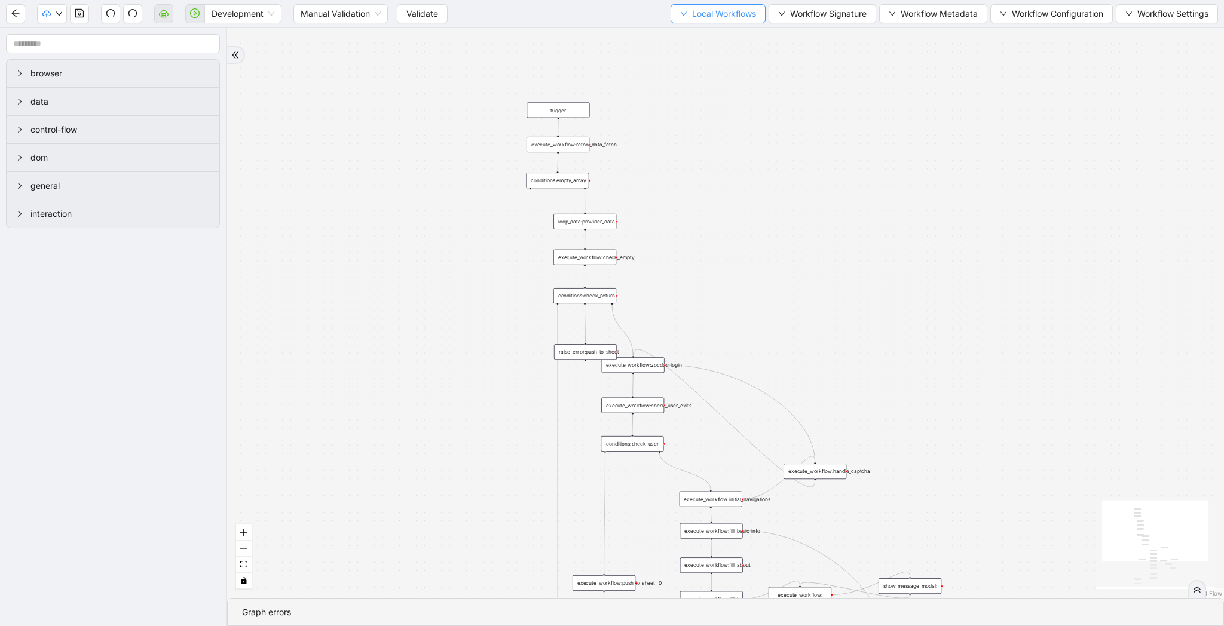
click at [697, 10] on span "Local Workflows" at bounding box center [724, 13] width 64 height 13
click at [697, 37] on span "Select" at bounding box center [712, 36] width 78 height 13
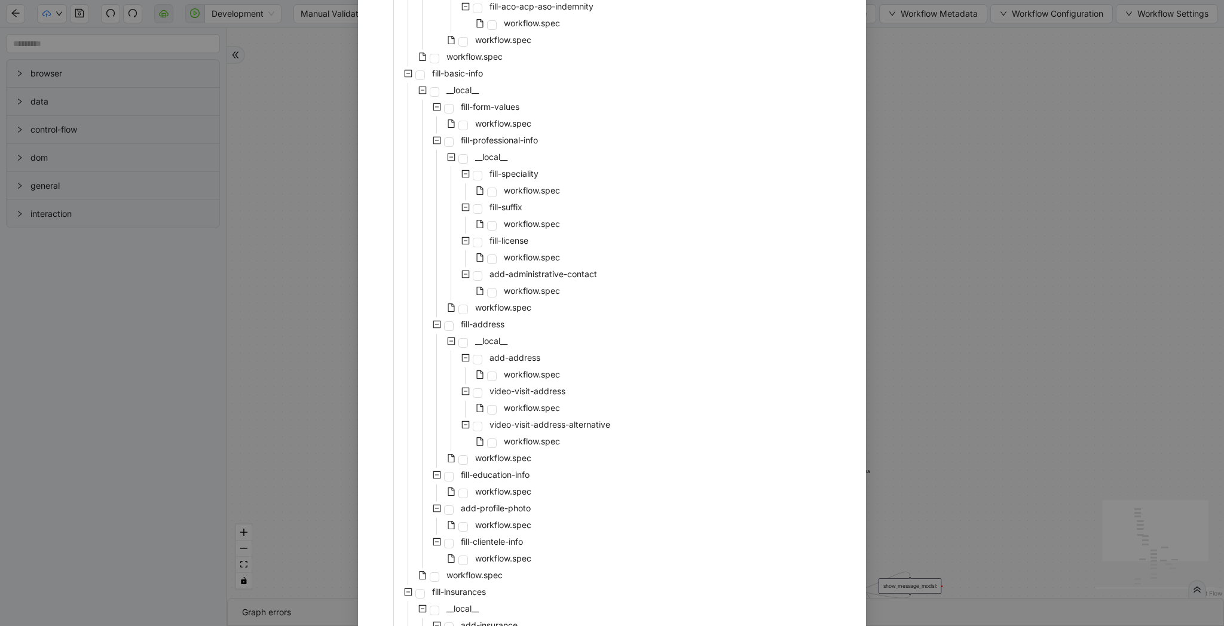
scroll to position [2010, 0]
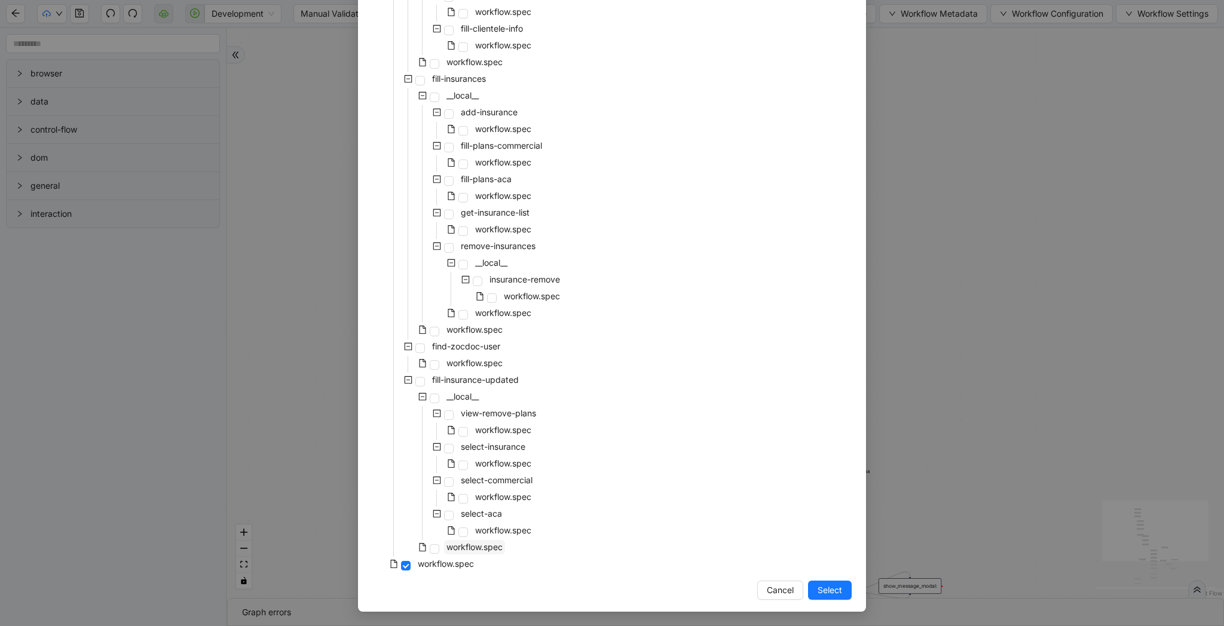
click at [482, 545] on span "workflow.spec" at bounding box center [474, 547] width 56 height 10
click at [825, 589] on span "Select" at bounding box center [829, 590] width 24 height 13
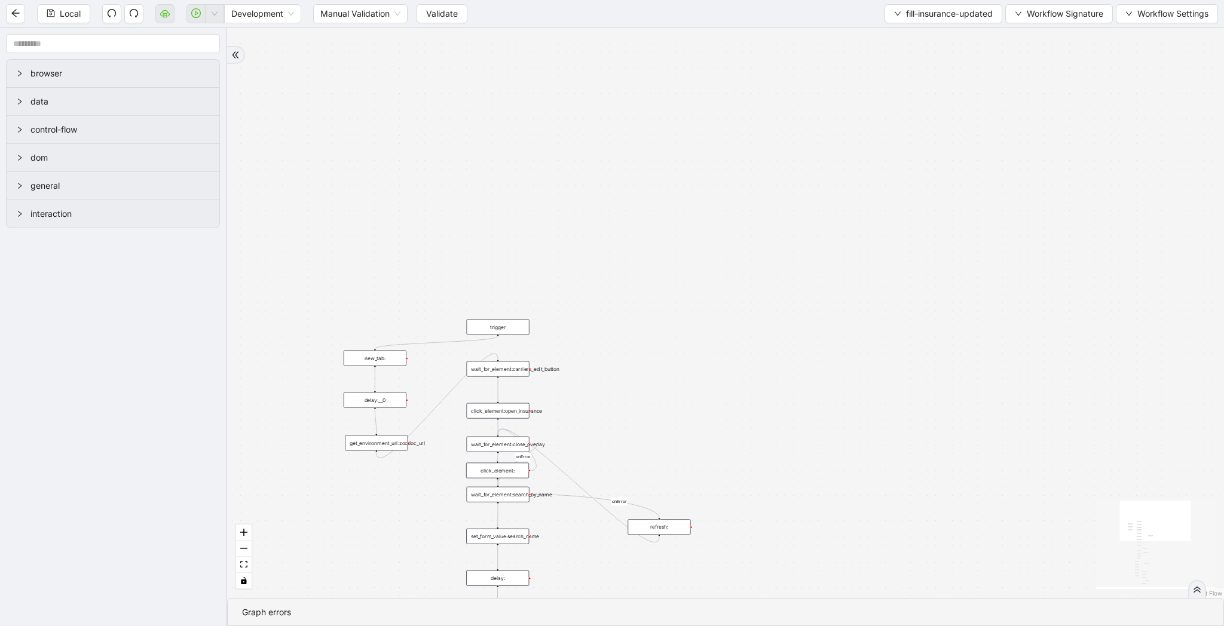
drag, startPoint x: 497, startPoint y: 333, endPoint x: 419, endPoint y: 366, distance: 84.3
click at [408, 376] on div "loopFrom review fallback exitFrom onError onError onError onError onError onErr…" at bounding box center [725, 313] width 997 height 570
drag, startPoint x: 498, startPoint y: 335, endPoint x: 376, endPoint y: 433, distance: 156.3
click at [467, 433] on div "trigger wait_for_element:carriers_edit_button click_element:open_insurance refr…" at bounding box center [816, 519] width 699 height 399
drag, startPoint x: 497, startPoint y: 335, endPoint x: 379, endPoint y: 395, distance: 132.0
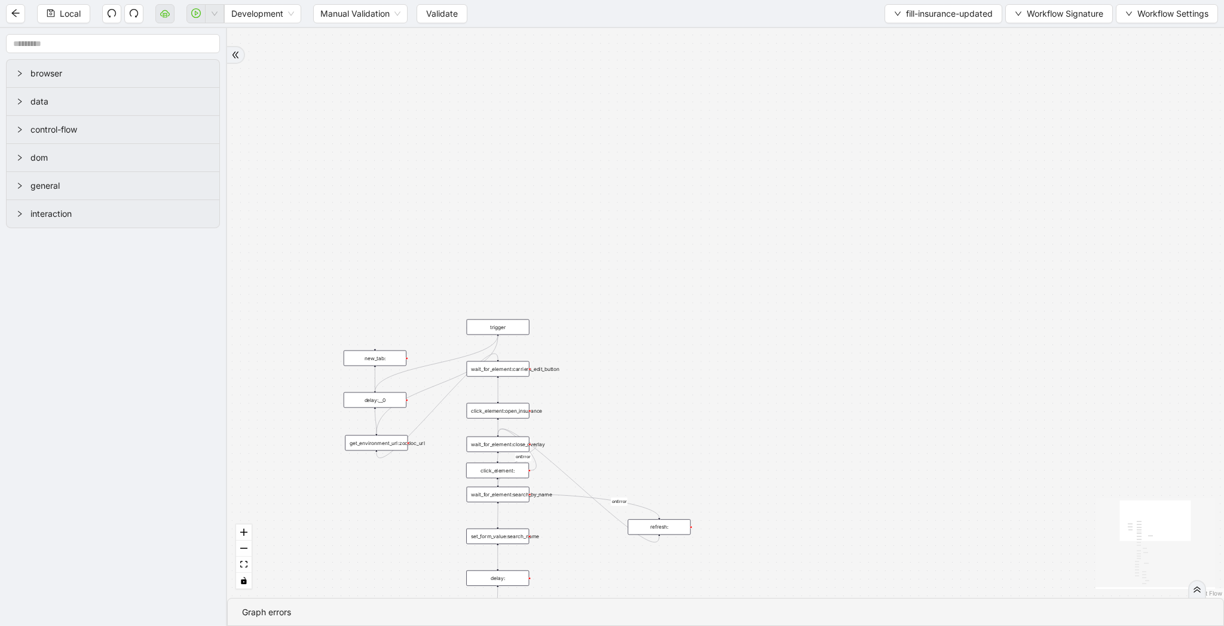
click at [467, 395] on div "trigger wait_for_element:carriers_edit_button click_element:open_insurance refr…" at bounding box center [816, 519] width 699 height 399
drag, startPoint x: 716, startPoint y: 403, endPoint x: 716, endPoint y: 188, distance: 215.1
click at [716, 188] on div "loopFrom review fallback exitFrom onError onError onError onError onError onErr…" at bounding box center [725, 313] width 997 height 570
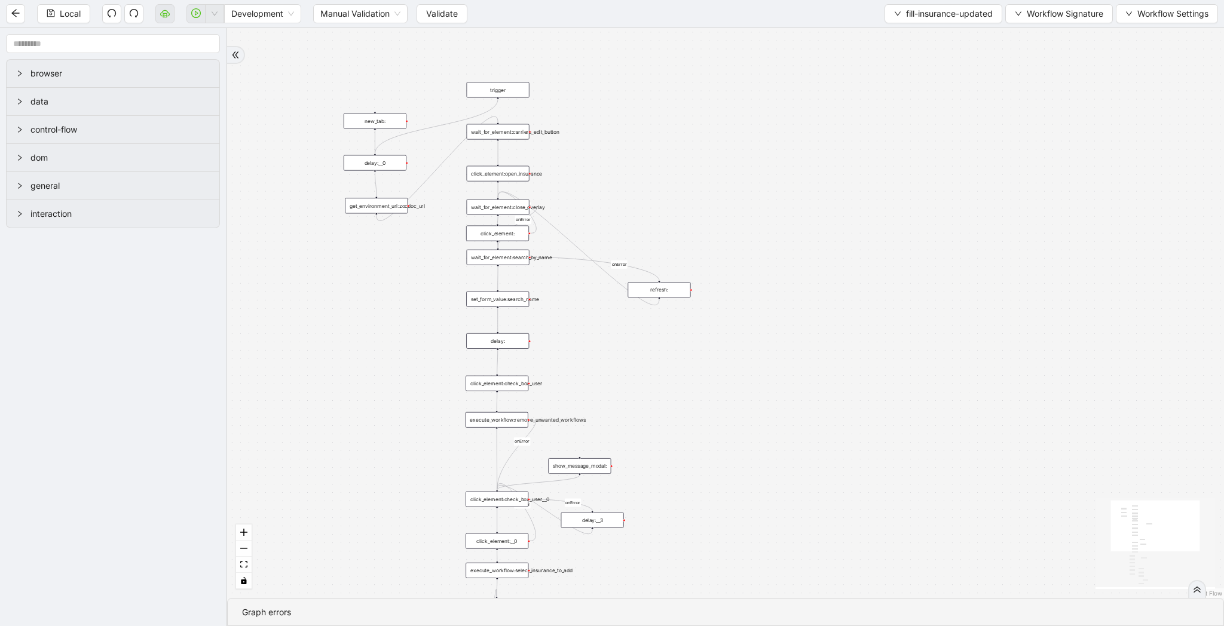
drag, startPoint x: 814, startPoint y: 414, endPoint x: 814, endPoint y: 139, distance: 274.9
click at [814, 139] on div "loopFrom review fallback exitFrom onError onError onError onError onError onErr…" at bounding box center [725, 313] width 997 height 570
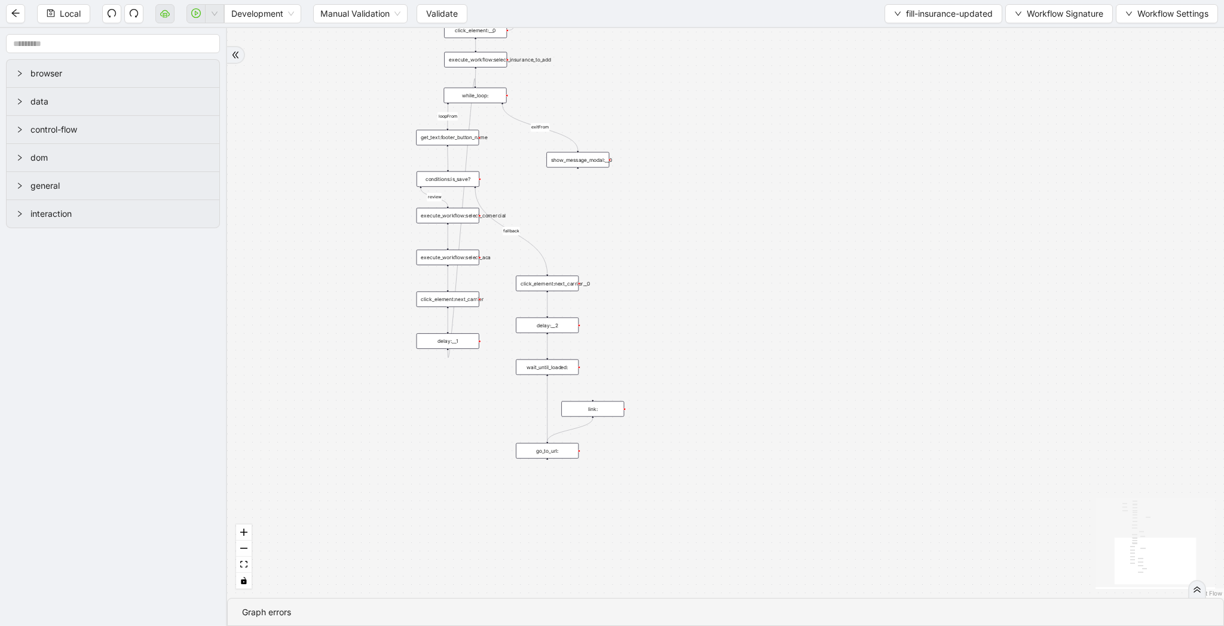
drag, startPoint x: 800, startPoint y: 444, endPoint x: 813, endPoint y: 677, distance: 233.4
click at [813, 626] on html "Local Development Manual Validation Validate fill-insurance-updated Workflow Si…" at bounding box center [612, 313] width 1224 height 626
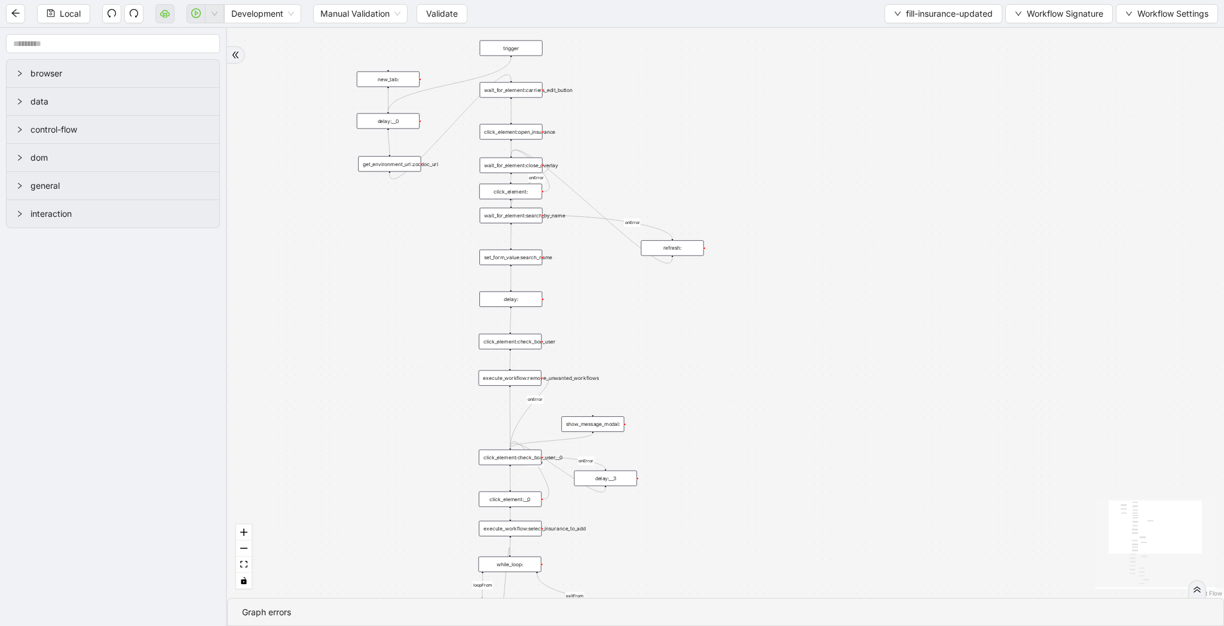
click at [391, 80] on div "new_tab:" at bounding box center [388, 80] width 63 height 16
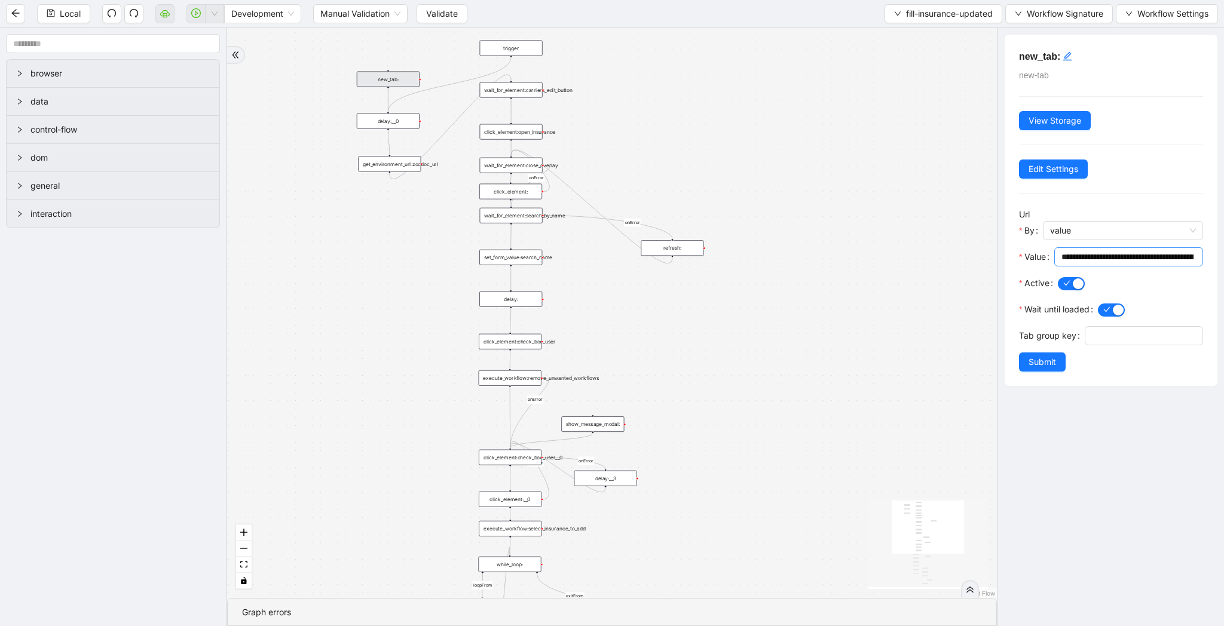
click at [1132, 265] on span "**********" at bounding box center [1128, 256] width 149 height 19
click at [901, 11] on button "fill-insurance-updated" at bounding box center [943, 13] width 118 height 19
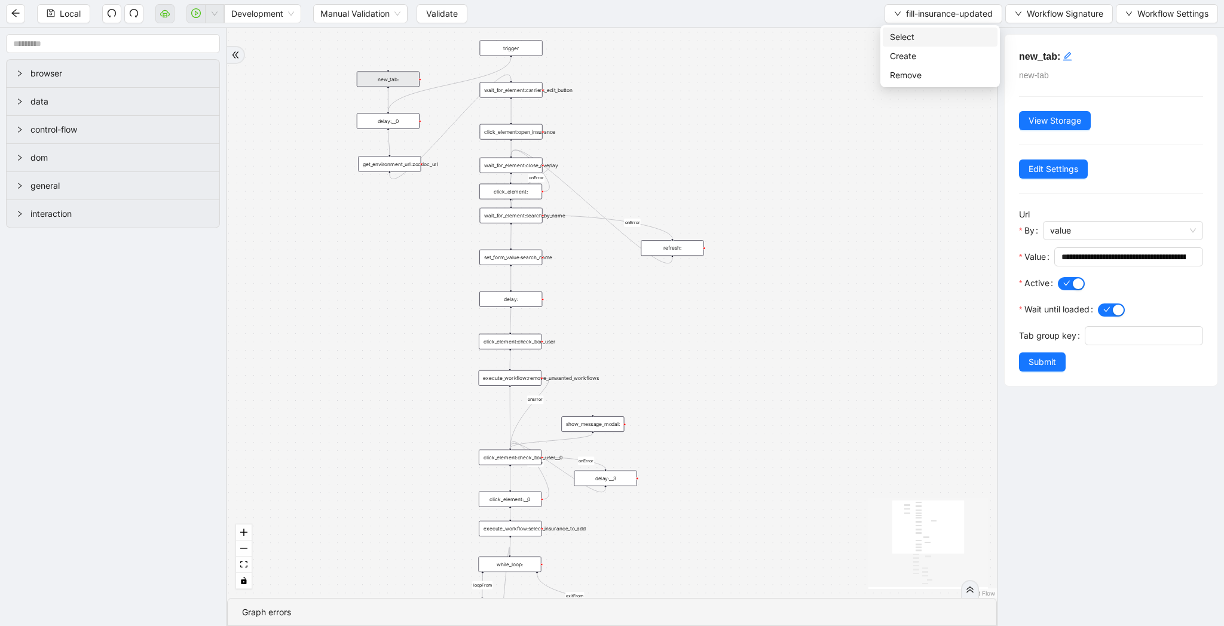
click at [896, 38] on span "Select" at bounding box center [940, 36] width 100 height 13
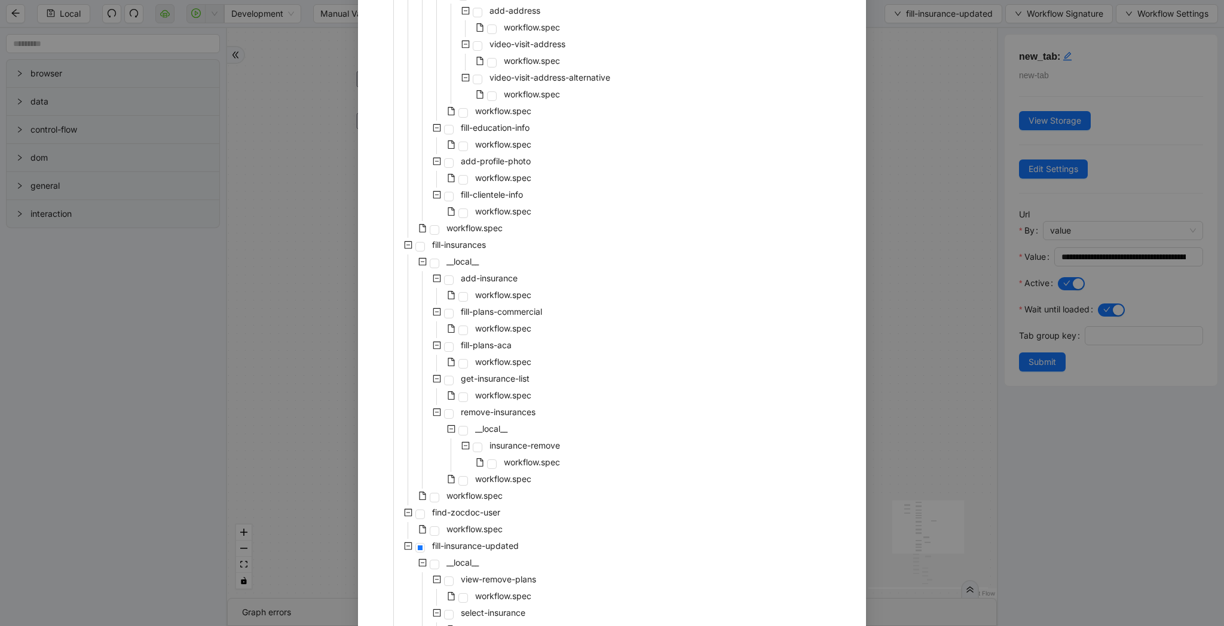
scroll to position [2010, 0]
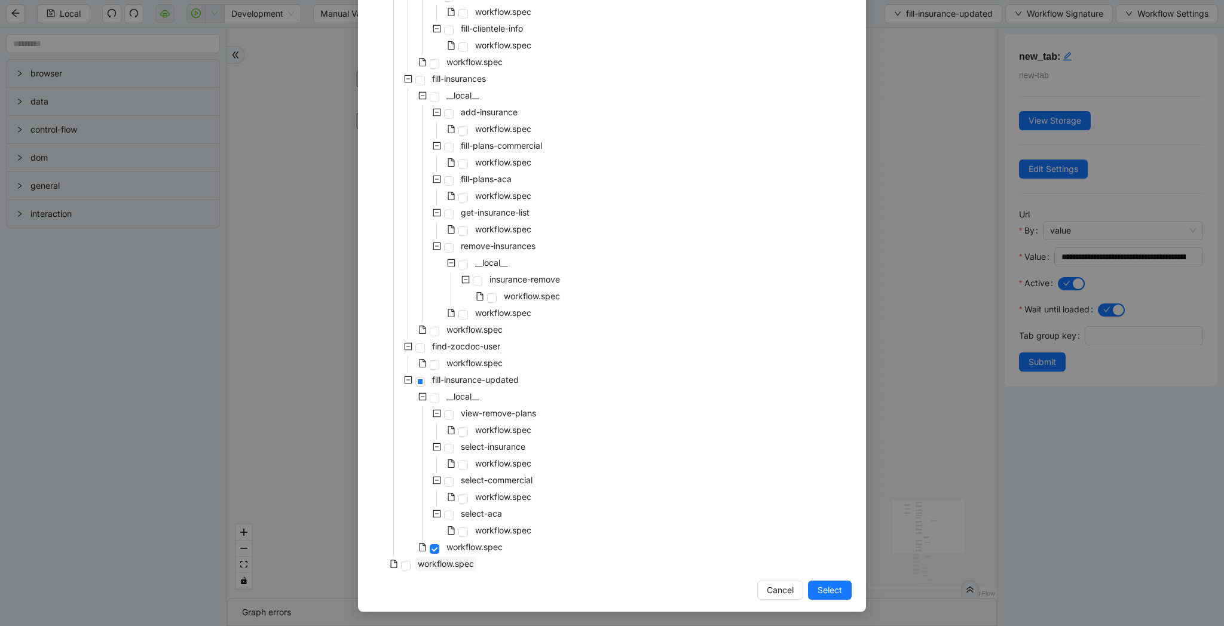
click at [461, 568] on span "workflow.spec" at bounding box center [446, 564] width 56 height 10
click at [952, 451] on div "Select Local Workflow zocdoc-profile-creation-tava __local__ login-to-zocdoc wo…" at bounding box center [612, 313] width 1224 height 626
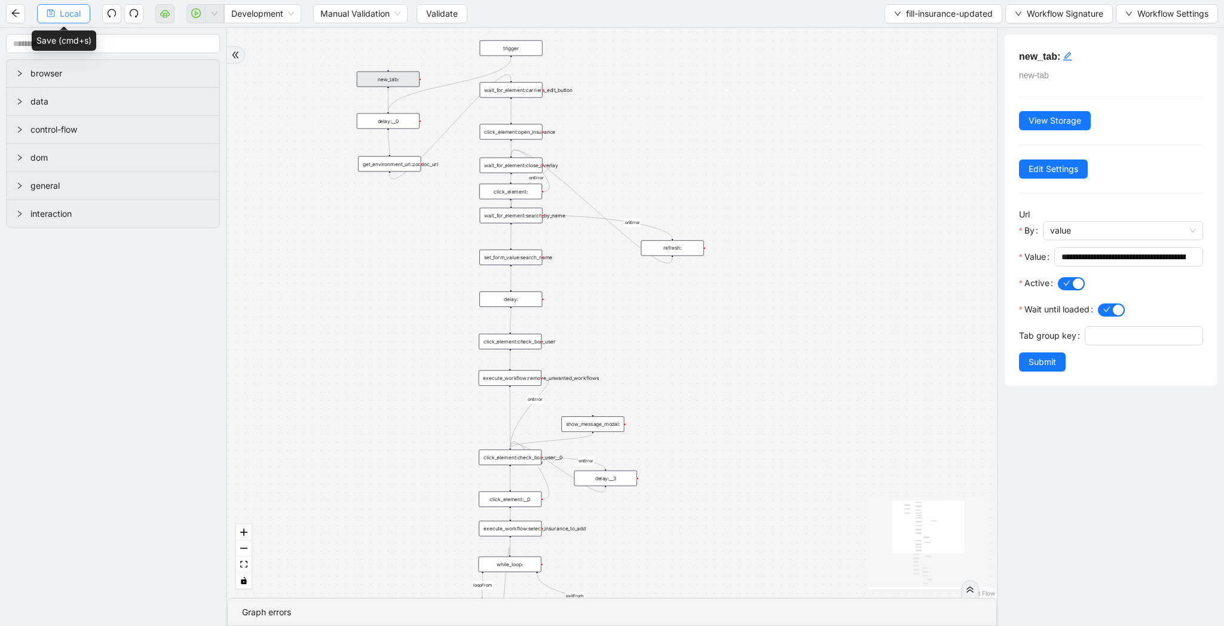
click at [68, 11] on span "Local" at bounding box center [70, 13] width 21 height 13
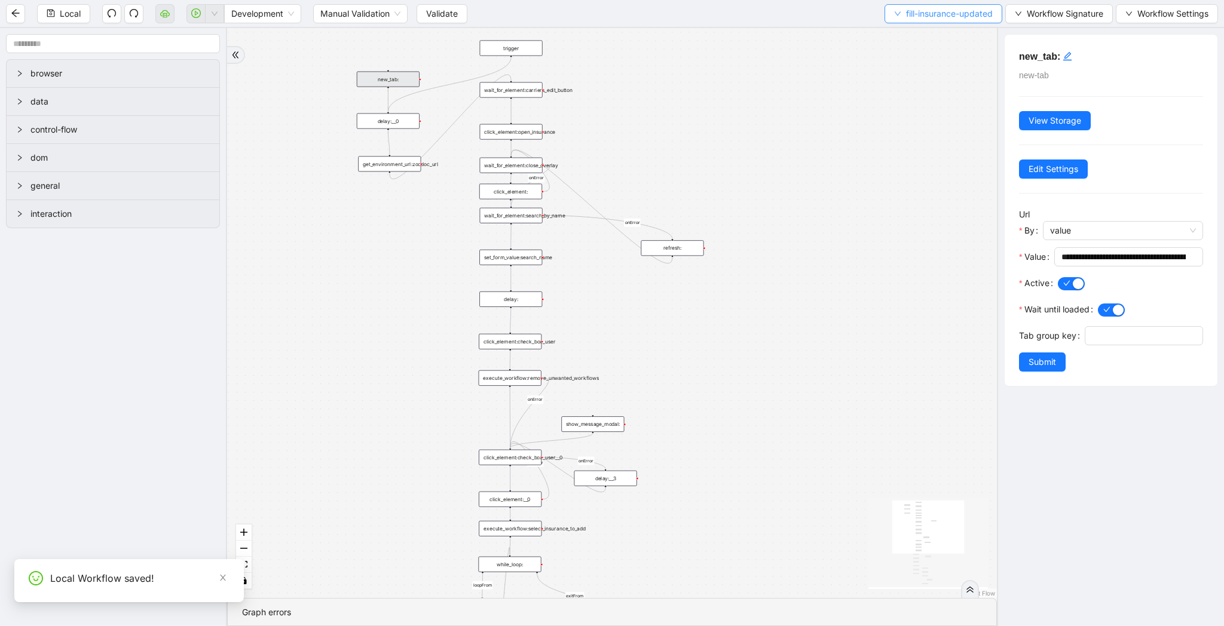
click at [950, 13] on span "fill-insurance-updated" at bounding box center [949, 13] width 87 height 13
click at [872, 283] on div "loopFrom review fallback exitFrom onError onError onError onError onError onErr…" at bounding box center [612, 313] width 770 height 570
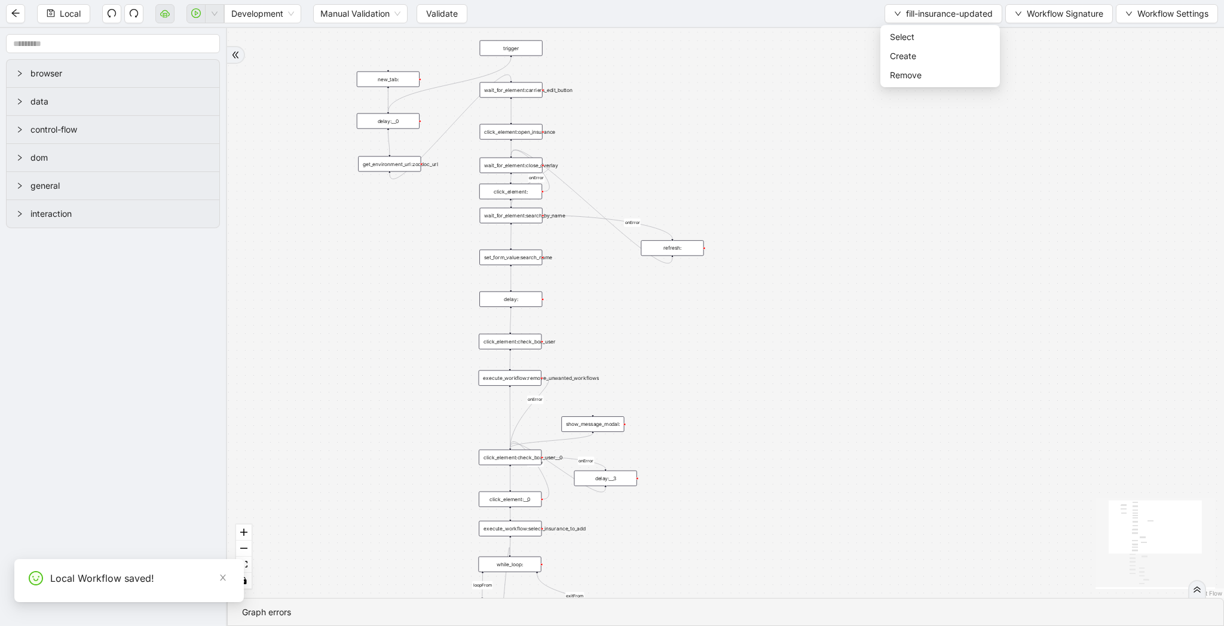
drag, startPoint x: 834, startPoint y: 443, endPoint x: 810, endPoint y: -87, distance: 530.5
click at [810, 0] on html "Local Development Manual Validation Validate fill-insurance-updated Workflow Si…" at bounding box center [612, 313] width 1224 height 626
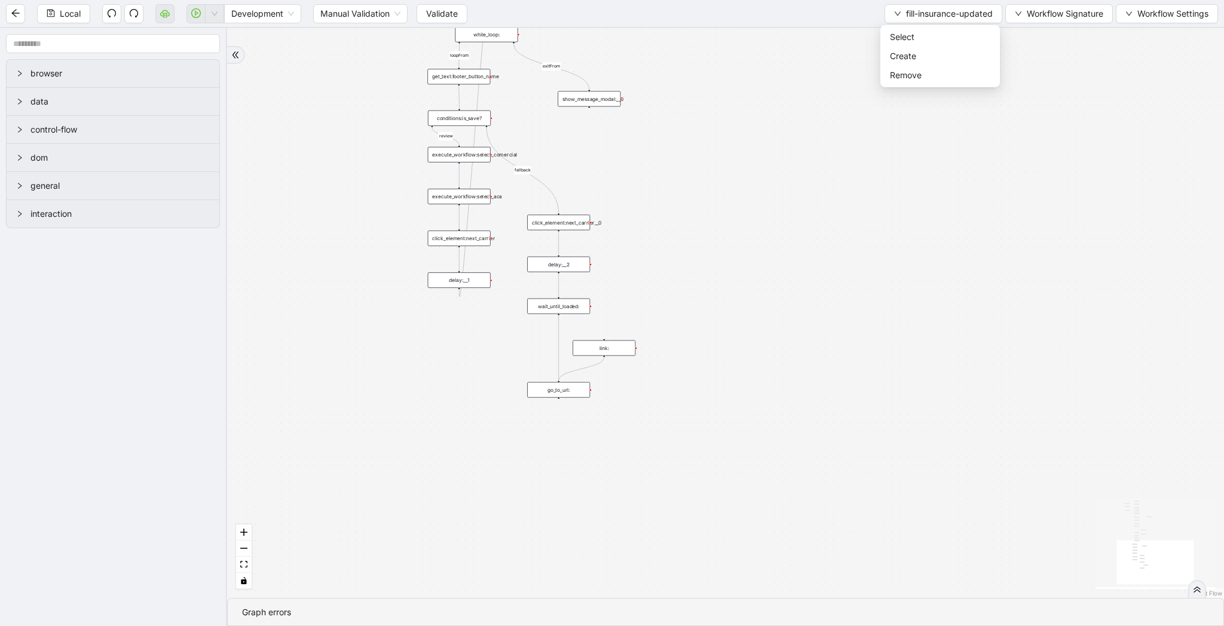
click at [578, 312] on div "wait_until_loaded:" at bounding box center [558, 307] width 63 height 16
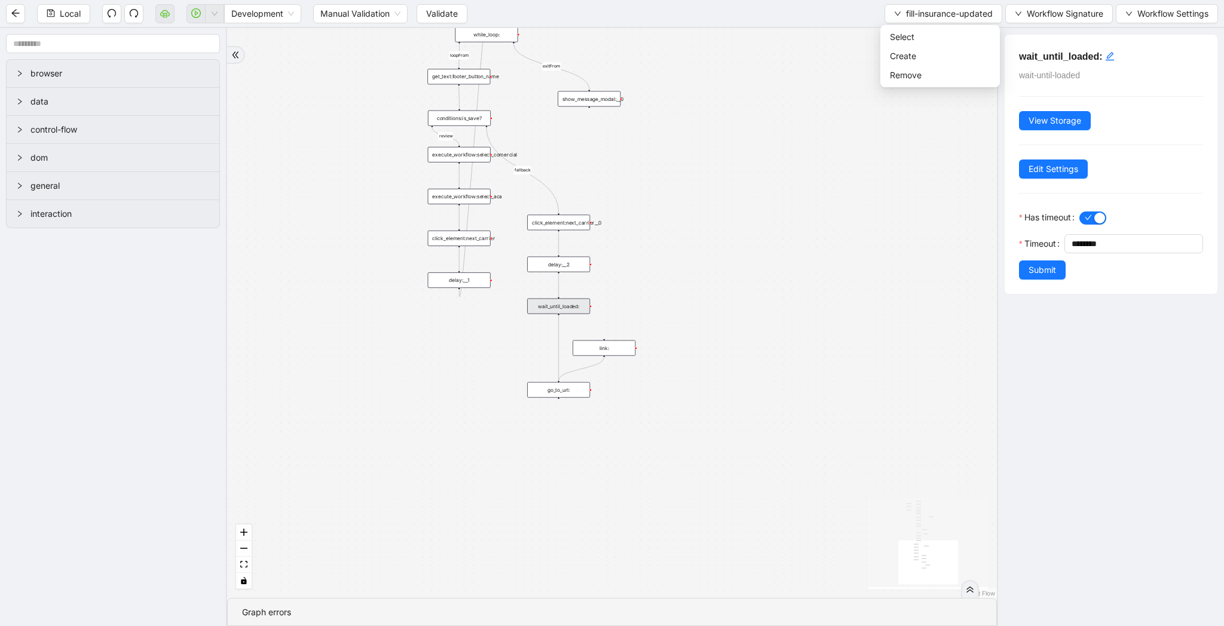
click at [571, 229] on div "click_element:next_carrier__0" at bounding box center [558, 223] width 63 height 16
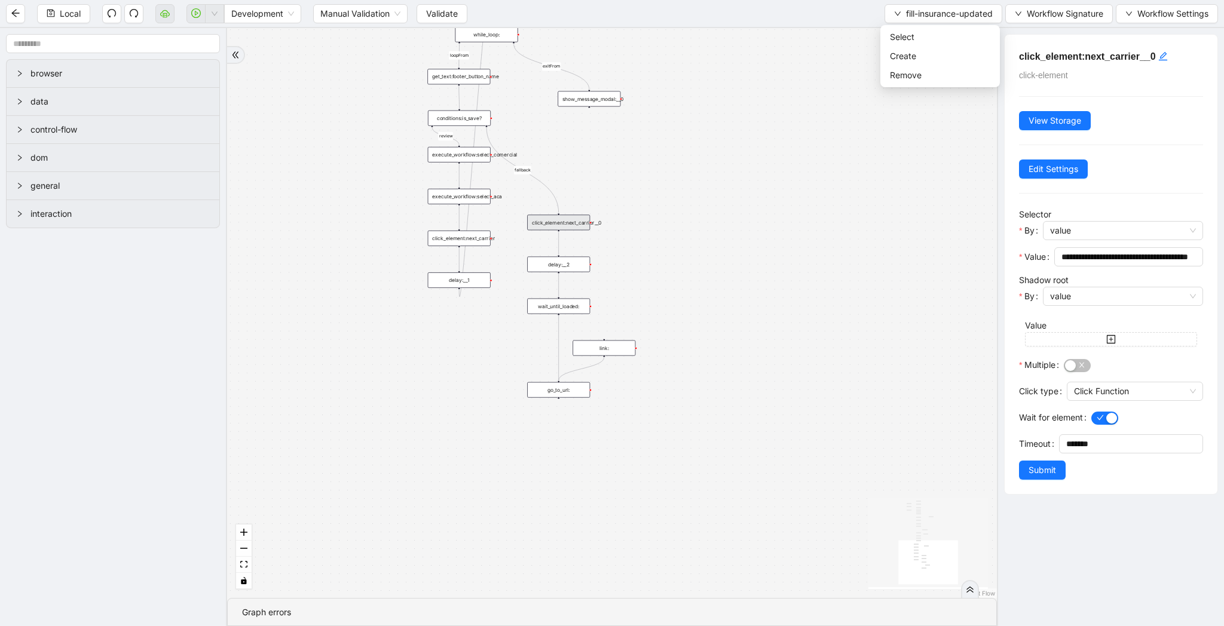
click at [580, 388] on div "go_to_url:" at bounding box center [558, 390] width 63 height 16
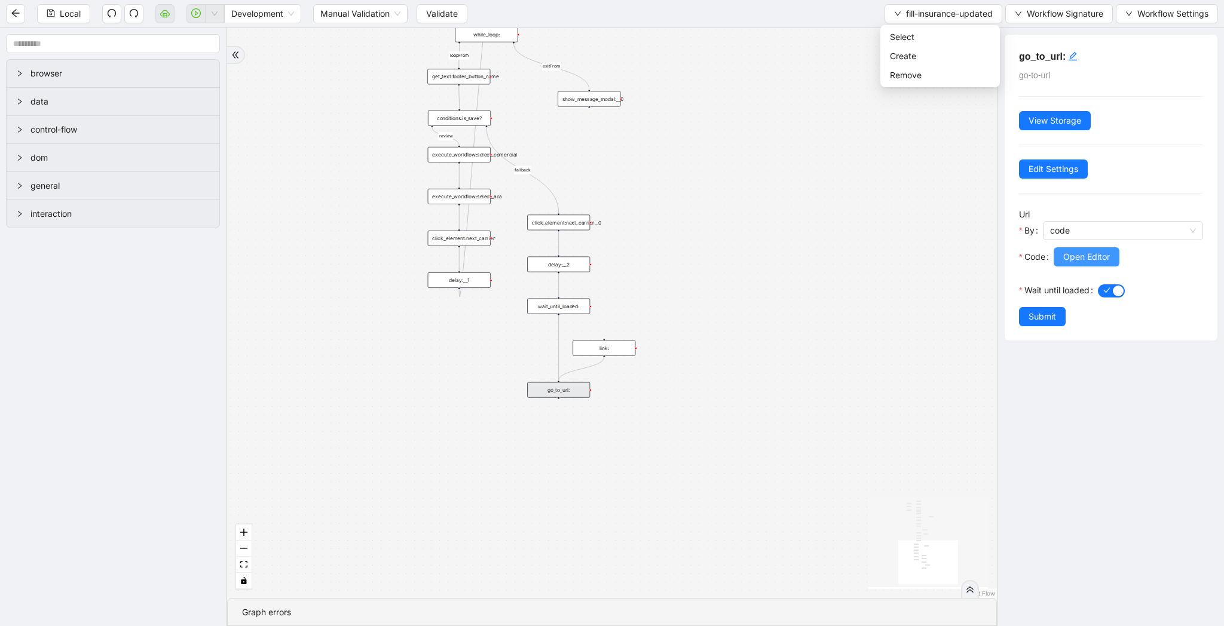
click at [1086, 247] on button "Open Editor" at bounding box center [1086, 256] width 66 height 19
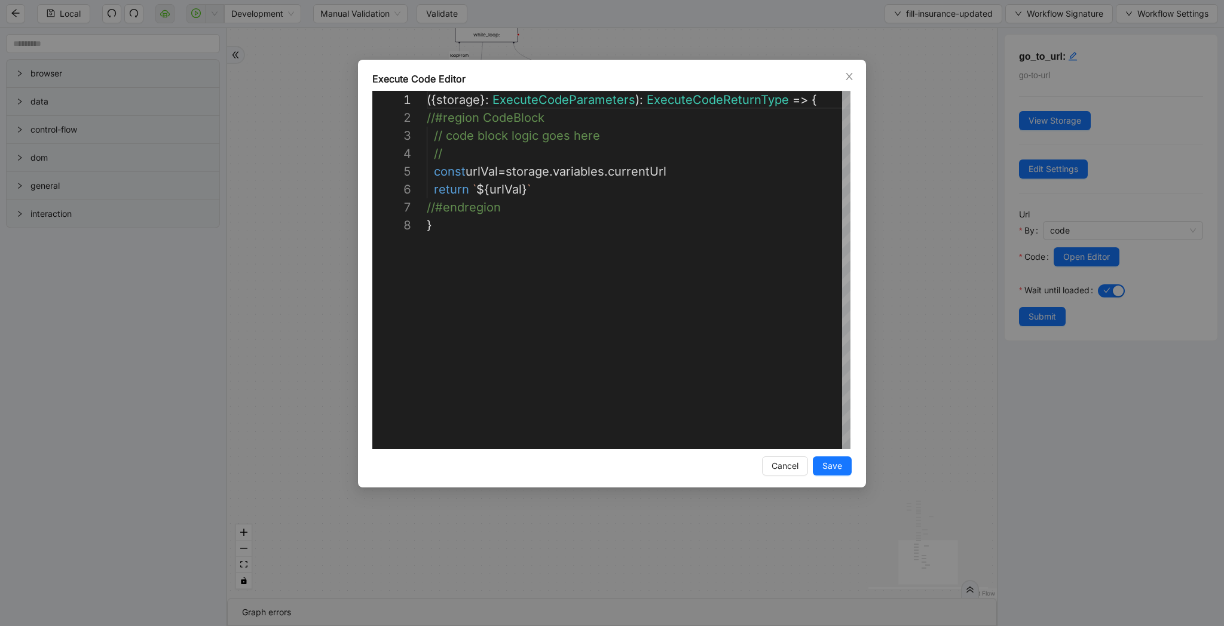
click at [955, 241] on div "**********" at bounding box center [612, 313] width 1224 height 626
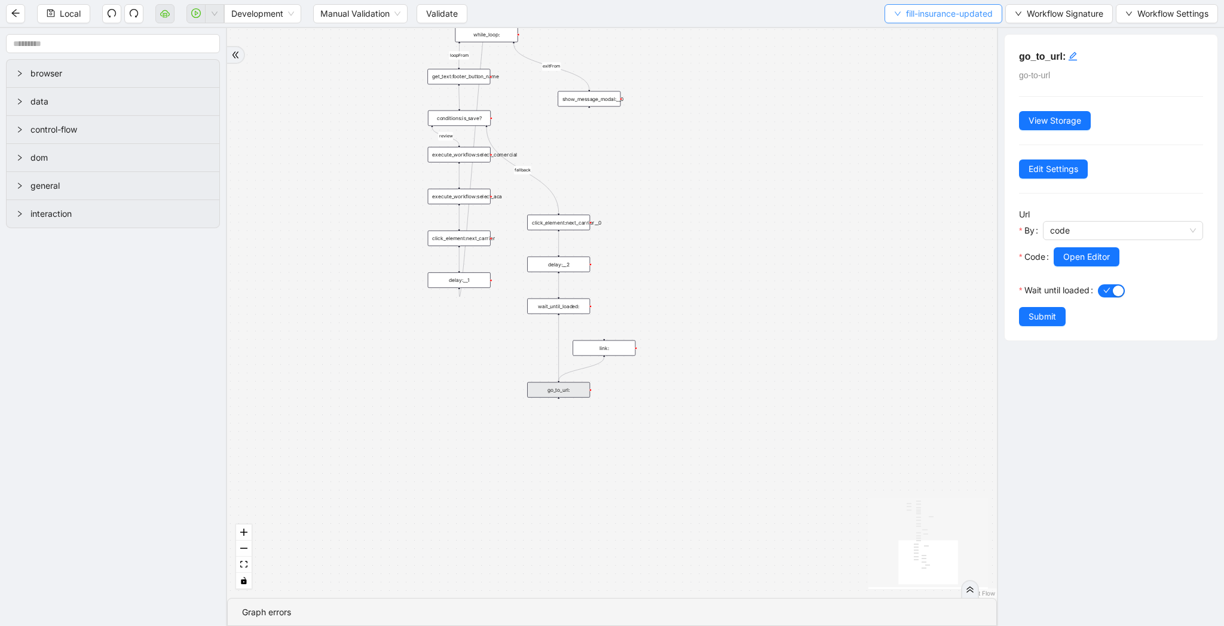
click at [892, 8] on button "fill-insurance-updated" at bounding box center [943, 13] width 118 height 19
click at [896, 36] on span "Select" at bounding box center [940, 36] width 100 height 13
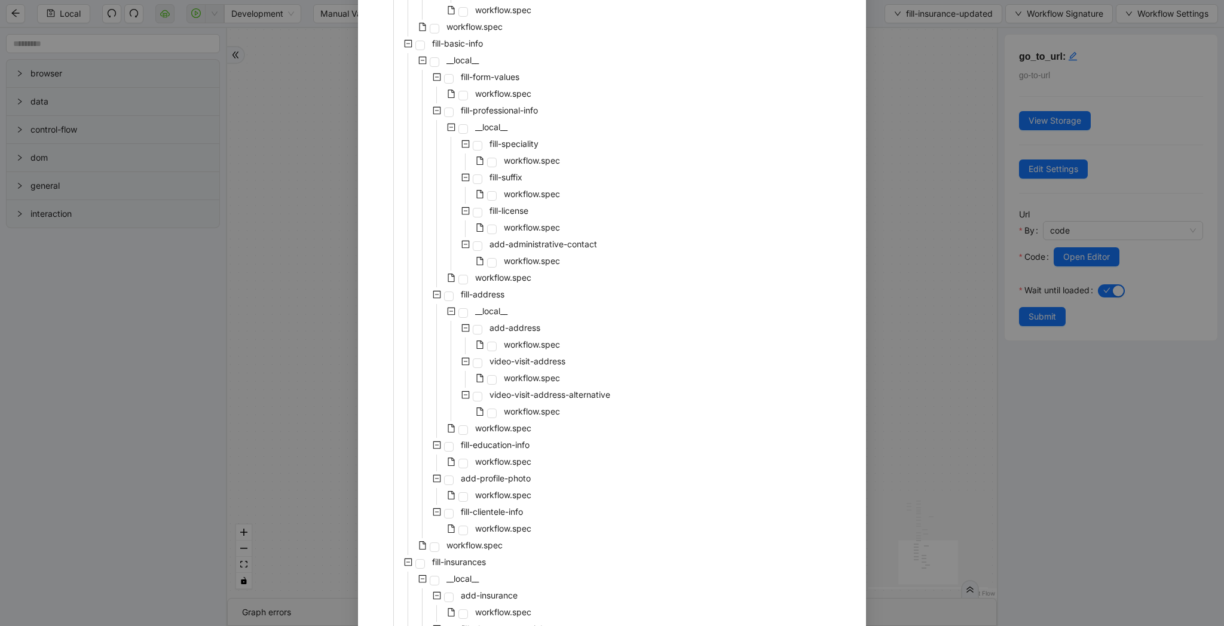
scroll to position [2010, 0]
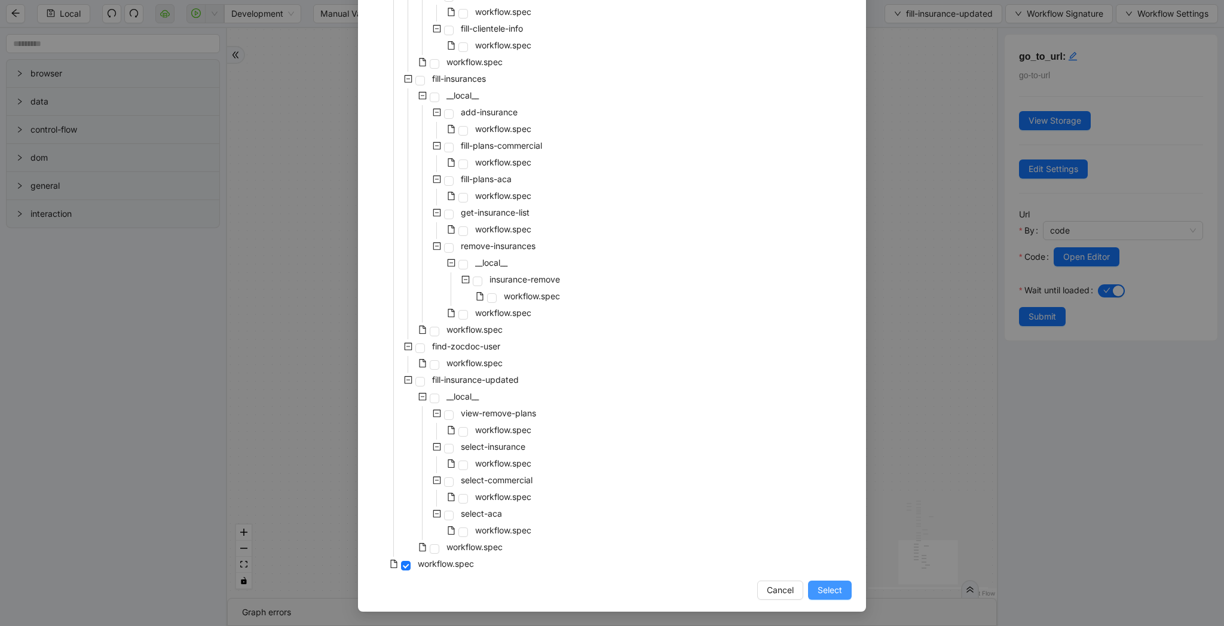
click at [816, 599] on button "Select" at bounding box center [830, 590] width 44 height 19
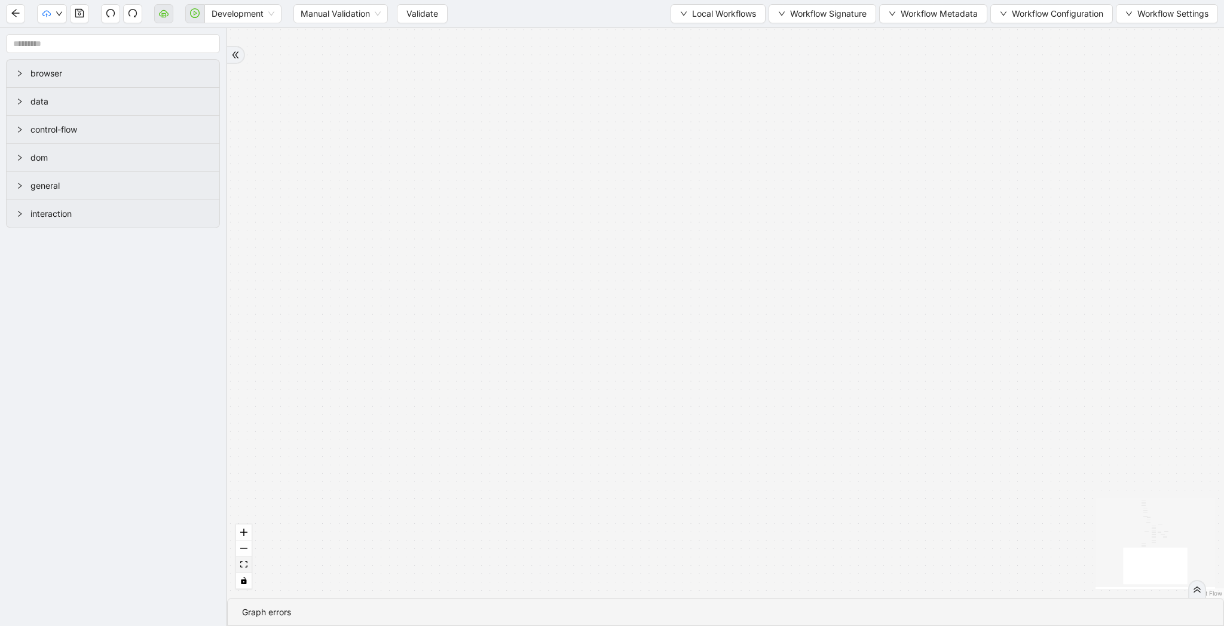
click at [246, 570] on button "fit view" at bounding box center [244, 565] width 16 height 16
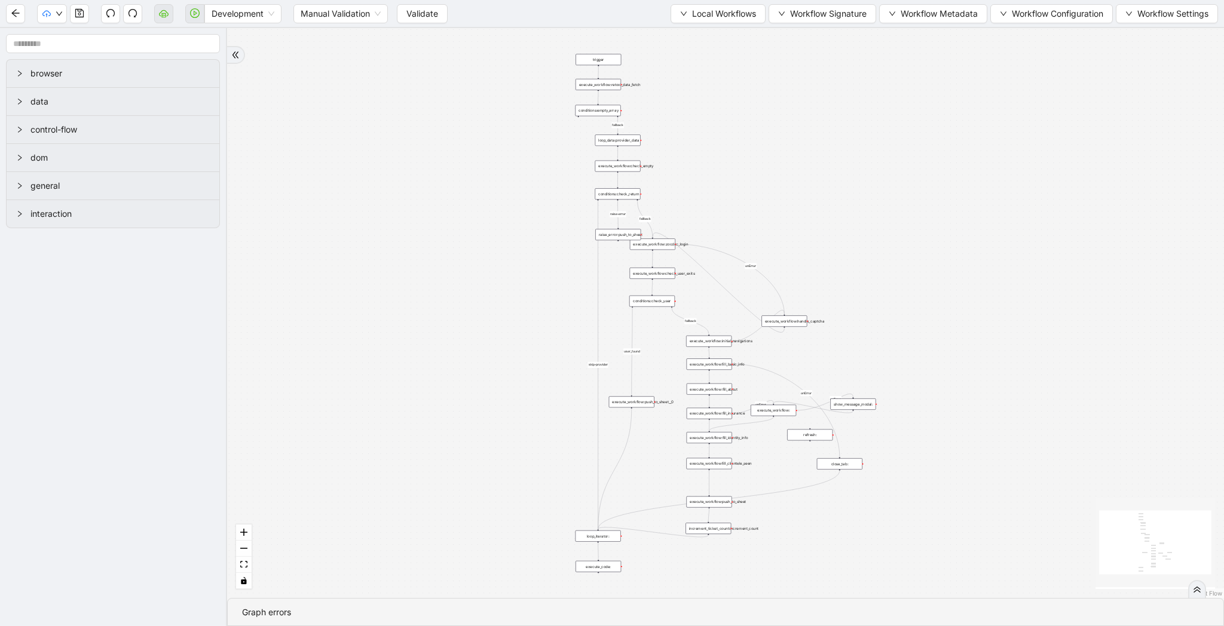
drag, startPoint x: 464, startPoint y: 580, endPoint x: 431, endPoint y: 485, distance: 100.5
click at [431, 485] on div "fallback raise-error skip-provider fallback fallback user_found onError onError…" at bounding box center [725, 313] width 997 height 570
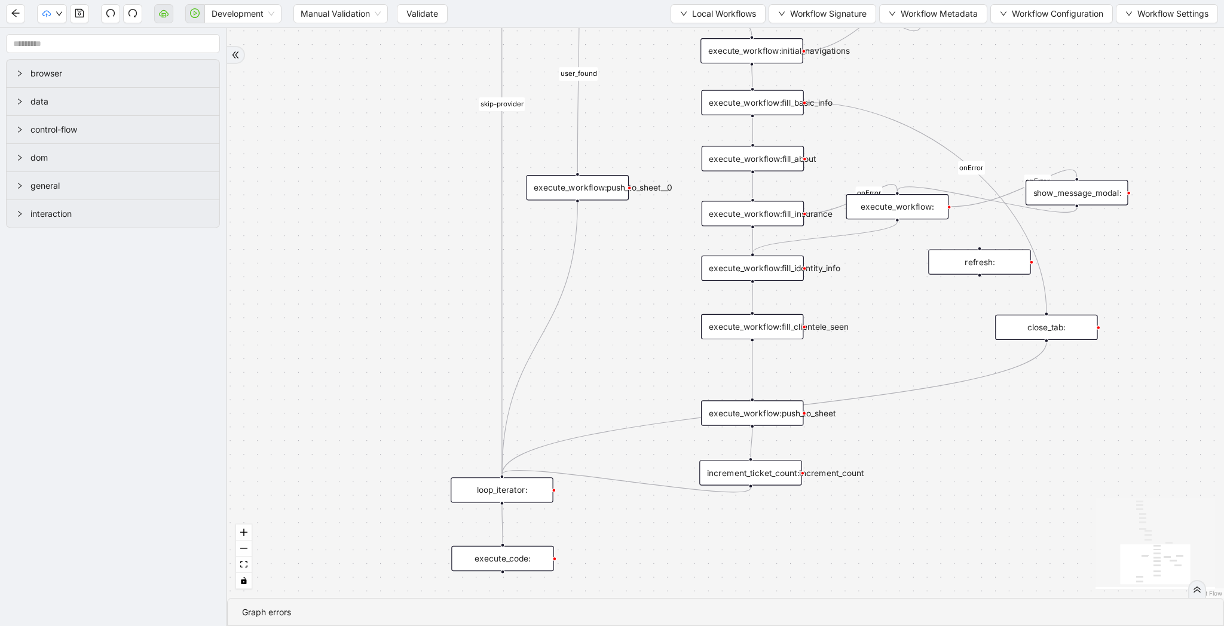
drag, startPoint x: 343, startPoint y: 443, endPoint x: 322, endPoint y: 378, distance: 69.0
click at [322, 378] on div "fallback raise-error skip-provider fallback fallback user_found onError onError…" at bounding box center [725, 313] width 997 height 570
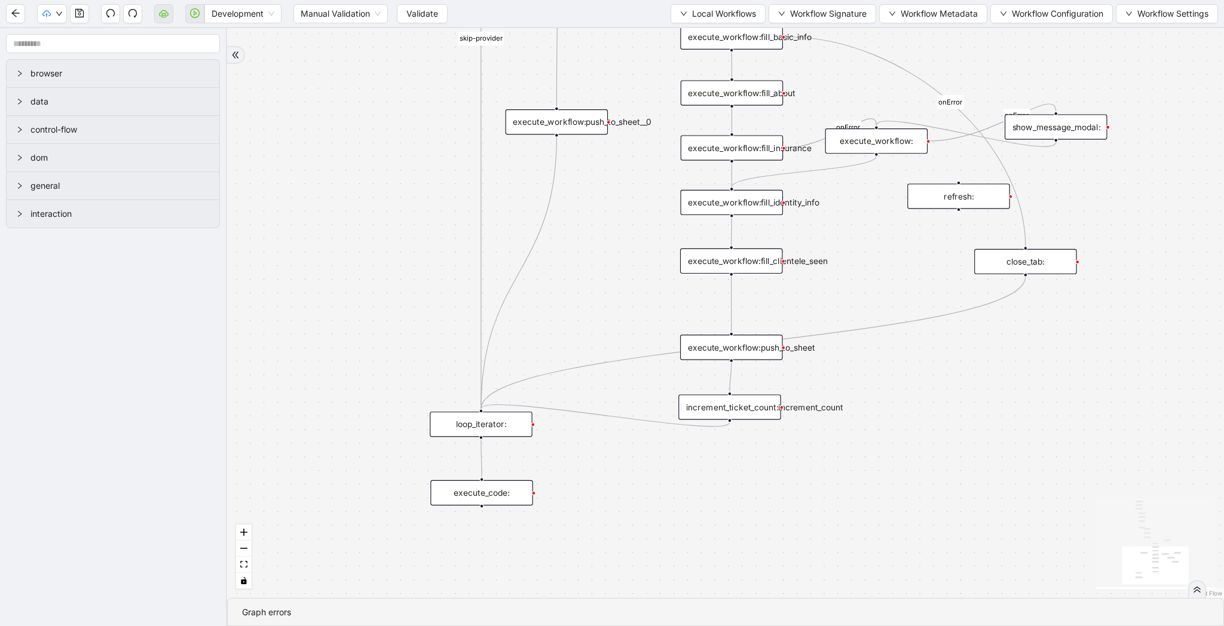
click at [1061, 127] on div "show_message_modal:" at bounding box center [1055, 126] width 102 height 25
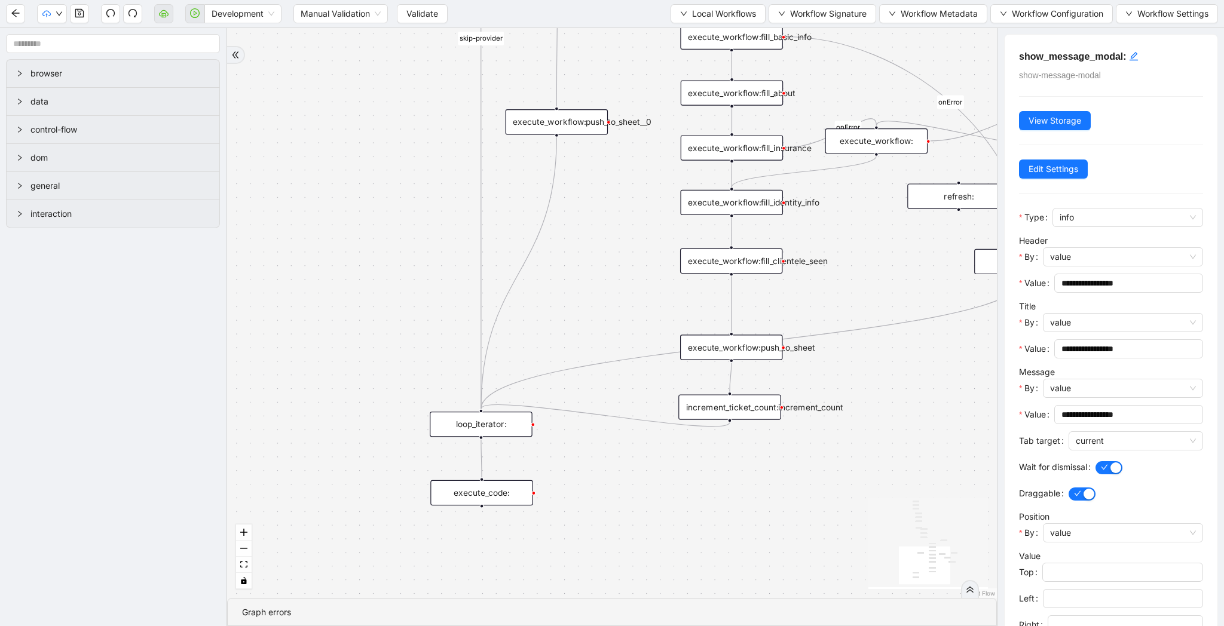
click at [931, 262] on div "fallback raise-error skip-provider fallback fallback user_found onError onError…" at bounding box center [612, 313] width 770 height 570
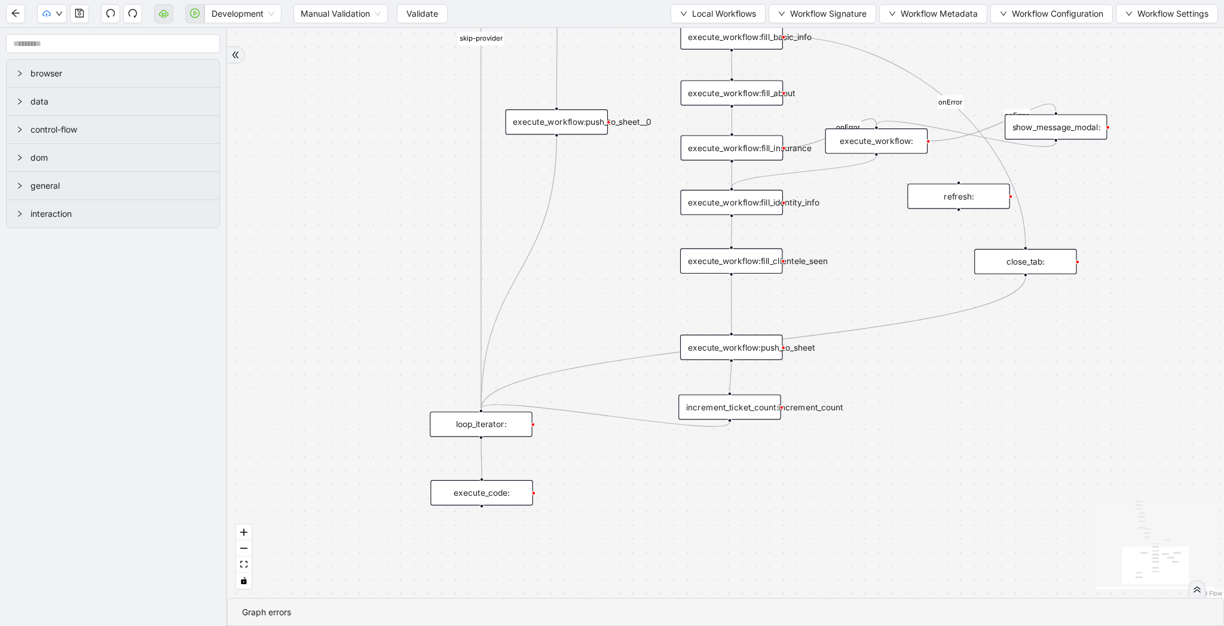
click at [895, 297] on div "fallback raise-error skip-provider fallback fallback user_found onError onError…" at bounding box center [725, 313] width 997 height 570
drag, startPoint x: 902, startPoint y: 302, endPoint x: 861, endPoint y: 264, distance: 56.6
click at [861, 264] on div "show_message_modal:__0" at bounding box center [894, 267] width 102 height 25
drag, startPoint x: 782, startPoint y: 203, endPoint x: 889, endPoint y: 277, distance: 130.5
click at [899, 247] on div "fallback raise-error skip-provider fallback fallback user_found onError onError…" at bounding box center [725, 313] width 997 height 570
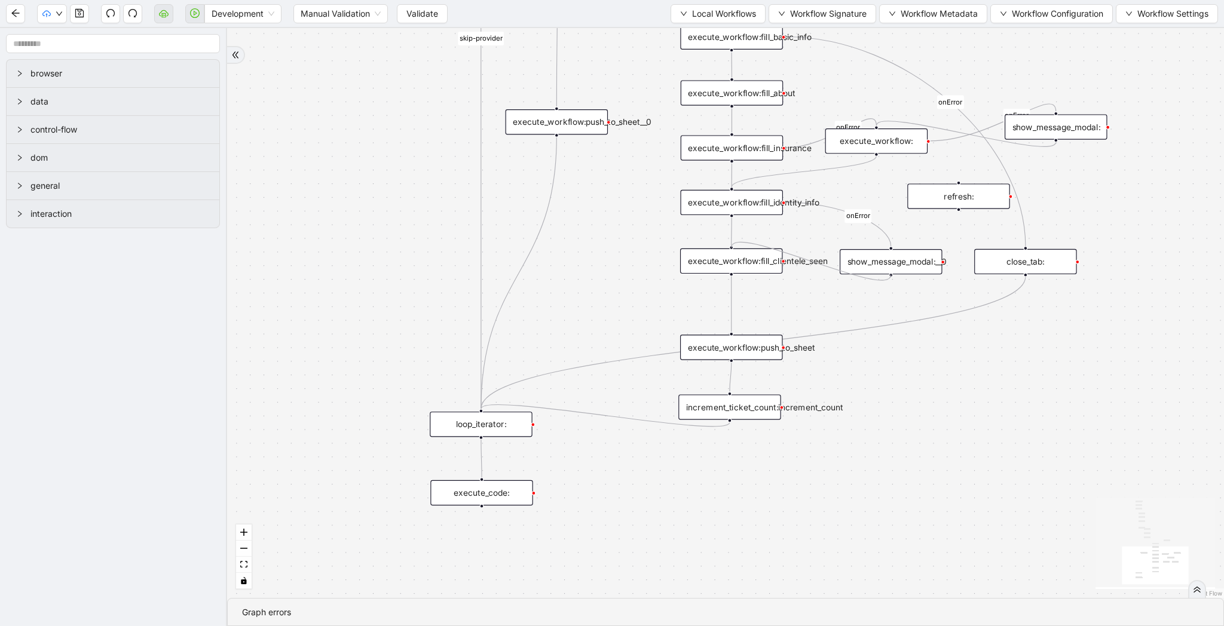
drag, startPoint x: 890, startPoint y: 273, endPoint x: 738, endPoint y: 241, distance: 155.6
click at [738, 241] on div "fallback raise-error skip-provider fallback fallback user_found onError onError…" at bounding box center [725, 313] width 997 height 570
click at [82, 17] on icon "save" at bounding box center [80, 13] width 10 height 10
click at [434, 14] on span "Validate" at bounding box center [422, 13] width 32 height 13
click at [409, 13] on span "Validate" at bounding box center [422, 13] width 32 height 13
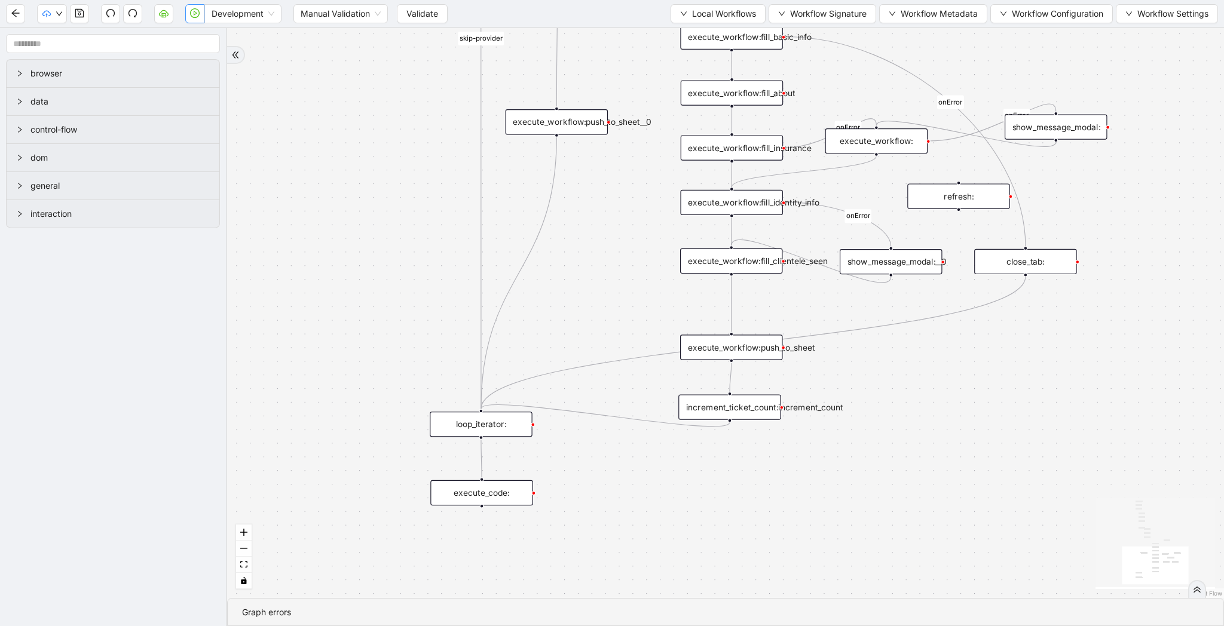
click at [195, 13] on icon "play-circle" at bounding box center [196, 13] width 4 height 5
click at [197, 18] on button "button" at bounding box center [194, 13] width 19 height 19
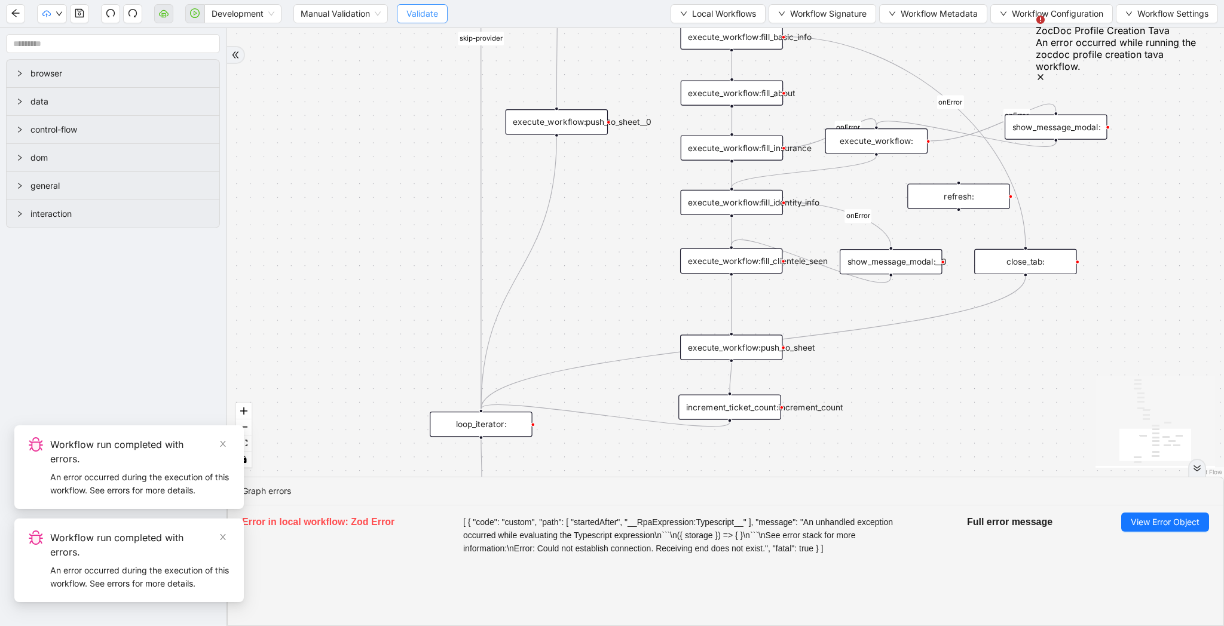
click at [434, 20] on button "Validate" at bounding box center [422, 13] width 51 height 19
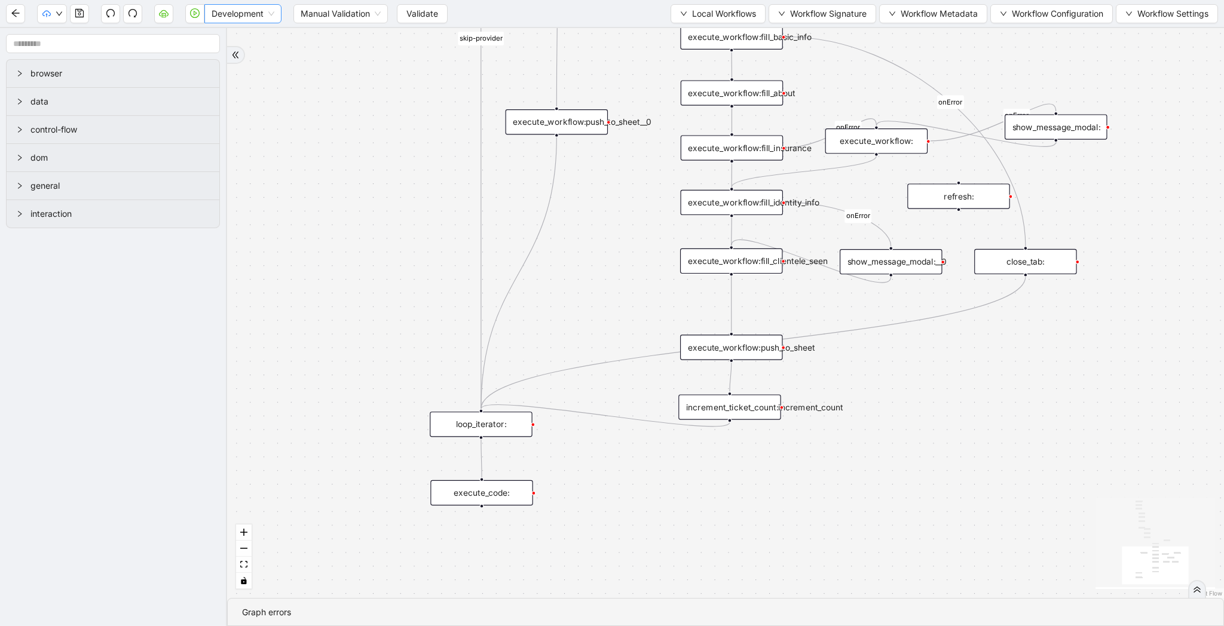
click at [249, 7] on span "Development" at bounding box center [243, 14] width 63 height 18
click at [249, 59] on div "Production" at bounding box center [243, 56] width 58 height 13
click at [195, 17] on icon "play-circle" at bounding box center [195, 13] width 10 height 10
